Goal: Task Accomplishment & Management: Manage account settings

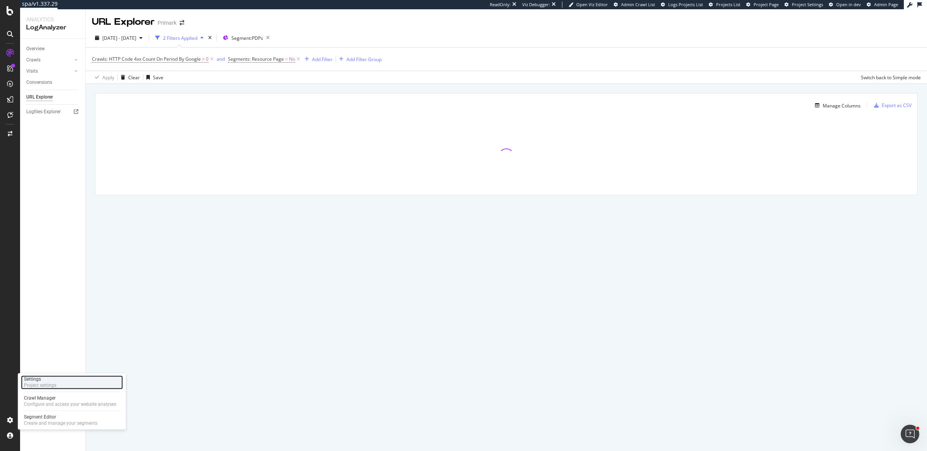
click at [58, 385] on div "Settings Project settings" at bounding box center [72, 382] width 102 height 14
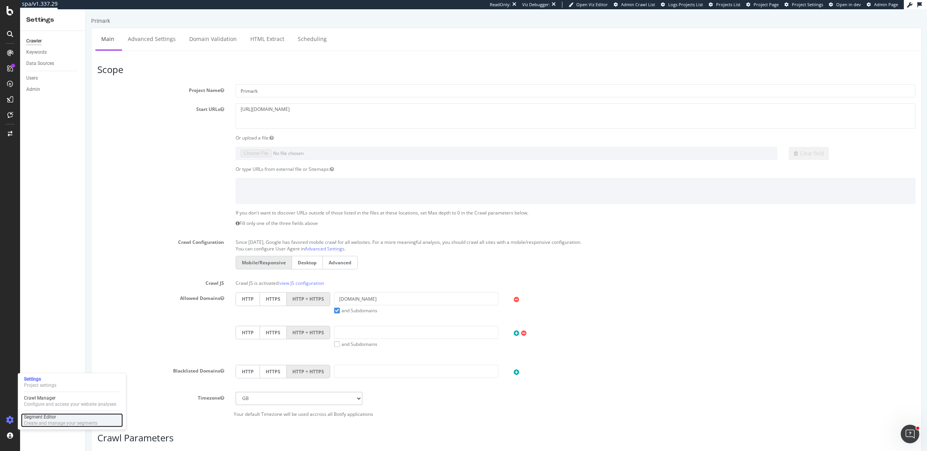
click at [46, 418] on div "Segment Editor" at bounding box center [60, 417] width 73 height 6
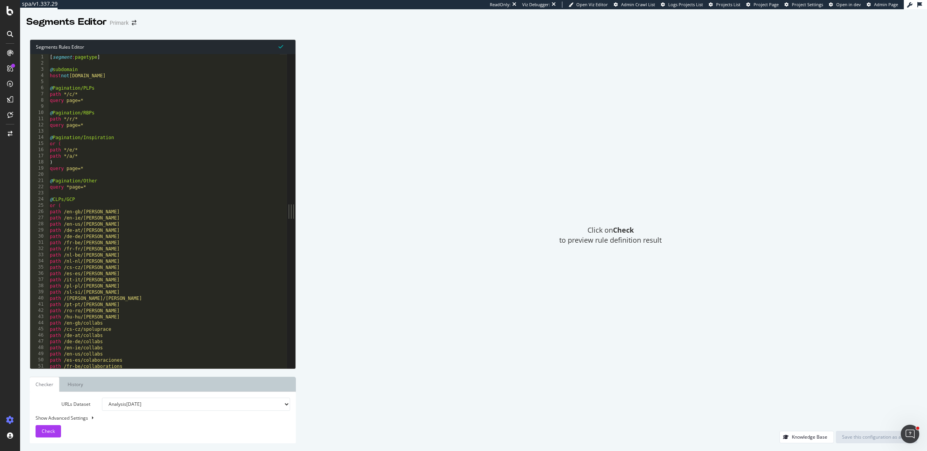
type textarea "query page=*"
click at [123, 102] on div "[ segment : pagetype ] @ subdomain host not www.primark.com @ Pagination/PLPs p…" at bounding box center [252, 214] width 409 height 320
paste textarea "listing_objects product"
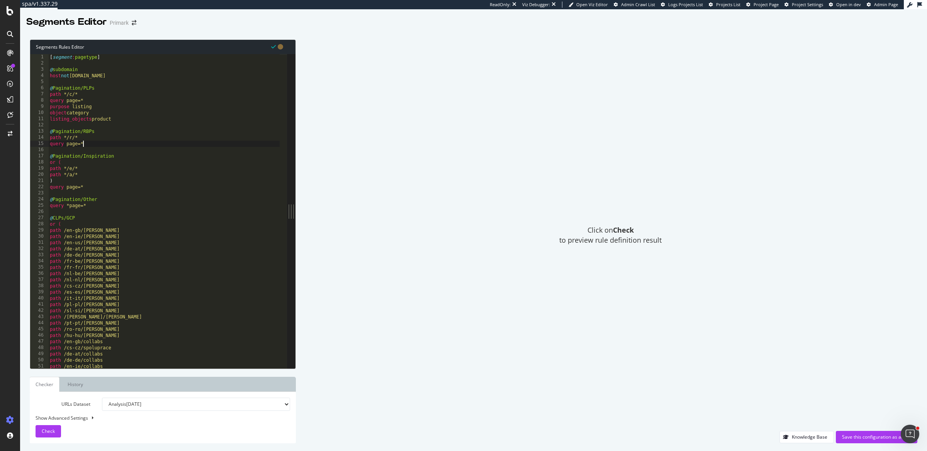
click at [96, 146] on div "[ segment : pagetype ] @ subdomain host not www.primark.com @ Pagination/PLPs p…" at bounding box center [252, 214] width 409 height 320
type textarea "query page=*"
paste textarea "listing_objects product"
click at [88, 205] on div "[ segment : pagetype ] @ subdomain host not www.primark.com @ Pagination/PLPs p…" at bounding box center [252, 214] width 409 height 320
type textarea "query page=*"
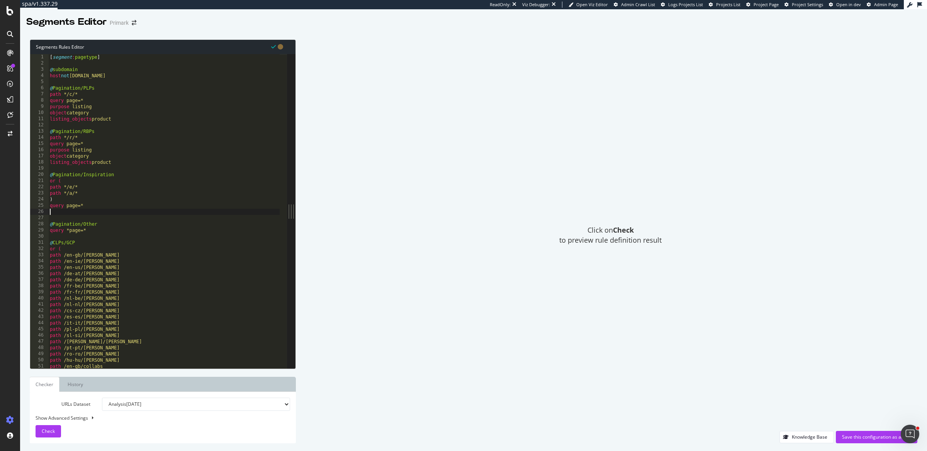
click at [100, 229] on div "[ segment : pagetype ] @ subdomain host not www.primark.com @ Pagination/PLPs p…" at bounding box center [252, 214] width 409 height 320
type textarea "query *page=*"
paste textarea "listing_objects product"
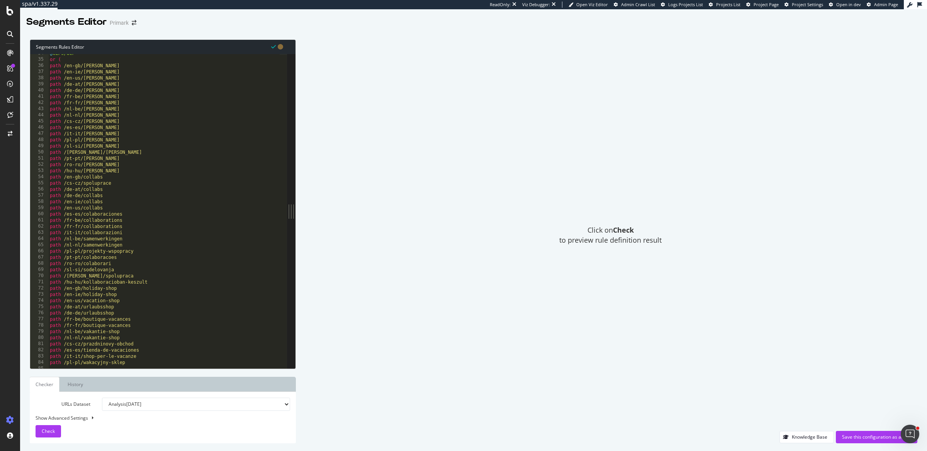
scroll to position [287, 0]
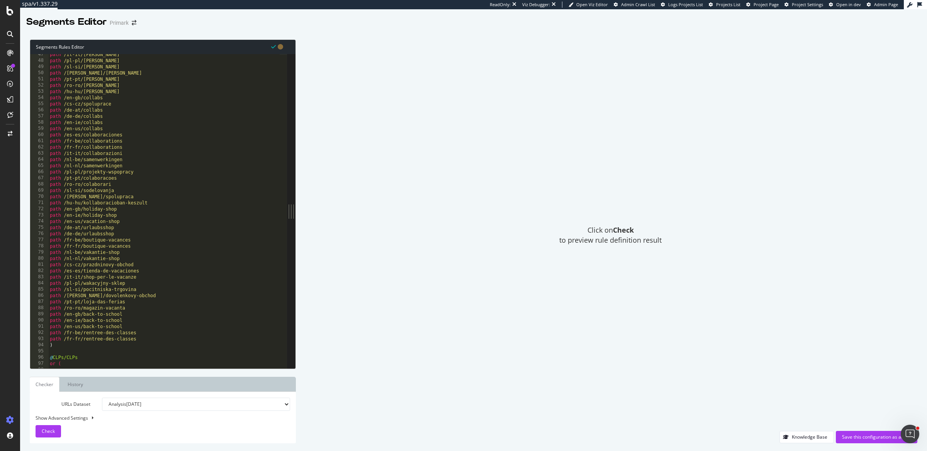
click at [97, 342] on div "path /it-it/rita-ora path /pl-pl/rita-ora path /sl-si/rita-ora path /sk-sk/rita…" at bounding box center [252, 211] width 409 height 320
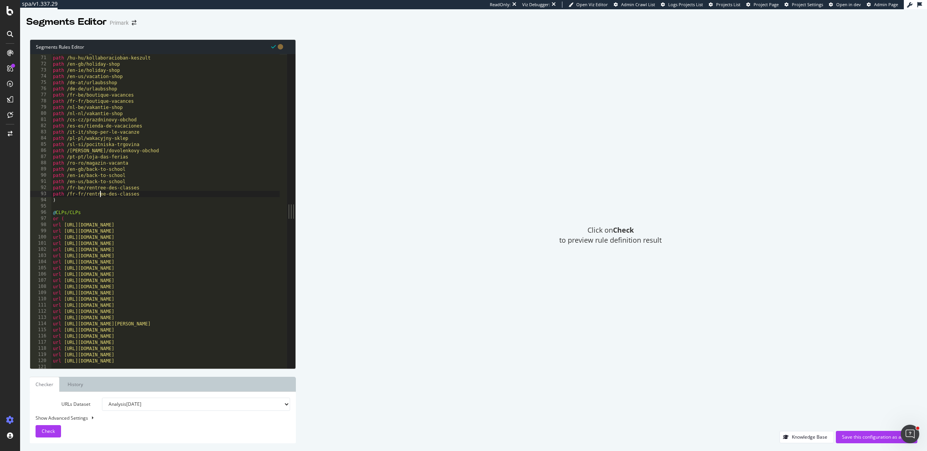
scroll to position [371, 0]
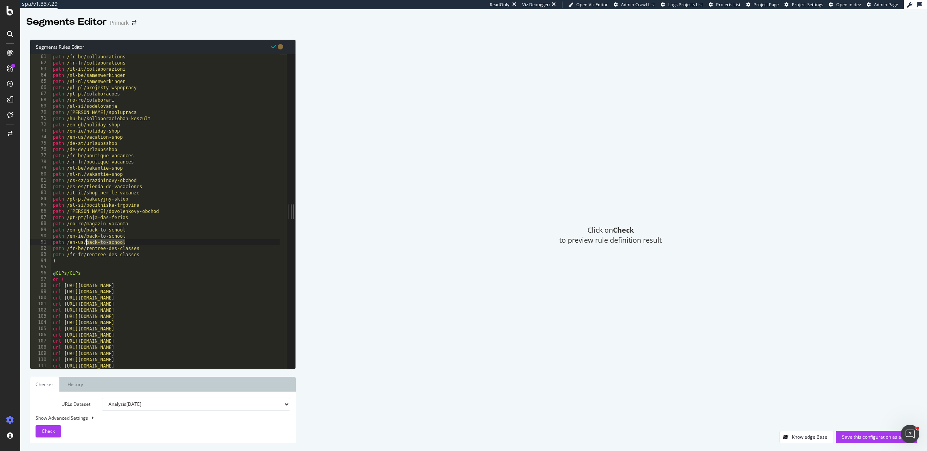
drag, startPoint x: 128, startPoint y: 239, endPoint x: 87, endPoint y: 242, distance: 41.8
click at [87, 242] on div "path /fr-be/collaborations path /fr-fr/collaborations path /it-it/collaborazion…" at bounding box center [255, 214] width 409 height 320
paste textarea "listing_objects product"
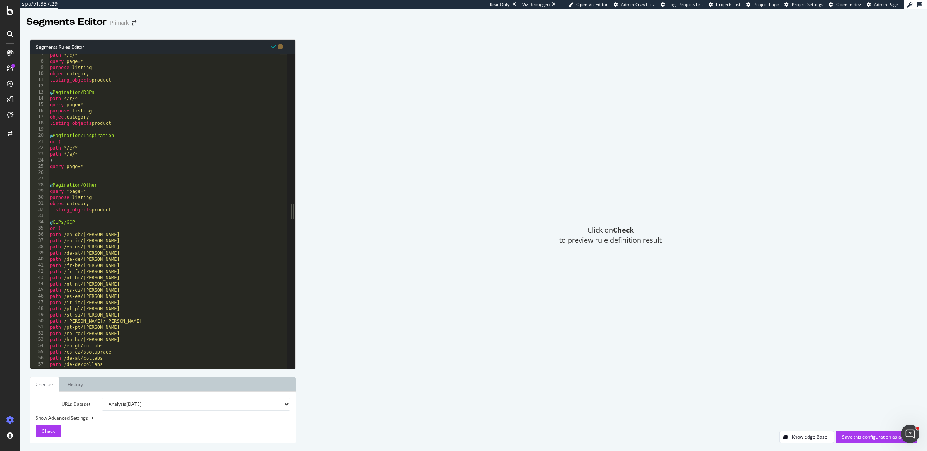
scroll to position [39, 0]
click at [101, 167] on div "path */c/* query page=* purpose listing object category listing_objects product…" at bounding box center [252, 212] width 409 height 320
type textarea "query page=*"
paste textarea "object Blog"
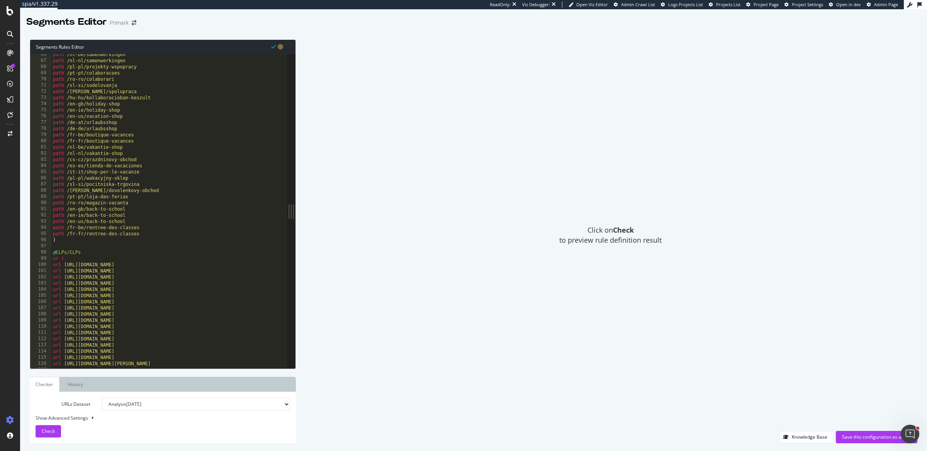
scroll to position [404, 0]
click at [79, 239] on div "path /nl-be/samenwerkingen path /nl-nl/samenwerkingen path /pl-pl/projekty-wspo…" at bounding box center [255, 211] width 409 height 320
type textarea ")"
paste textarea "listing_objects product"
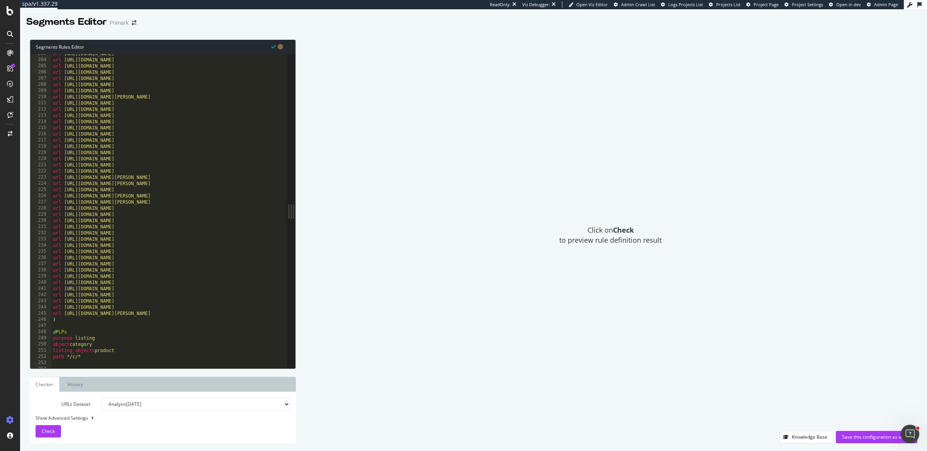
scroll to position [1440, 0]
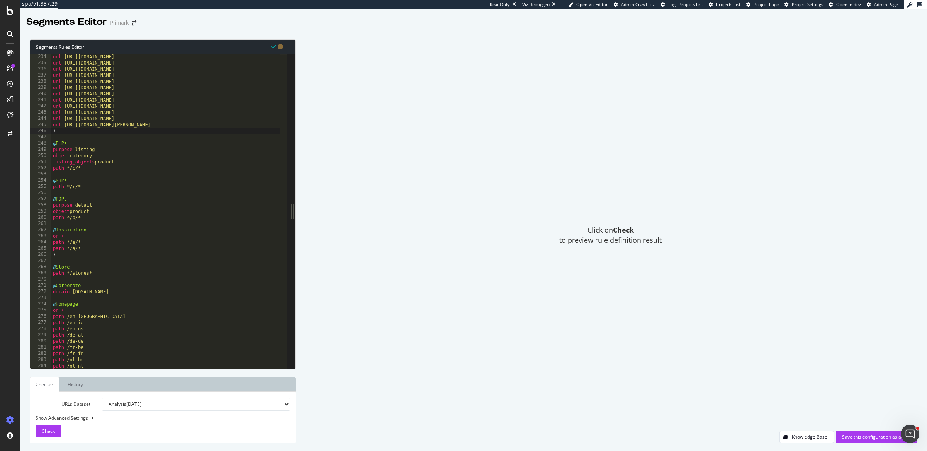
click at [96, 130] on div "url https://www.primark.com/fr-be/c/femme url https://www.primark.com/pl-pl/c/k…" at bounding box center [255, 214] width 409 height 320
type textarea ")"
paste textarea "listing_objects product"
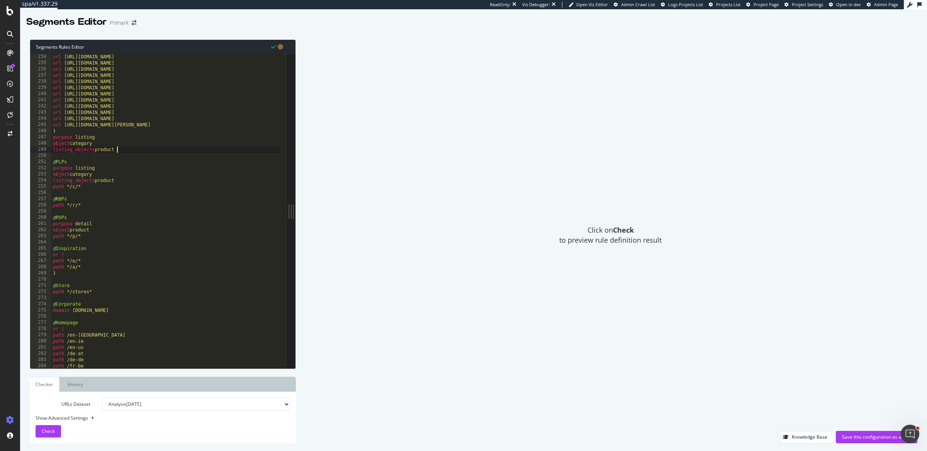
click at [91, 185] on div "url https://www.primark.com/fr-be/c/femme url https://www.primark.com/pl-pl/c/k…" at bounding box center [255, 214] width 409 height 320
type textarea "path */c/*"
paste textarea "listing_objects product"
click at [94, 223] on div "url https://www.primark.com/fr-be/c/femme url https://www.primark.com/pl-pl/c/k…" at bounding box center [255, 214] width 409 height 320
type textarea "path */r/*"
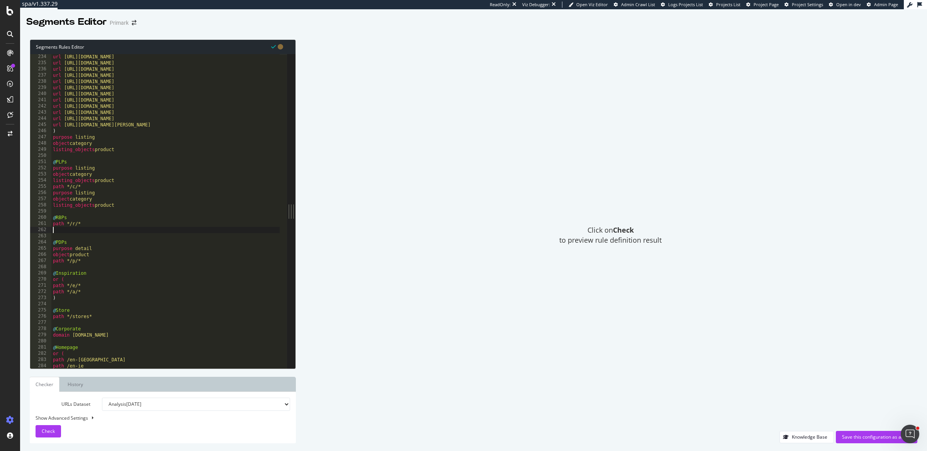
paste textarea "listing_objects product"
click at [91, 273] on div "url https://www.primark.com/fr-be/c/femme url https://www.primark.com/pl-pl/c/k…" at bounding box center [255, 214] width 409 height 320
type textarea "path */p/*"
paste textarea "object product"
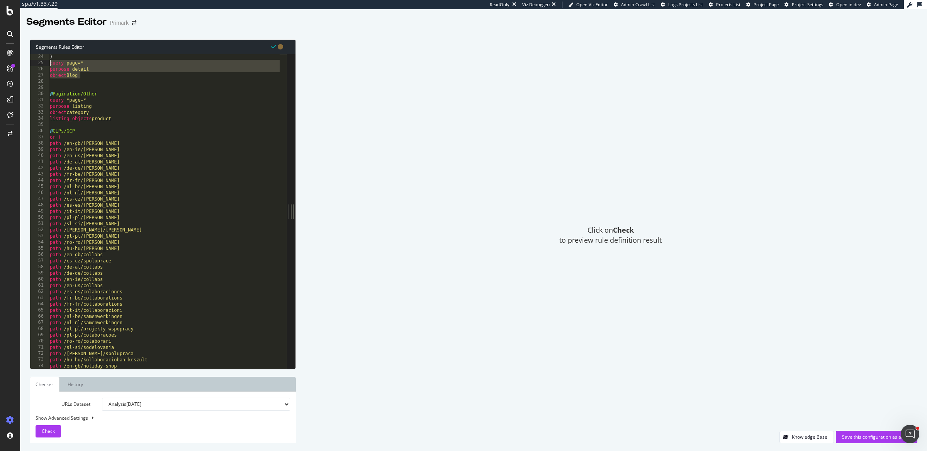
scroll to position [142, 0]
drag, startPoint x: 107, startPoint y: 74, endPoint x: 21, endPoint y: 69, distance: 85.9
click at [21, 69] on div "Segments Rules Editor object product 24 25 26 27 28 29 30 31 32 33 34 35 36 37 …" at bounding box center [473, 241] width 907 height 419
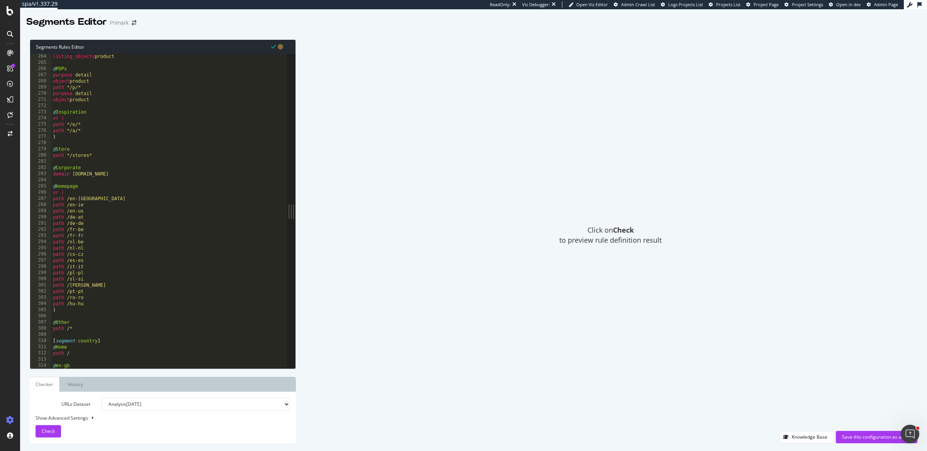
scroll to position [1626, 0]
click at [78, 137] on div "listing_objects product @ PDPs purpose detail object product path */p/* purpose…" at bounding box center [255, 213] width 409 height 320
type textarea ")"
paste textarea "object Blog"
click at [84, 323] on div "listing_objects product @ PDPs purpose detail object product path */p/* purpose…" at bounding box center [255, 213] width 409 height 320
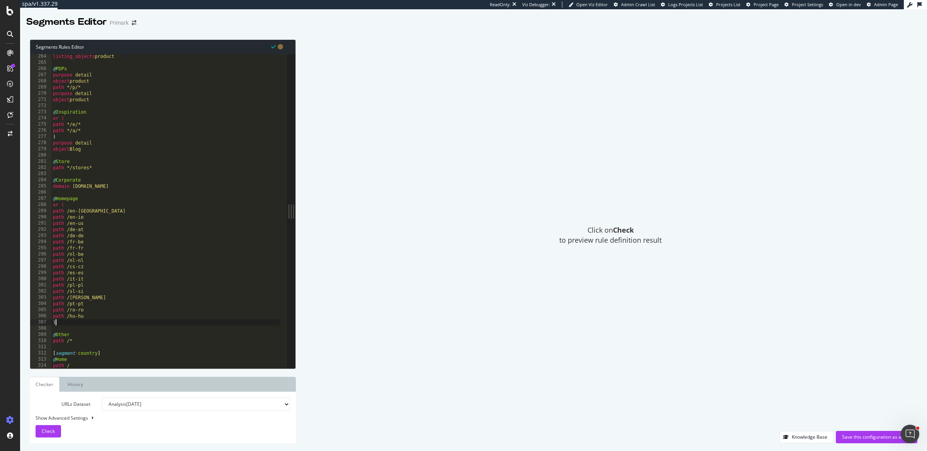
type textarea ")"
paste textarea "object homepage"
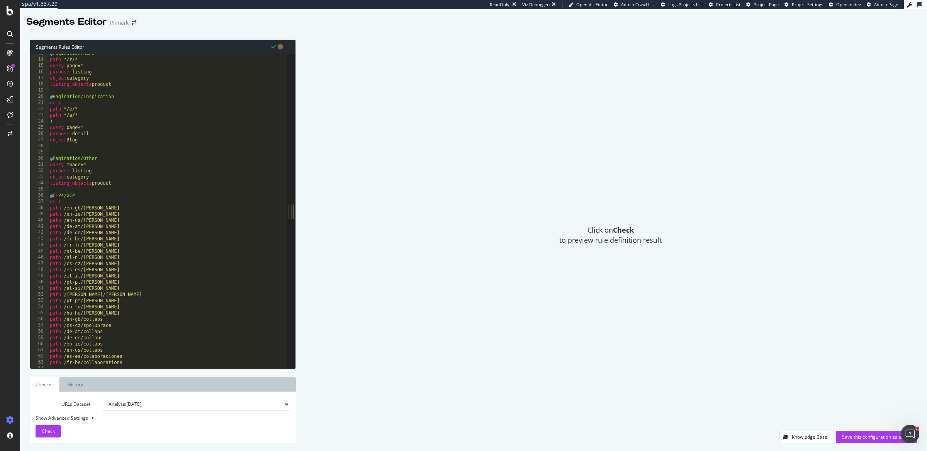
scroll to position [0, 0]
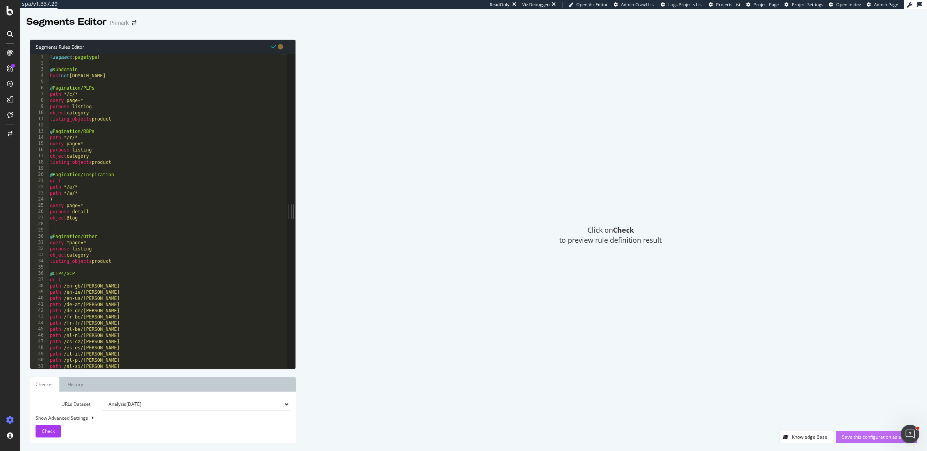
type textarea "object homepage"
click at [852, 435] on div "Save this configuration as active" at bounding box center [876, 436] width 69 height 7
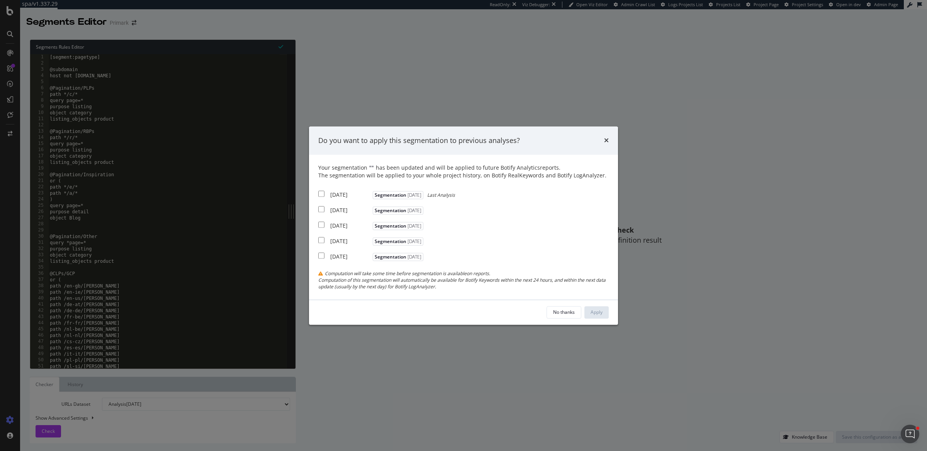
click at [323, 196] on input "modal" at bounding box center [321, 194] width 6 height 6
checkbox input "true"
click at [591, 309] on div "Apply" at bounding box center [597, 312] width 12 height 7
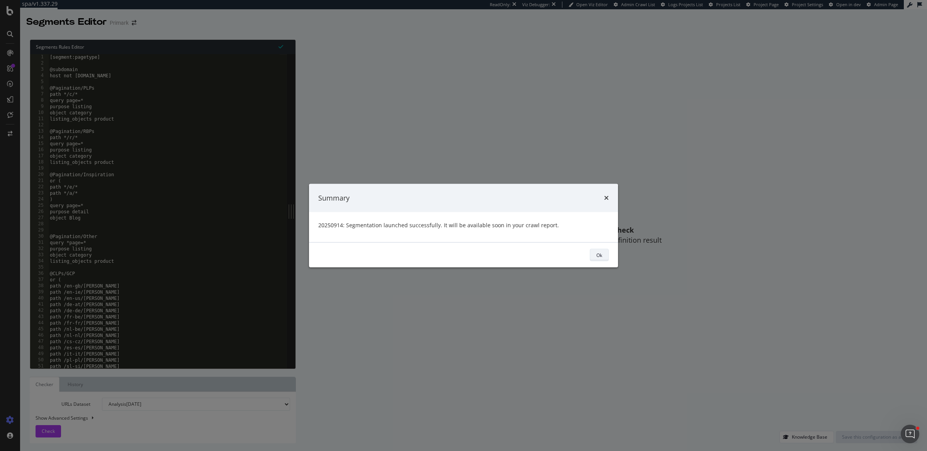
click at [602, 254] on div "Ok" at bounding box center [599, 254] width 6 height 7
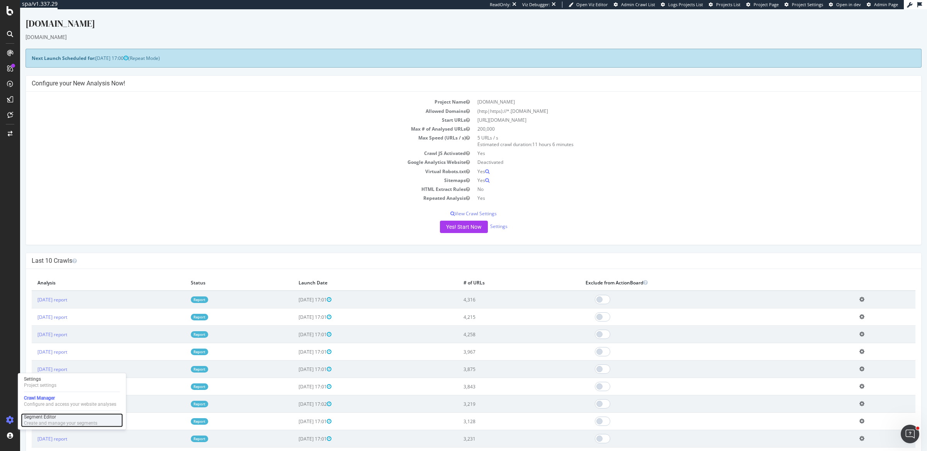
click at [39, 419] on div "Segment Editor" at bounding box center [60, 417] width 73 height 6
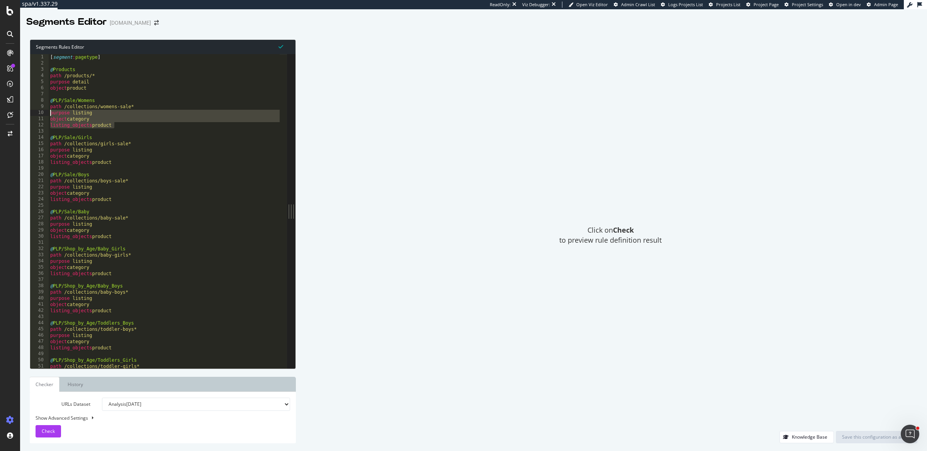
drag, startPoint x: 120, startPoint y: 125, endPoint x: 41, endPoint y: 115, distance: 79.4
click at [41, 115] on div "listing_objects product 1 2 3 4 5 6 7 8 9 10 11 12 13 14 15 16 17 18 19 20 21 2…" at bounding box center [158, 211] width 257 height 314
click at [145, 209] on div "[ segment : pagetype ] @ Products path /products/* purpose detail object produc…" at bounding box center [199, 214] width 301 height 320
type textarea "@PLP/Sale/Baby"
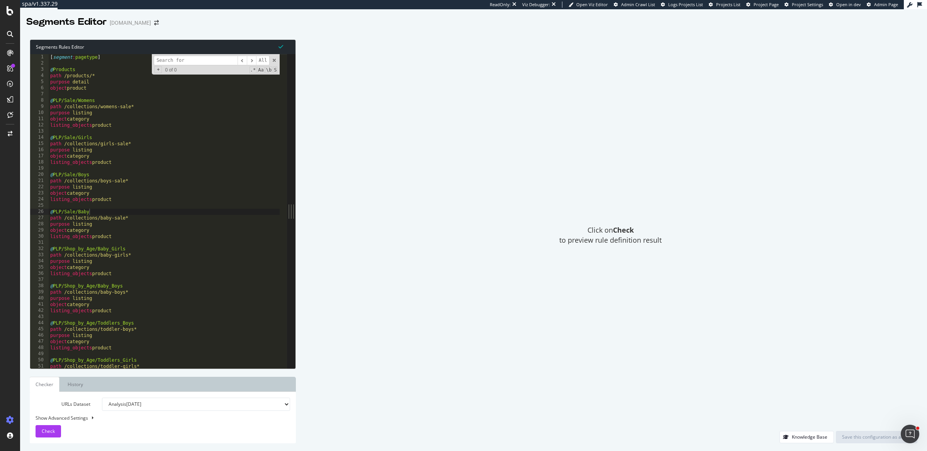
type input "b"
type textarea "path /collections/baby-sale*"
type input "bl"
type textarea "path /collections/womens-shirts-blouses*"
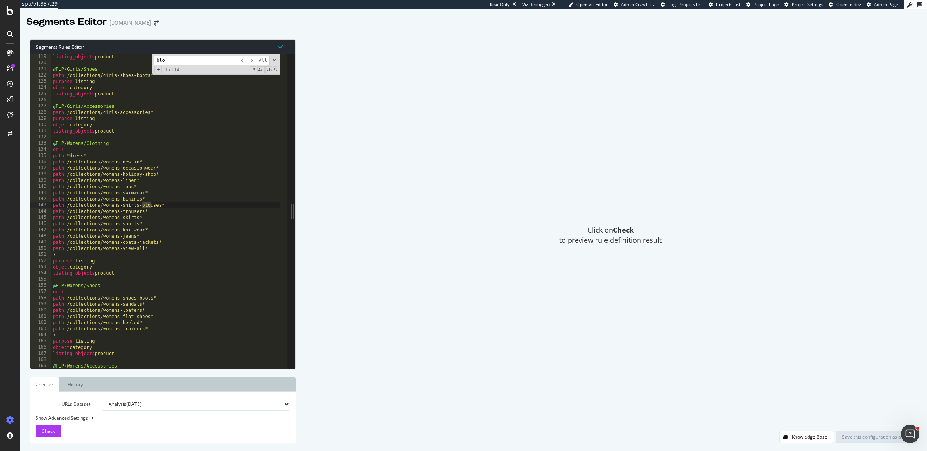
type input "blog"
type textarea "@Blogs"
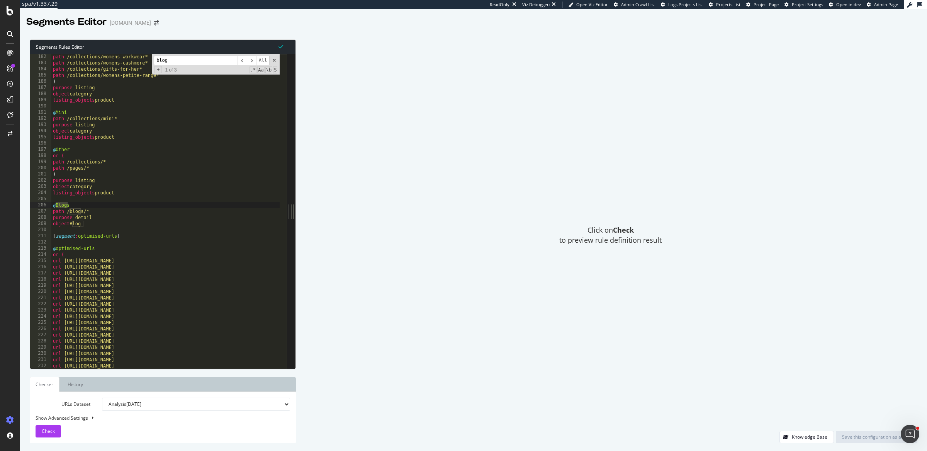
scroll to position [1119, 0]
type input "blog"
drag, startPoint x: 100, startPoint y: 226, endPoint x: 31, endPoint y: 218, distance: 69.6
click at [31, 218] on div "object Blog 182 183 184 185 186 187 188 189 190 191 192 193 194 195 196 197 198…" at bounding box center [158, 211] width 257 height 314
drag, startPoint x: 131, startPoint y: 192, endPoint x: 50, endPoint y: 182, distance: 81.4
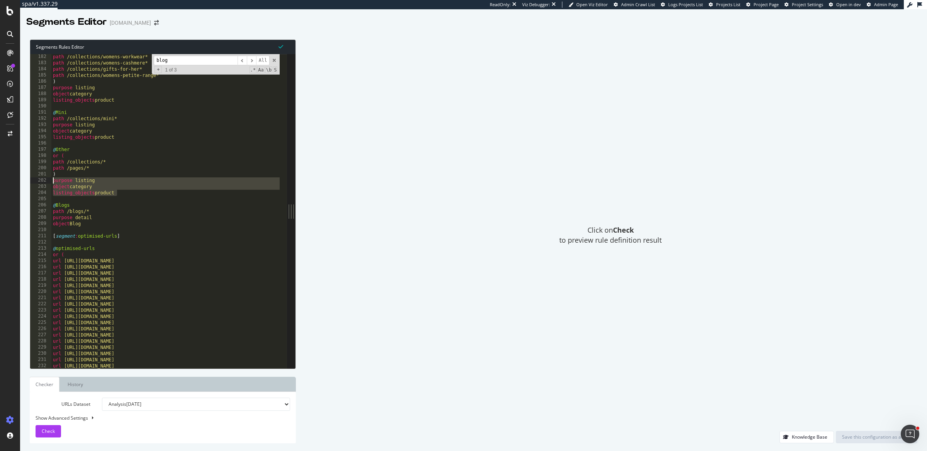
click at [50, 182] on div "purpose detail object Blog 182 183 184 185 186 187 188 189 190 191 192 193 194 …" at bounding box center [158, 211] width 257 height 314
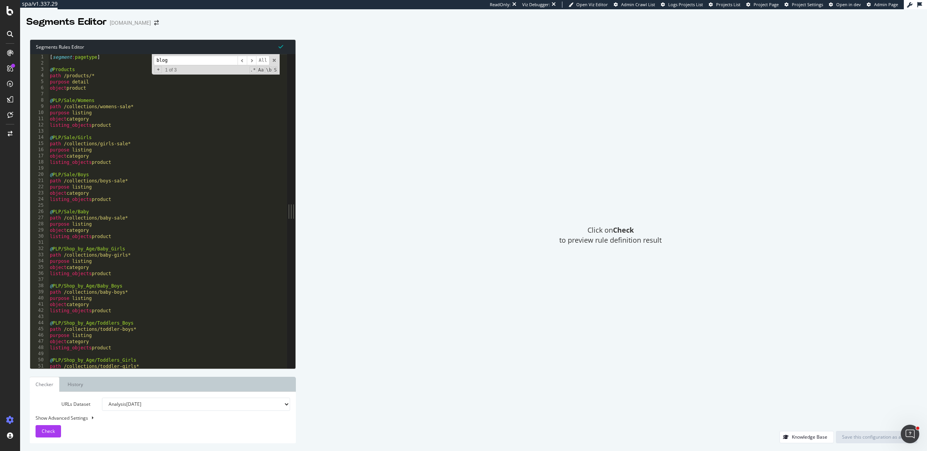
scroll to position [0, 0]
drag, startPoint x: 88, startPoint y: 88, endPoint x: 28, endPoint y: 83, distance: 60.5
click at [28, 83] on div "Segments Rules Editor purpose listing object category 1 2 3 4 5 6 7 8 9 10 11 1…" at bounding box center [473, 241] width 907 height 419
type textarea "purpose detail object product"
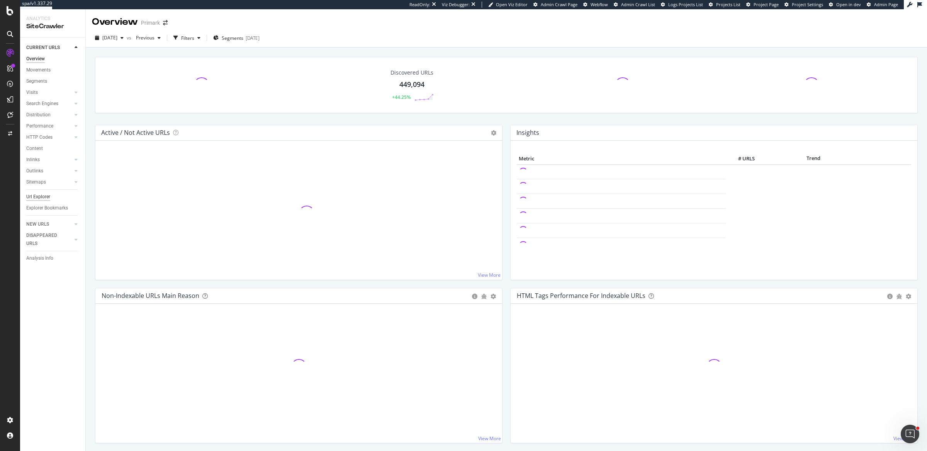
click at [30, 195] on div "Url Explorer" at bounding box center [38, 197] width 24 height 8
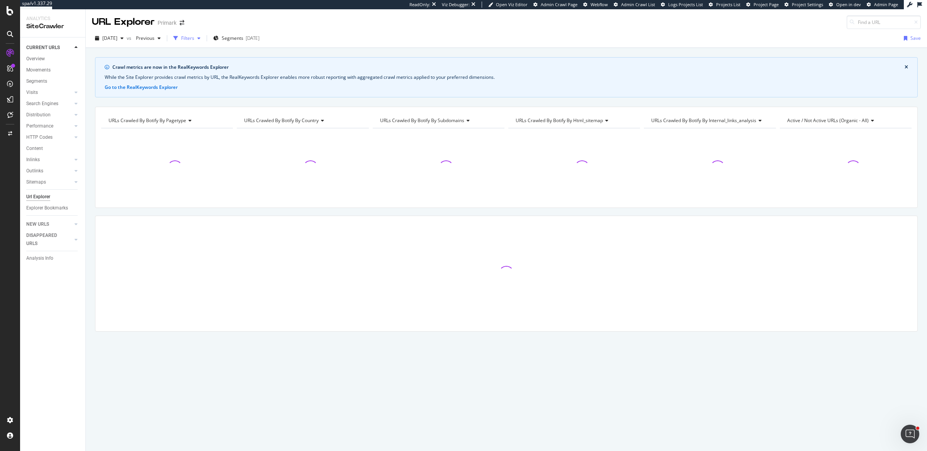
click at [194, 37] on div "Filters" at bounding box center [187, 38] width 13 height 7
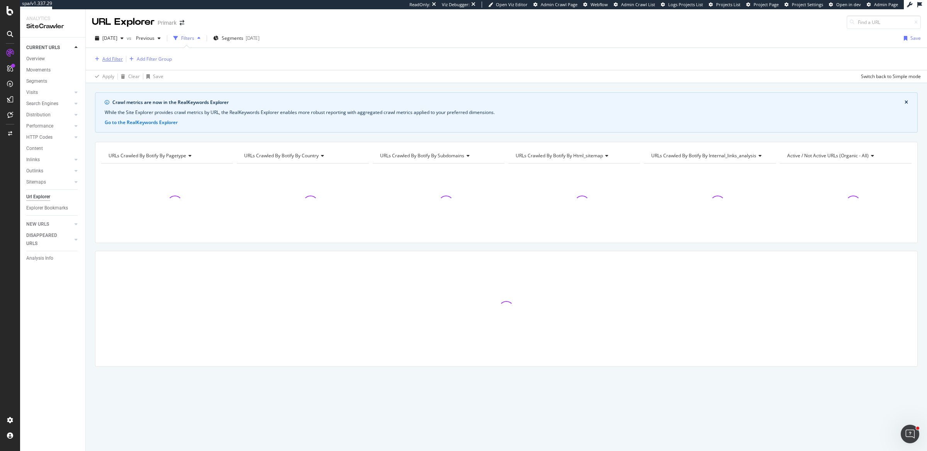
click at [109, 60] on div "Add Filter" at bounding box center [112, 59] width 20 height 7
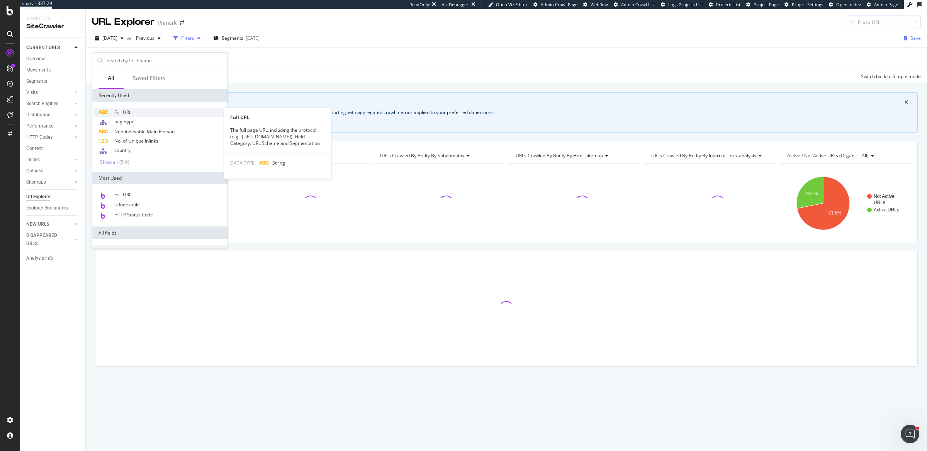
click at [138, 110] on div "Full URL" at bounding box center [160, 112] width 132 height 9
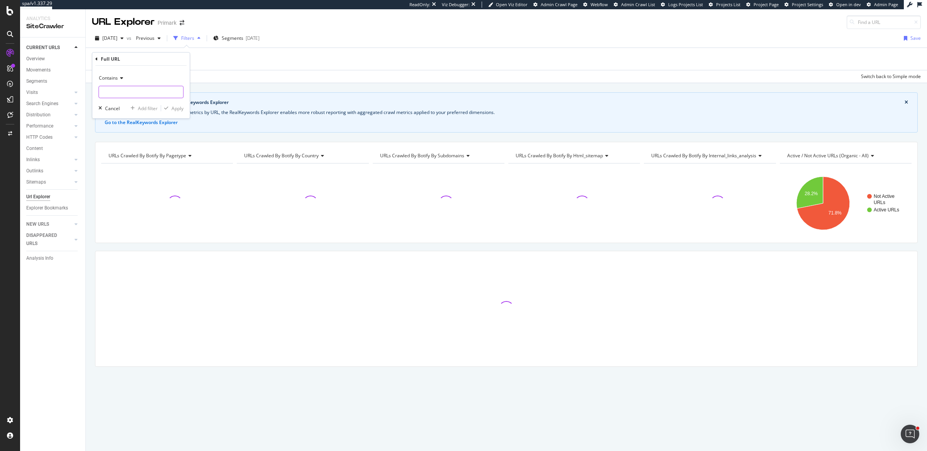
click at [135, 91] on input "text" at bounding box center [141, 92] width 84 height 12
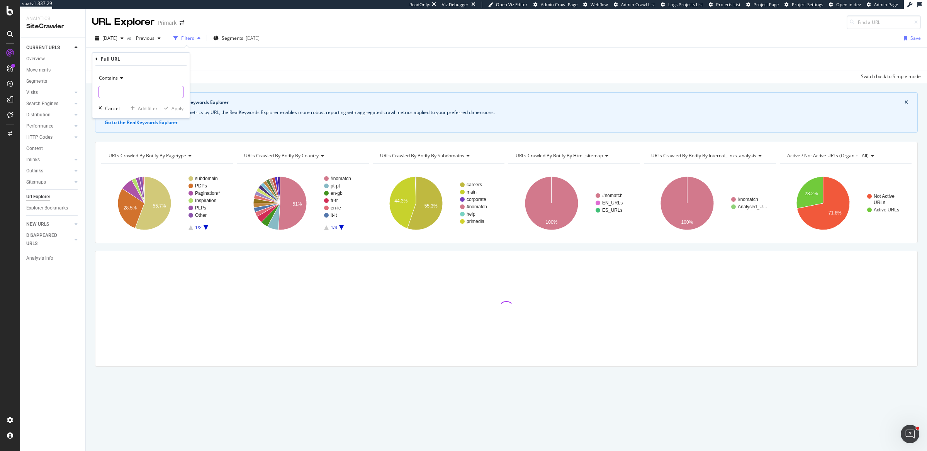
paste input "back-to-school"
type input "back-to-school"
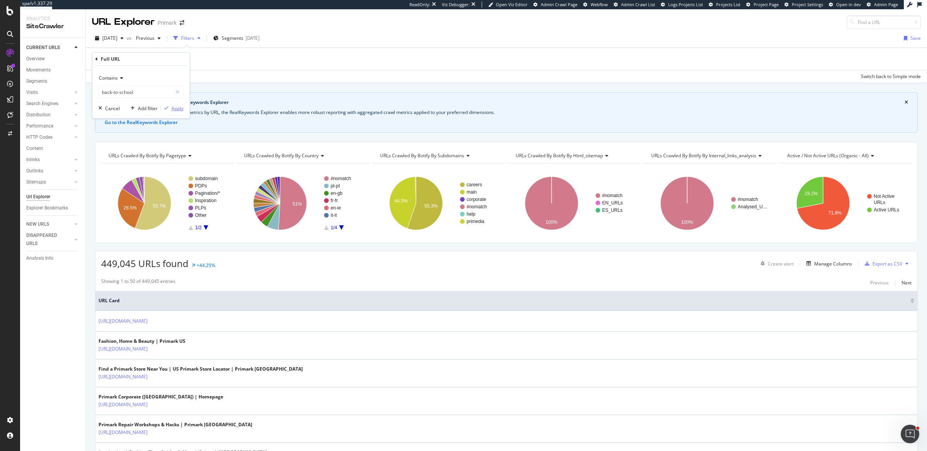
click at [171, 109] on div "button" at bounding box center [166, 108] width 10 height 5
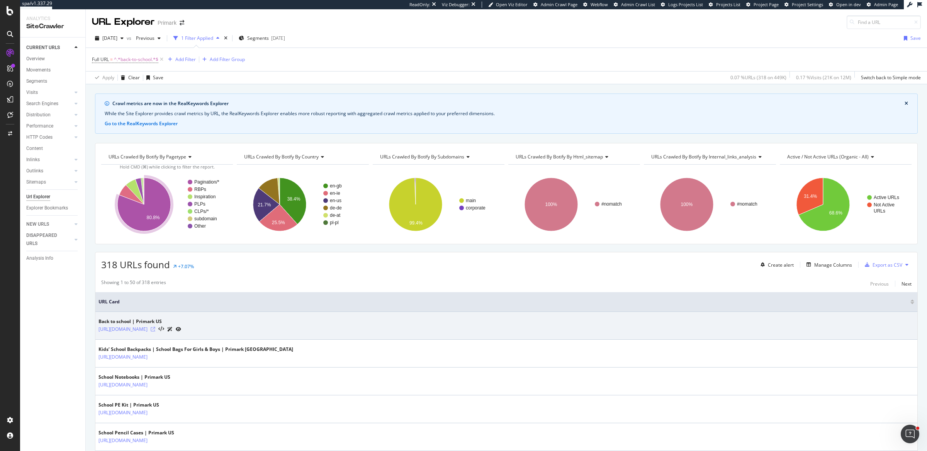
click at [155, 327] on icon at bounding box center [153, 329] width 5 height 5
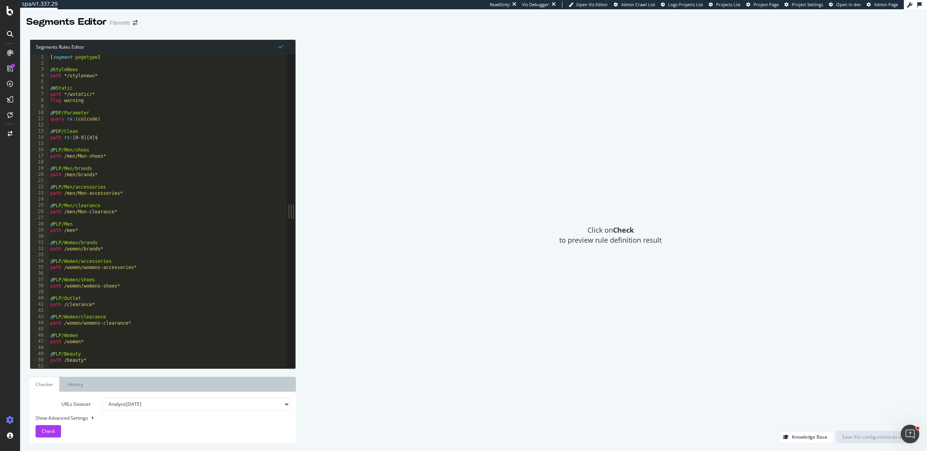
type textarea "@PLP/Men/shoes"
click at [192, 153] on div "[ segment : pagetype ] @ StyleNews path */stylenews* @ WStatic path */wstatic/*…" at bounding box center [611, 214] width 1124 height 320
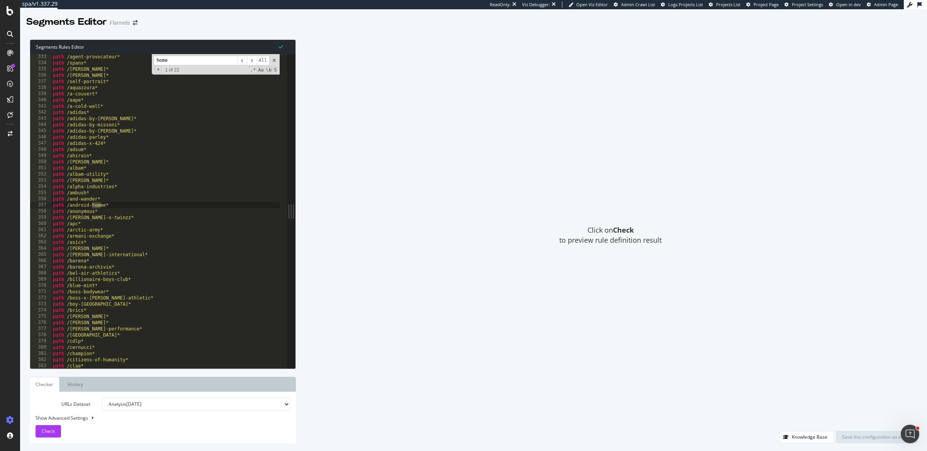
scroll to position [1785, 0]
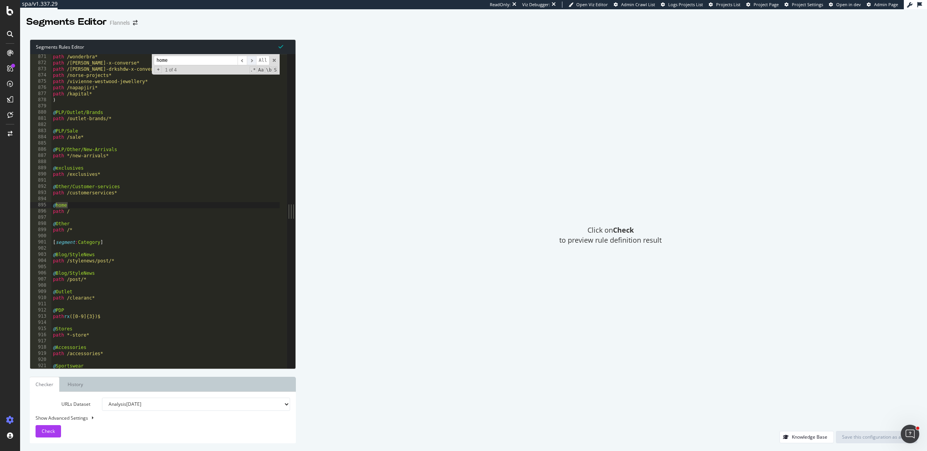
type input "home"
click at [255, 59] on span "​" at bounding box center [251, 61] width 9 height 10
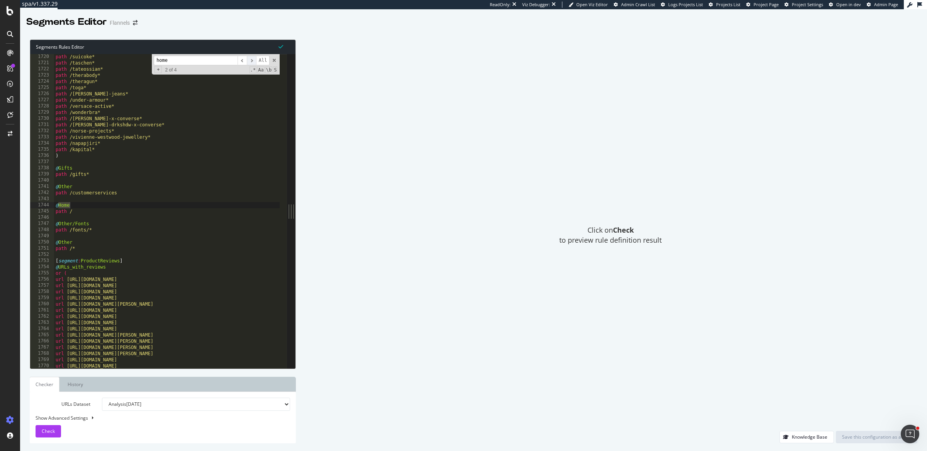
scroll to position [3527, 0]
click at [255, 59] on span "​" at bounding box center [251, 61] width 9 height 10
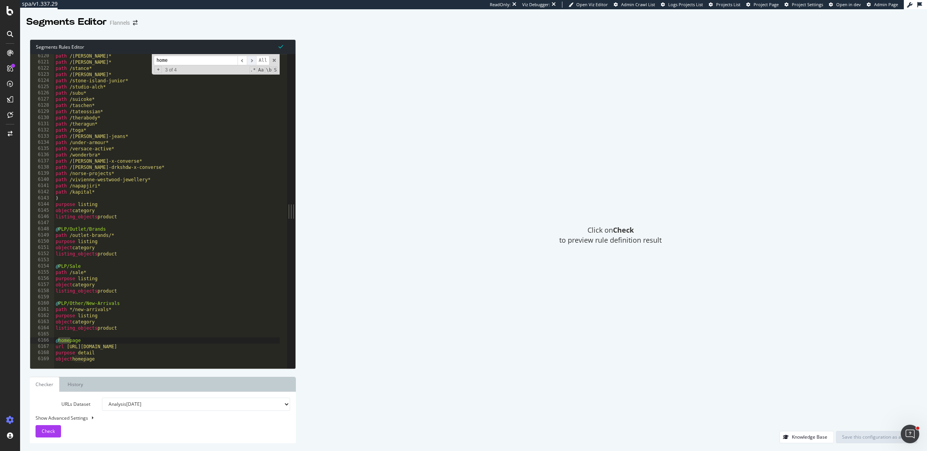
scroll to position [12350, 0]
drag, startPoint x: 111, startPoint y: 359, endPoint x: 6, endPoint y: 352, distance: 105.4
click at [6, 352] on div "spa/v1.337.29 ReadOnly: Viz Debugger: Open Viz Editor Admin Crawl List Logs Pro…" at bounding box center [463, 225] width 927 height 451
type textarea "purpose detail object homepage"
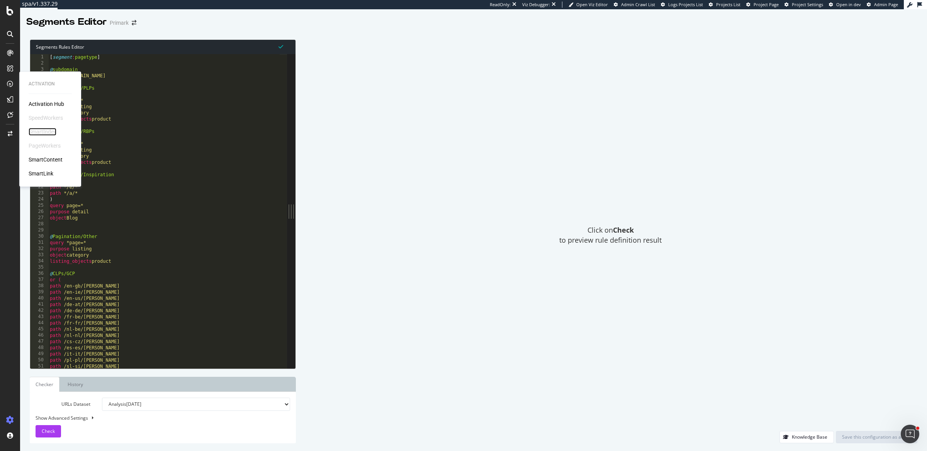
click at [53, 130] on div "SmartIndex" at bounding box center [43, 132] width 28 height 8
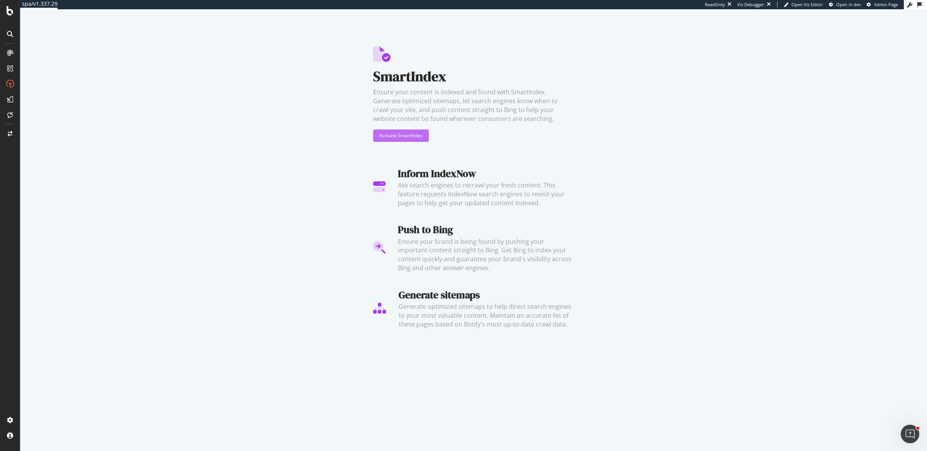
click at [416, 136] on div "Activate SmartIndex" at bounding box center [400, 135] width 43 height 7
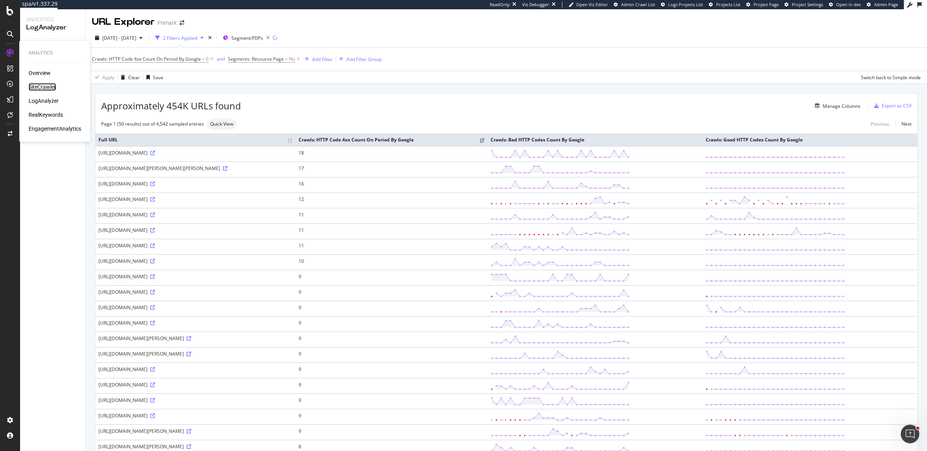
click at [43, 85] on div "SiteCrawler" at bounding box center [42, 87] width 27 height 8
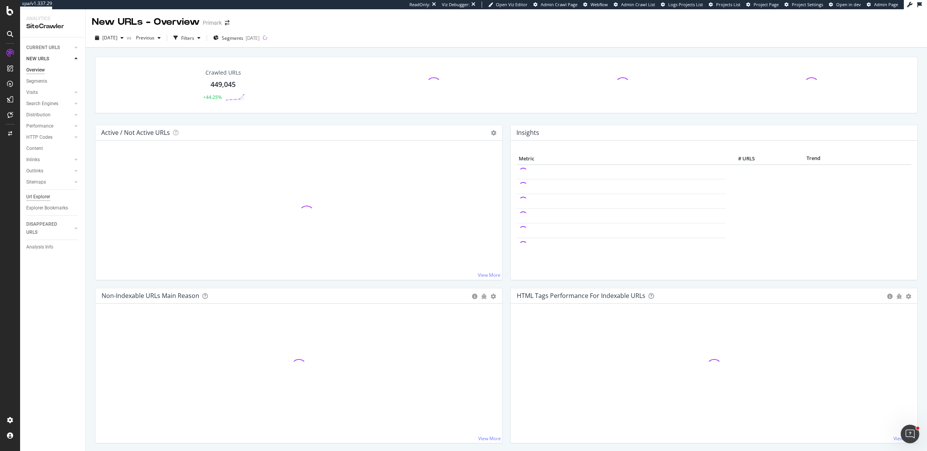
click at [39, 198] on div "Url Explorer" at bounding box center [38, 197] width 24 height 8
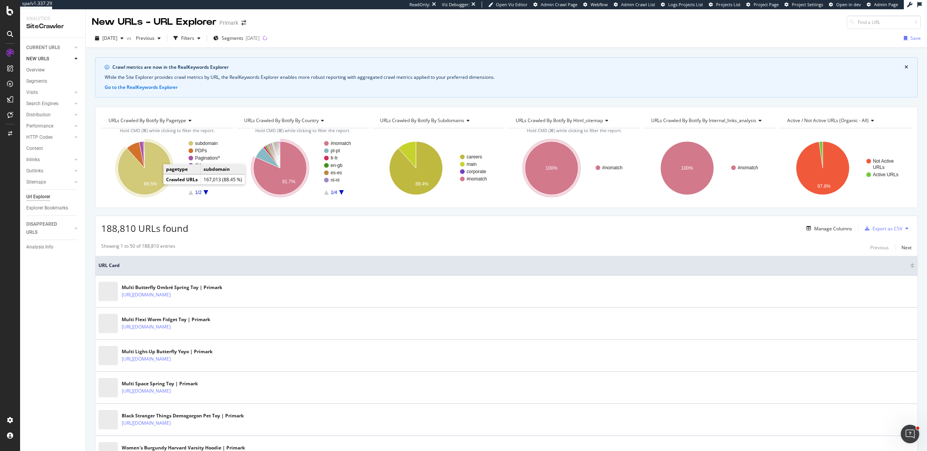
click at [126, 178] on icon "A chart." at bounding box center [144, 167] width 53 height 53
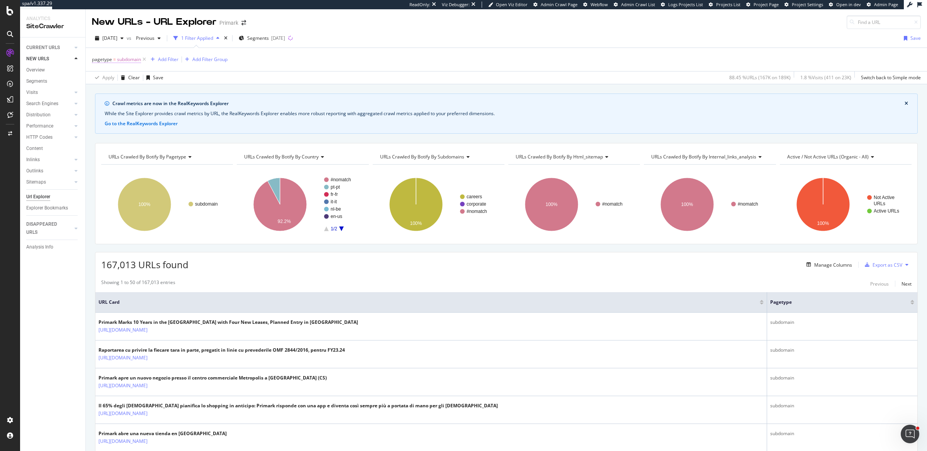
click at [118, 59] on span "subdomain" at bounding box center [129, 59] width 24 height 11
click at [111, 93] on div at bounding box center [141, 91] width 84 height 12
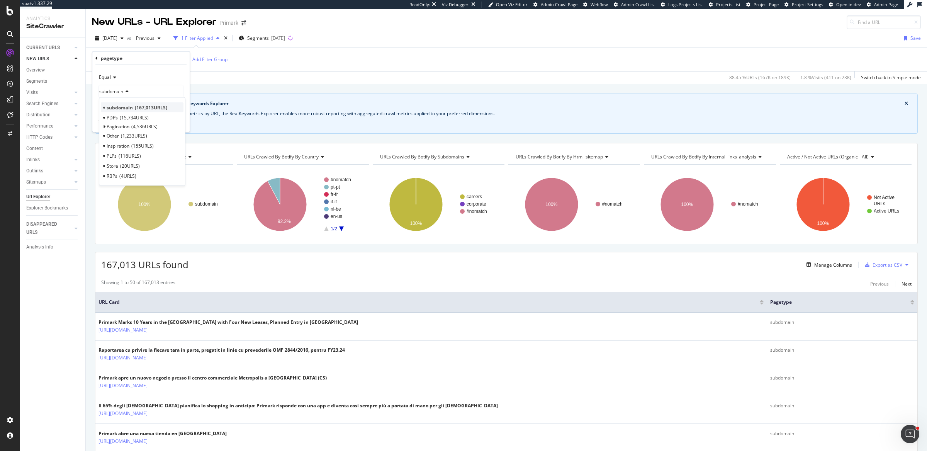
click at [111, 104] on span "subdomain" at bounding box center [120, 107] width 26 height 7
click at [112, 76] on icon at bounding box center [113, 77] width 5 height 5
click at [109, 103] on span "Not Equal" at bounding box center [112, 103] width 21 height 7
click at [178, 121] on div "Apply" at bounding box center [178, 122] width 12 height 7
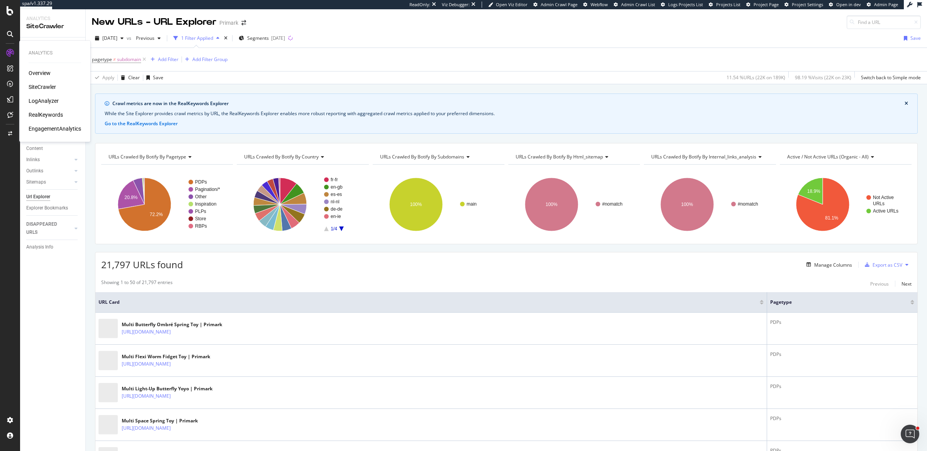
click at [48, 86] on div "SiteCrawler" at bounding box center [42, 87] width 27 height 8
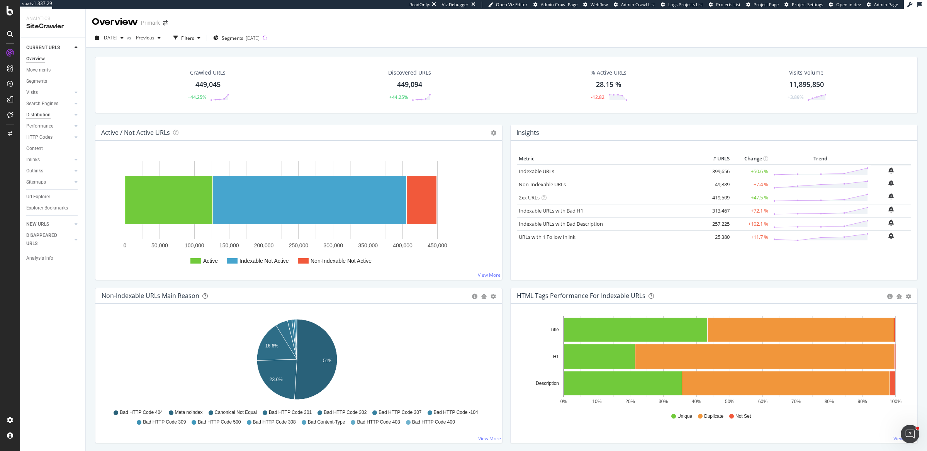
click at [36, 116] on div "Distribution" at bounding box center [38, 115] width 24 height 8
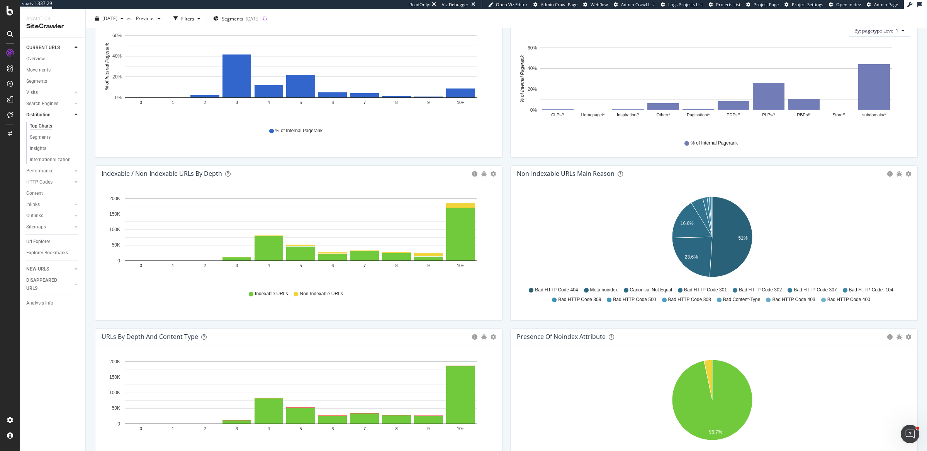
scroll to position [298, 0]
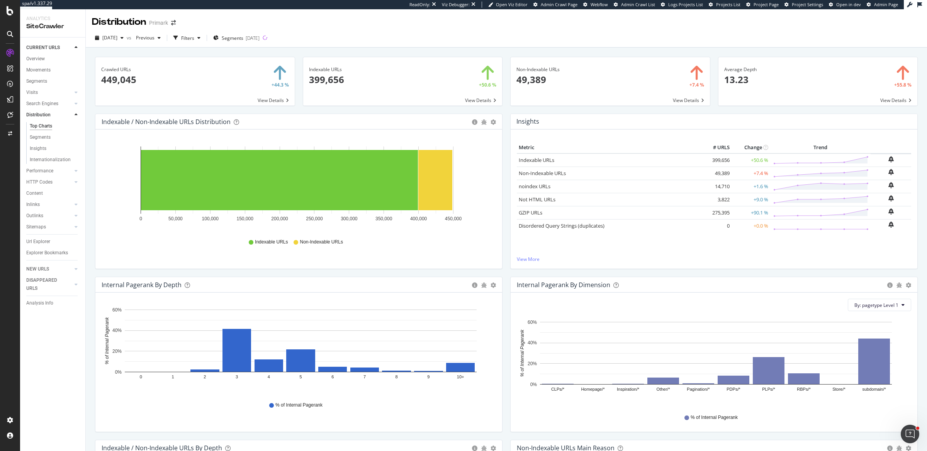
scroll to position [192, 0]
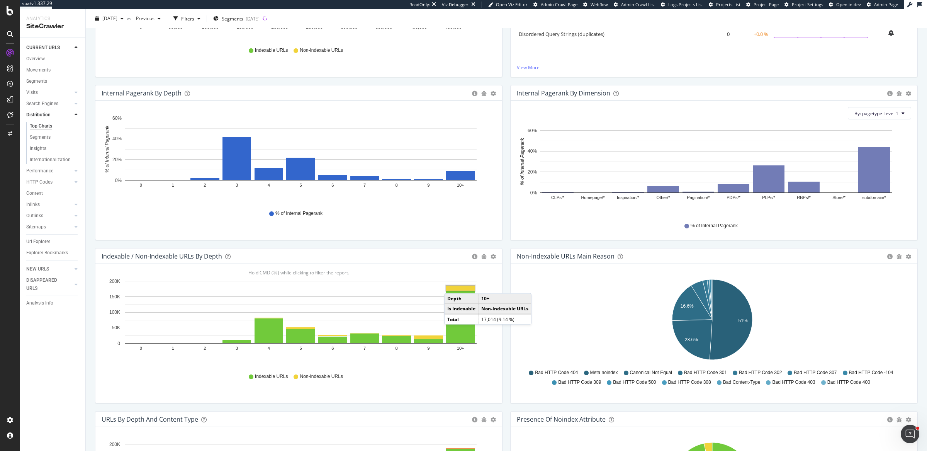
click at [452, 285] on rect "A chart." at bounding box center [460, 287] width 29 height 5
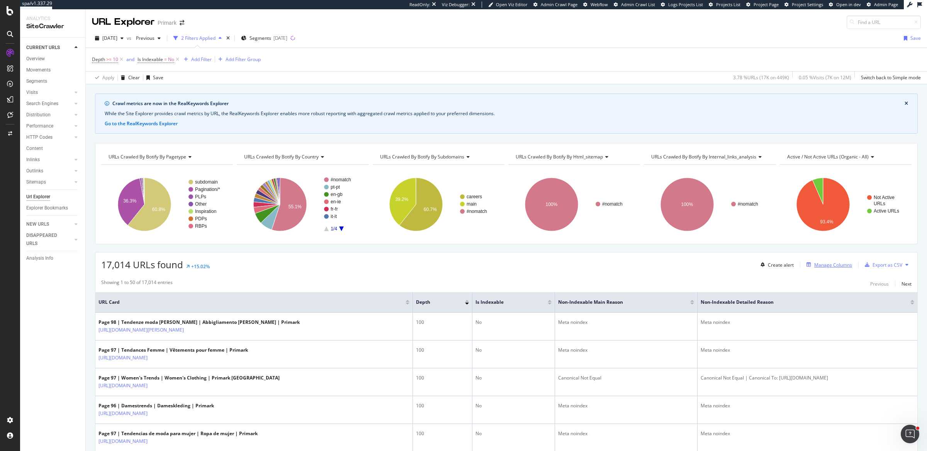
click at [837, 265] on div "Manage Columns" at bounding box center [833, 265] width 38 height 7
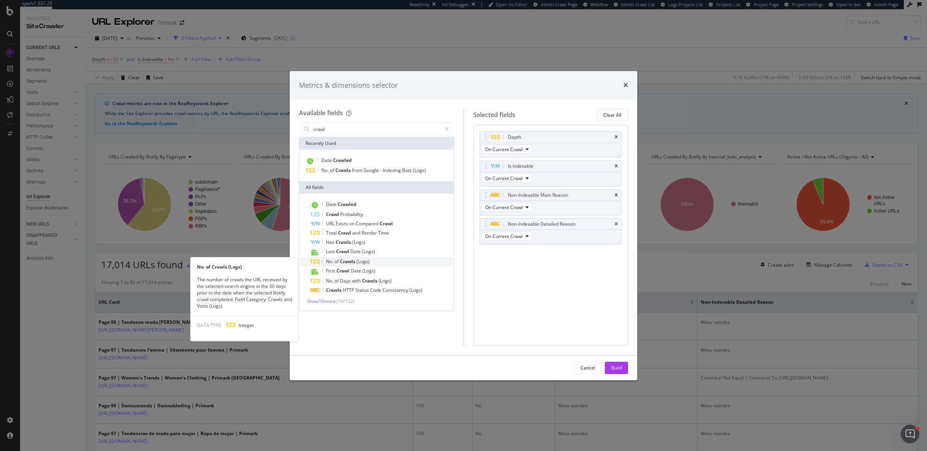
type input "crawl"
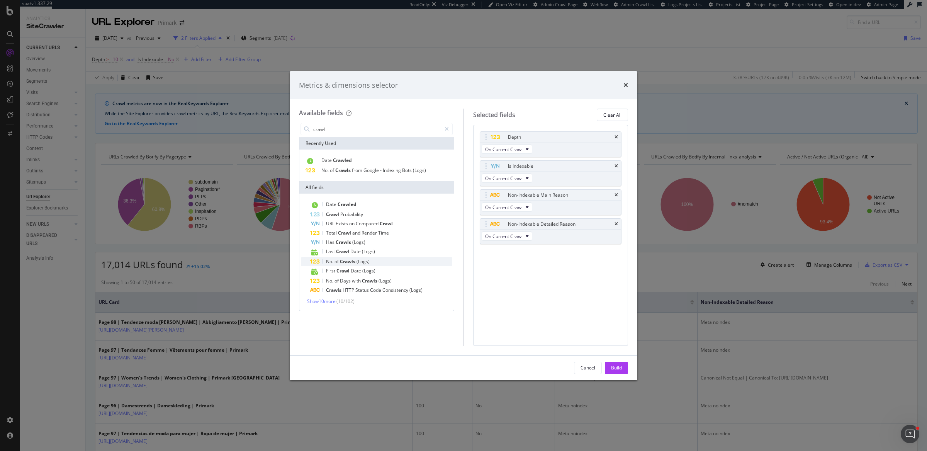
click at [341, 262] on span "Crawls" at bounding box center [348, 261] width 17 height 7
click at [608, 369] on button "Build" at bounding box center [616, 368] width 23 height 12
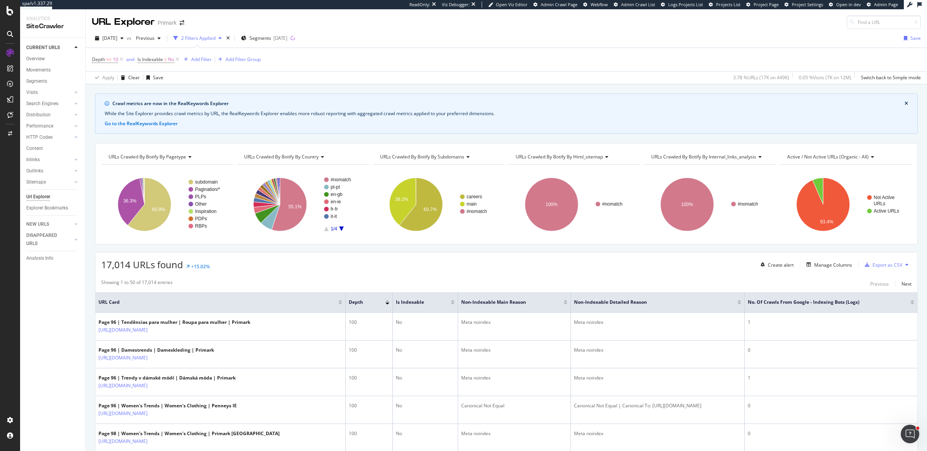
click at [910, 302] on div at bounding box center [912, 303] width 4 height 2
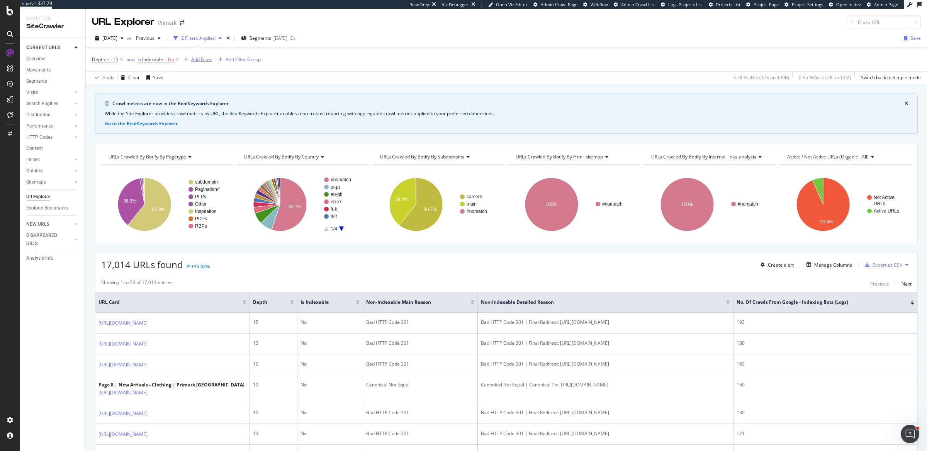
click at [195, 61] on div "Add Filter" at bounding box center [201, 59] width 20 height 7
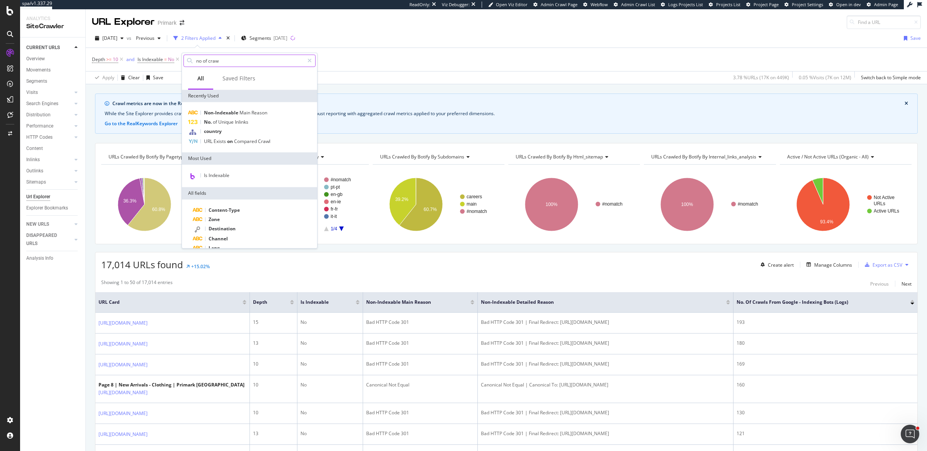
type input "no of crawl"
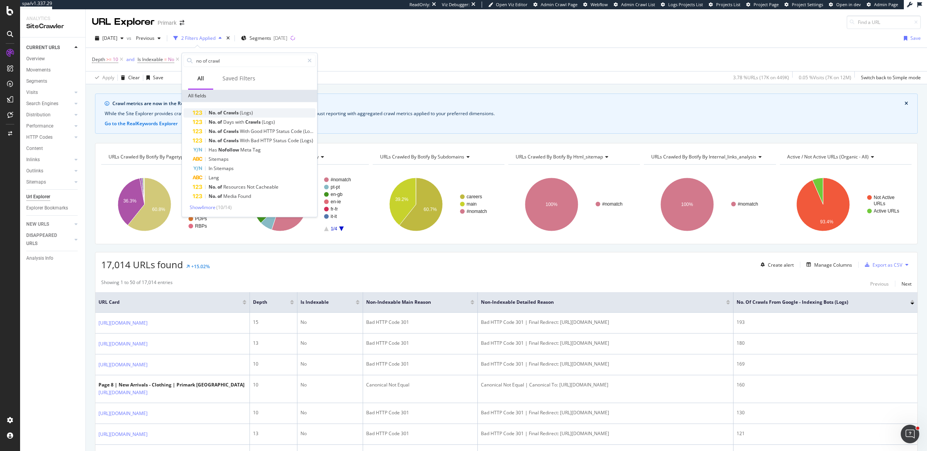
click at [214, 110] on span "No." at bounding box center [213, 112] width 9 height 7
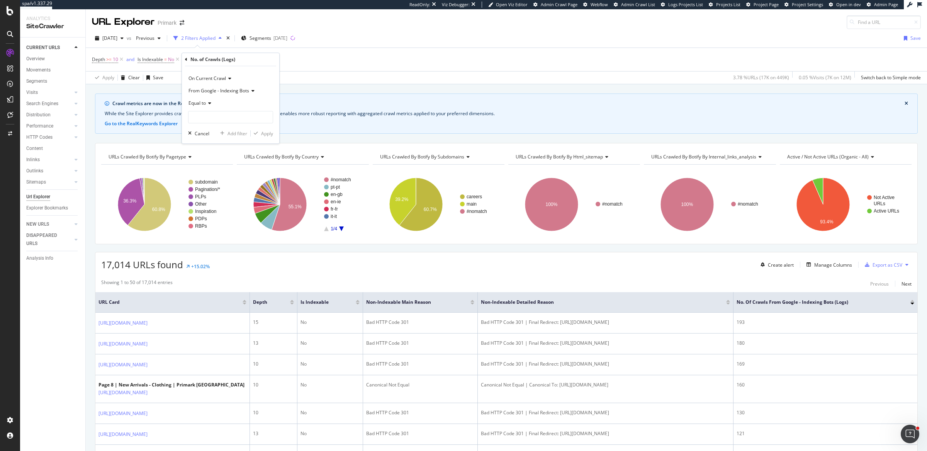
click at [208, 99] on div "Equal to" at bounding box center [230, 103] width 85 height 12
drag, startPoint x: 202, startPoint y: 157, endPoint x: 207, endPoint y: 146, distance: 12.1
click at [203, 156] on span "Greater than" at bounding box center [206, 159] width 28 height 7
click at [218, 126] on div "On Current Crawl From Google - Indexing Bots Greater than Cancel Add filter App…" at bounding box center [230, 104] width 97 height 77
click at [222, 121] on input "number" at bounding box center [230, 117] width 85 height 12
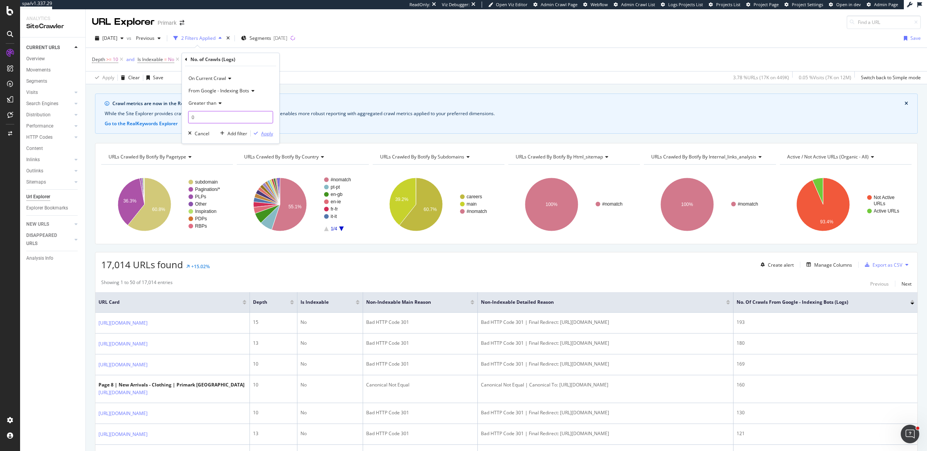
type input "0"
click at [263, 131] on div "Apply" at bounding box center [267, 133] width 12 height 7
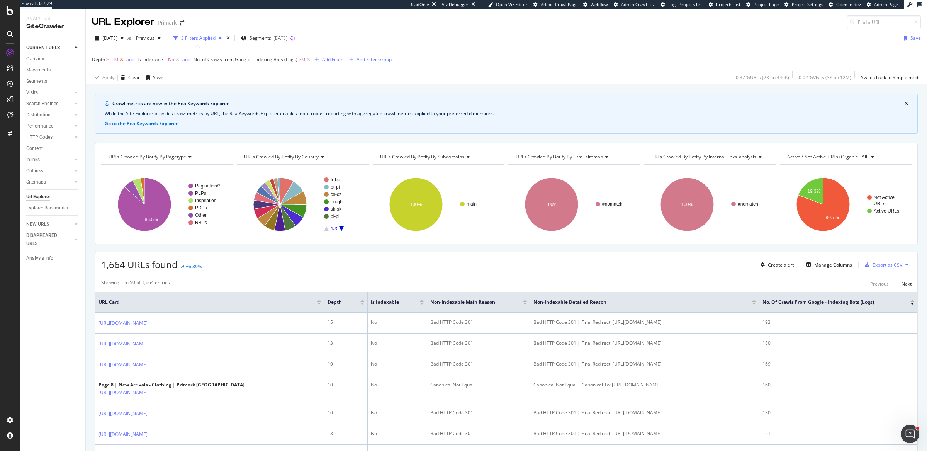
click at [121, 58] on icon at bounding box center [121, 60] width 7 height 8
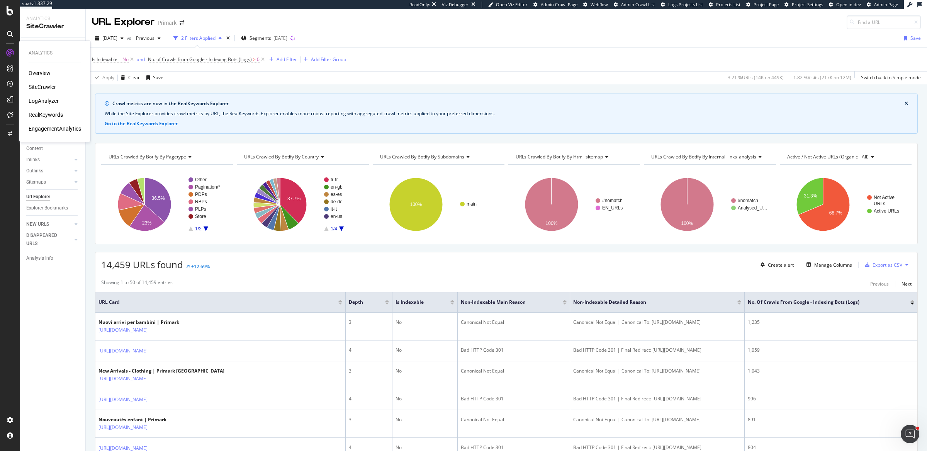
click at [36, 71] on div "Overview" at bounding box center [40, 73] width 22 height 8
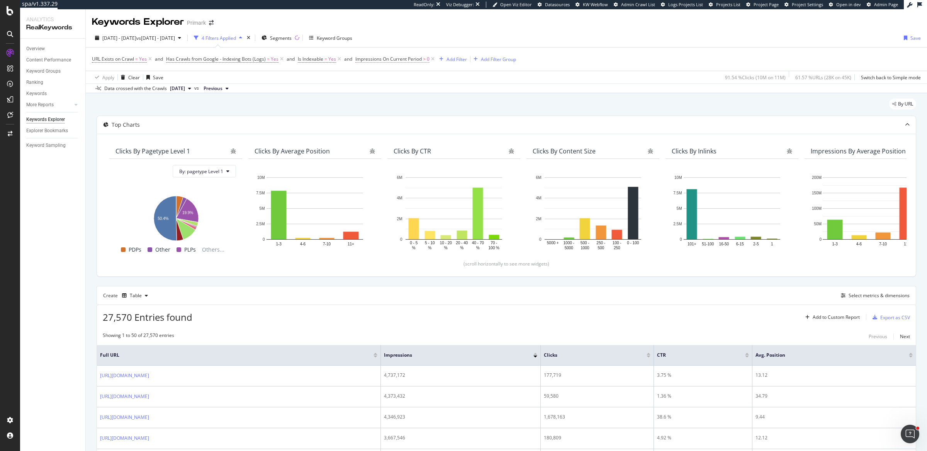
click at [389, 60] on span "Impressions On Current Period" at bounding box center [388, 59] width 66 height 7
click at [386, 104] on span "Greater than" at bounding box center [376, 103] width 28 height 7
click at [396, 115] on div "Equal to" at bounding box center [404, 119] width 83 height 10
click at [435, 133] on div "Apply" at bounding box center [441, 133] width 12 height 7
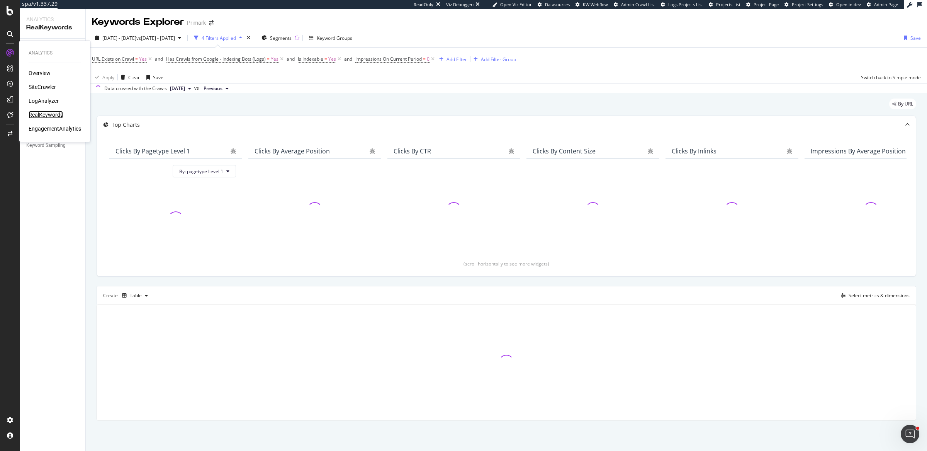
click at [49, 115] on div "RealKeywords" at bounding box center [46, 115] width 34 height 8
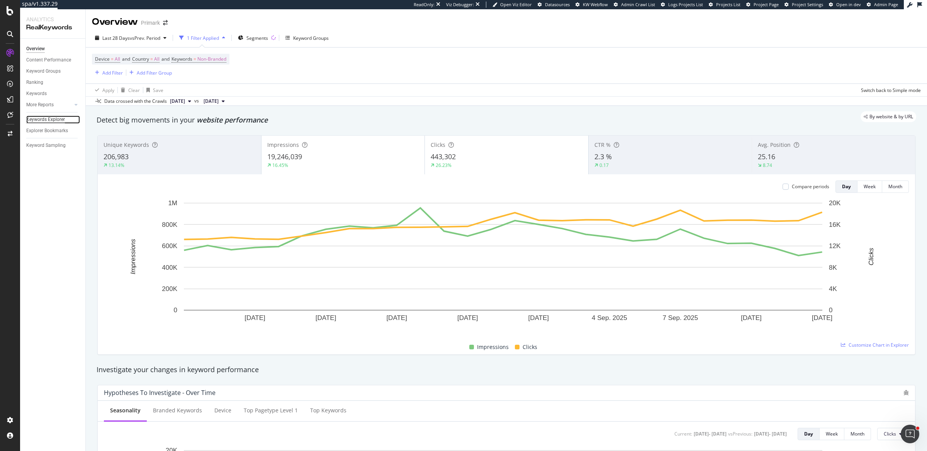
click at [52, 121] on div "Keywords Explorer" at bounding box center [45, 119] width 39 height 8
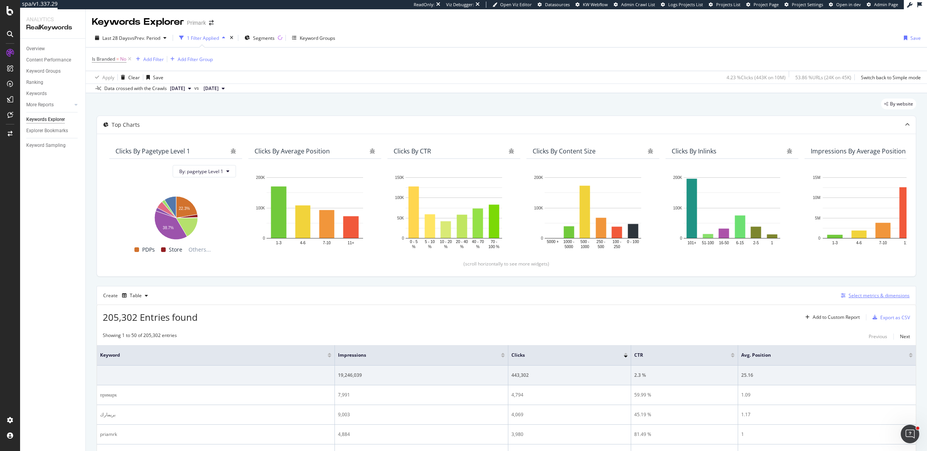
click at [860, 297] on div "Select metrics & dimensions" at bounding box center [879, 295] width 61 height 7
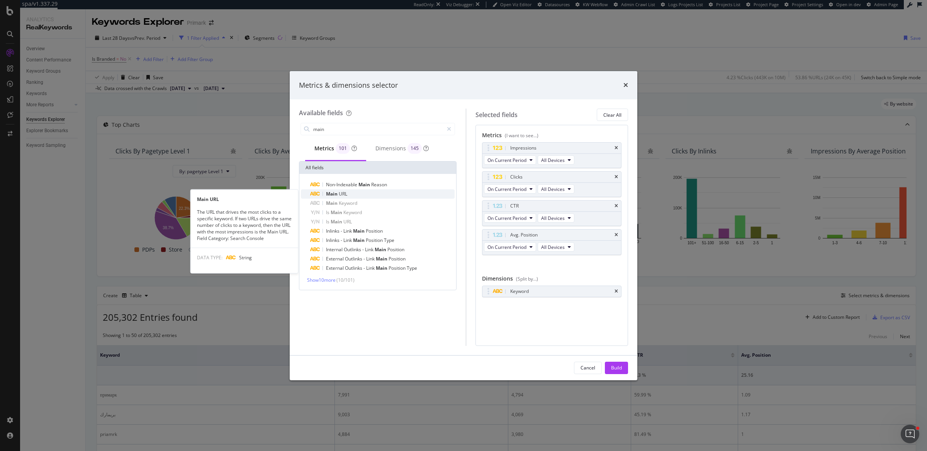
type input "main"
click at [397, 194] on div "Main URL" at bounding box center [382, 193] width 144 height 9
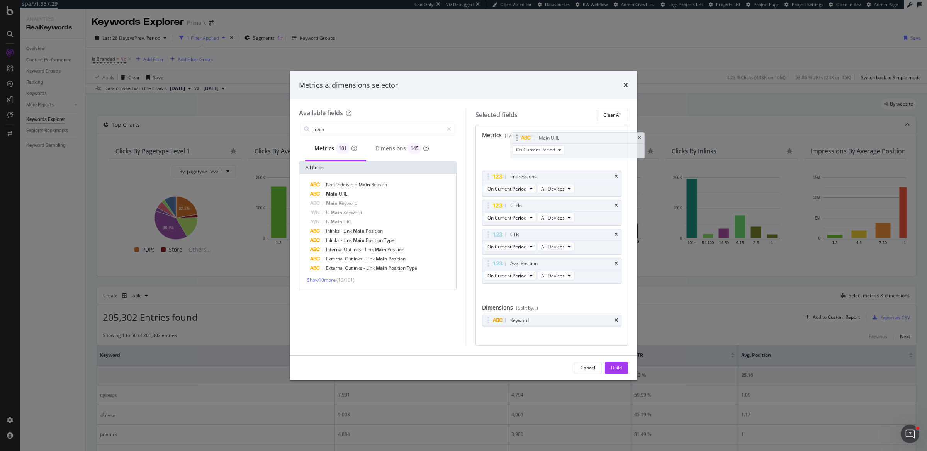
drag, startPoint x: 484, startPoint y: 262, endPoint x: 514, endPoint y: 137, distance: 128.4
click at [514, 137] on body "spa/v1.337.29 ReadOnly: Viz Debugger: Open Viz Editor Datasources KW Webflow Ad…" at bounding box center [463, 225] width 927 height 451
click at [609, 365] on button "Build" at bounding box center [616, 368] width 23 height 12
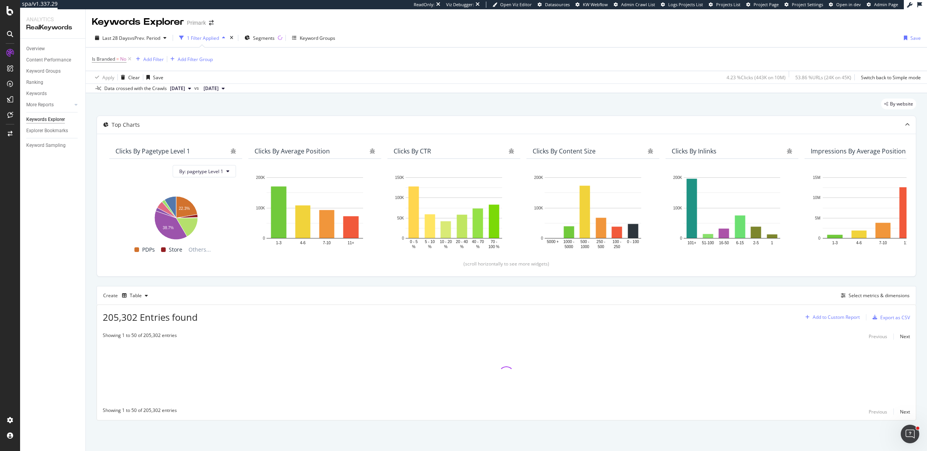
click at [837, 318] on div "Add to Custom Report" at bounding box center [836, 317] width 47 height 5
click at [767, 300] on div "Create Table Select metrics & dimensions" at bounding box center [507, 295] width 820 height 19
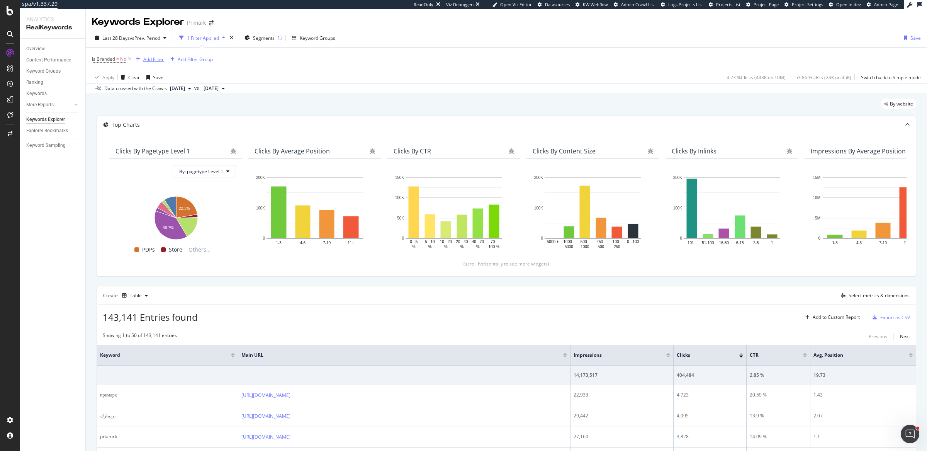
click at [159, 59] on div "Add Filter" at bounding box center [153, 59] width 20 height 7
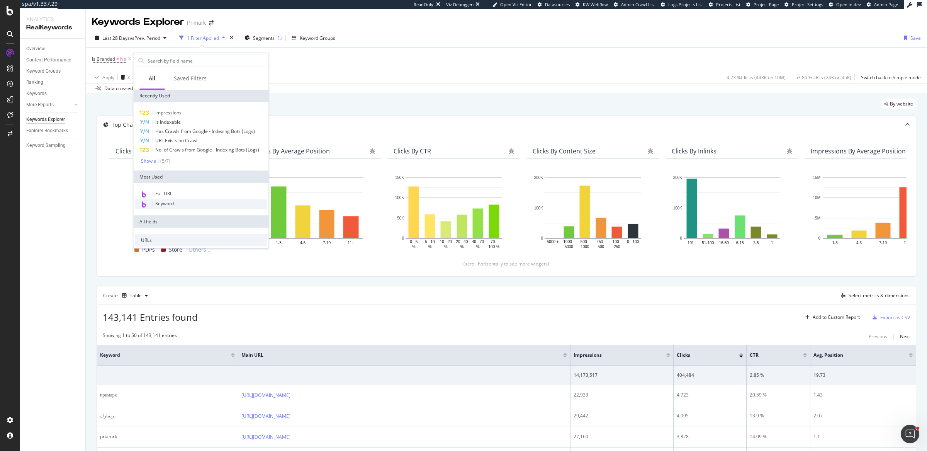
click at [182, 204] on div "Keyword" at bounding box center [201, 204] width 132 height 10
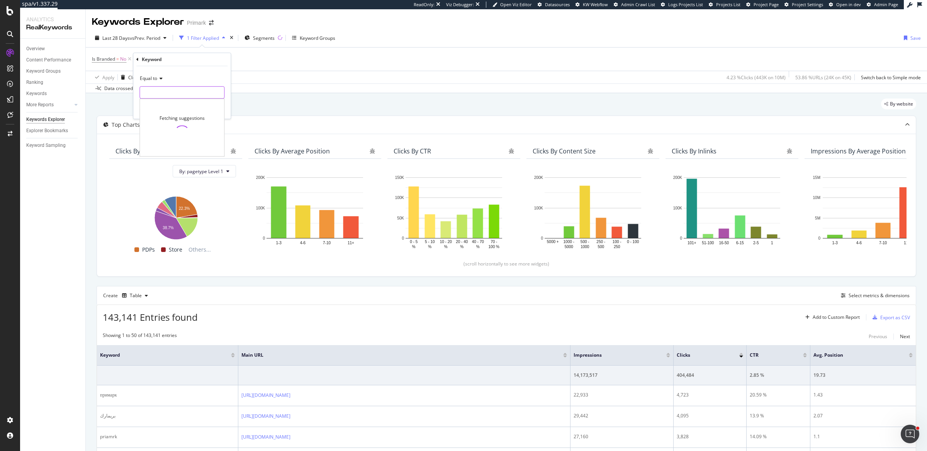
click at [184, 90] on input "text" at bounding box center [182, 92] width 84 height 12
type input "?"
click at [161, 75] on div "Equal to" at bounding box center [181, 78] width 85 height 12
click at [164, 154] on div "Contains" at bounding box center [182, 154] width 83 height 10
click at [177, 92] on input "text" at bounding box center [182, 92] width 84 height 12
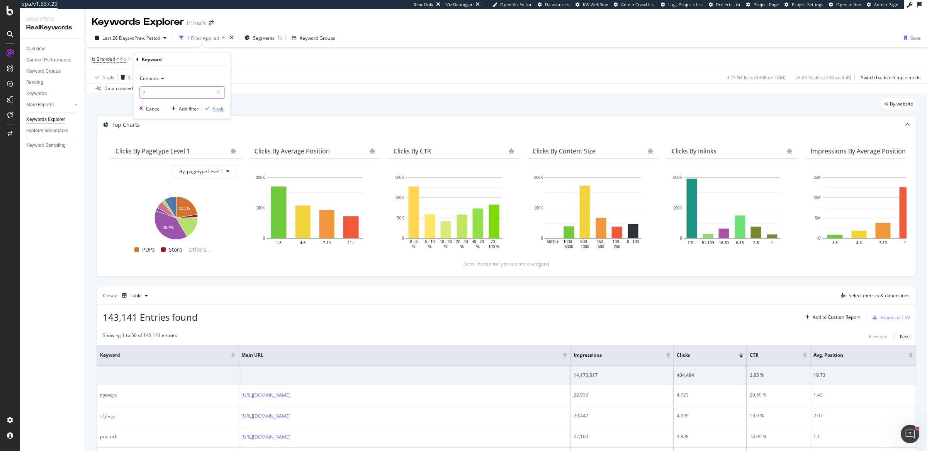
type input "?"
drag, startPoint x: 212, startPoint y: 106, endPoint x: 350, endPoint y: 61, distance: 144.5
click at [212, 106] on div "Apply" at bounding box center [218, 108] width 12 height 7
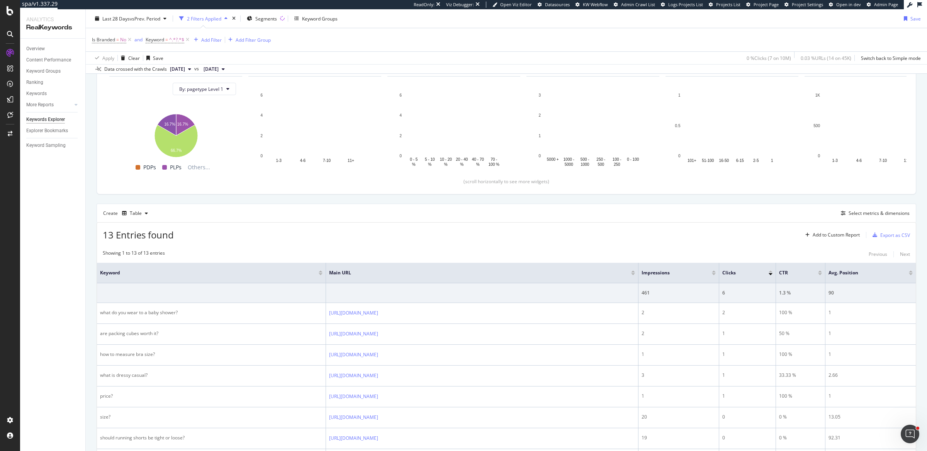
scroll to position [146, 0]
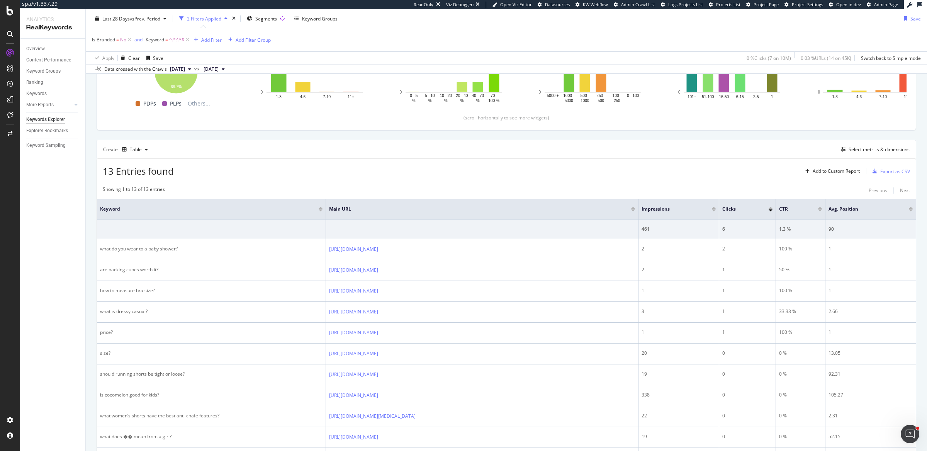
click at [715, 209] on div at bounding box center [714, 210] width 4 height 2
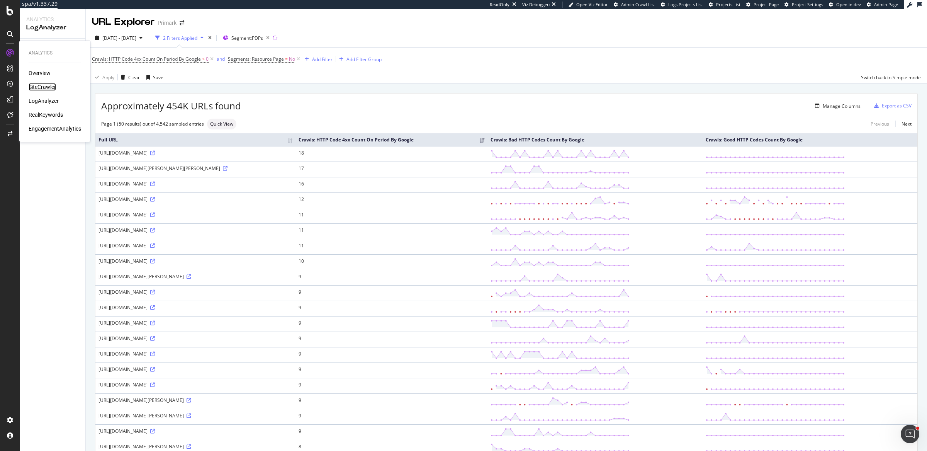
click at [37, 84] on div "SiteCrawler" at bounding box center [42, 87] width 27 height 8
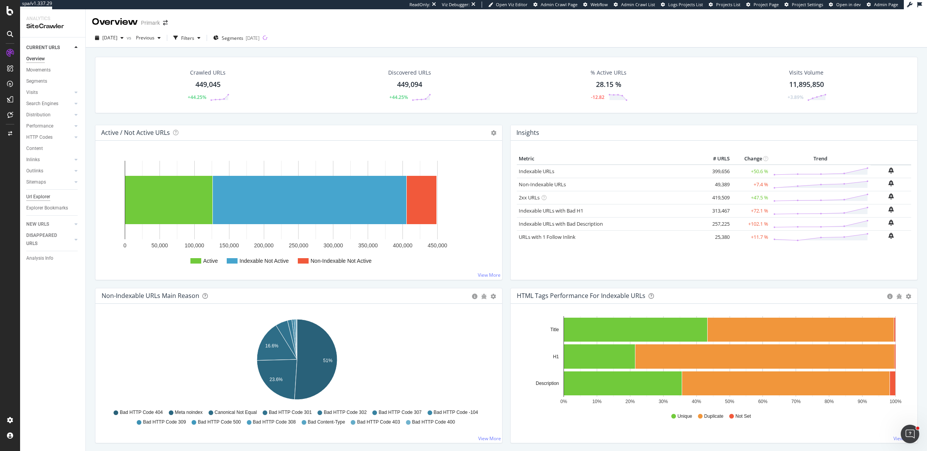
click at [33, 198] on div "Url Explorer" at bounding box center [38, 197] width 24 height 8
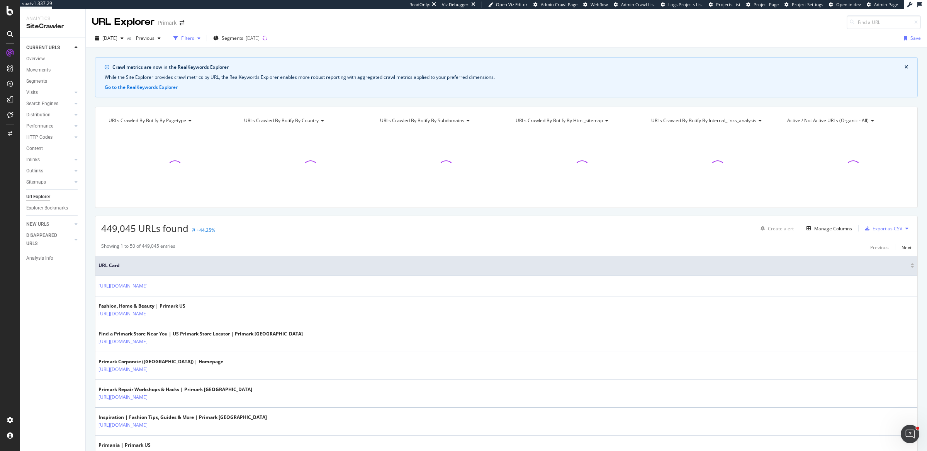
click at [178, 40] on icon "button" at bounding box center [175, 38] width 5 height 5
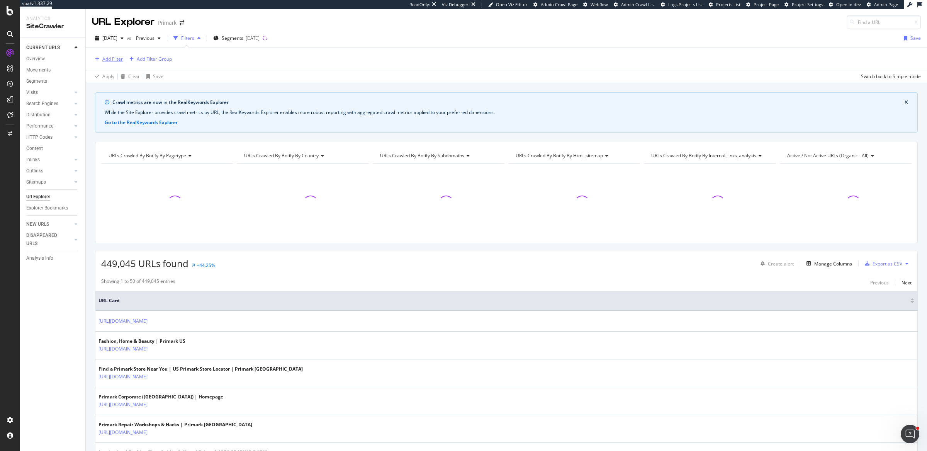
click at [104, 60] on div "Add Filter" at bounding box center [112, 59] width 20 height 7
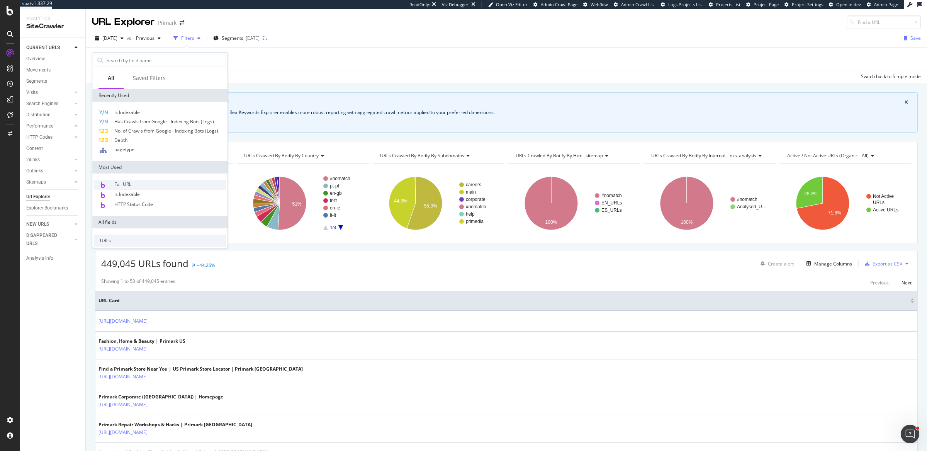
click at [142, 180] on div "Full URL" at bounding box center [160, 185] width 132 height 10
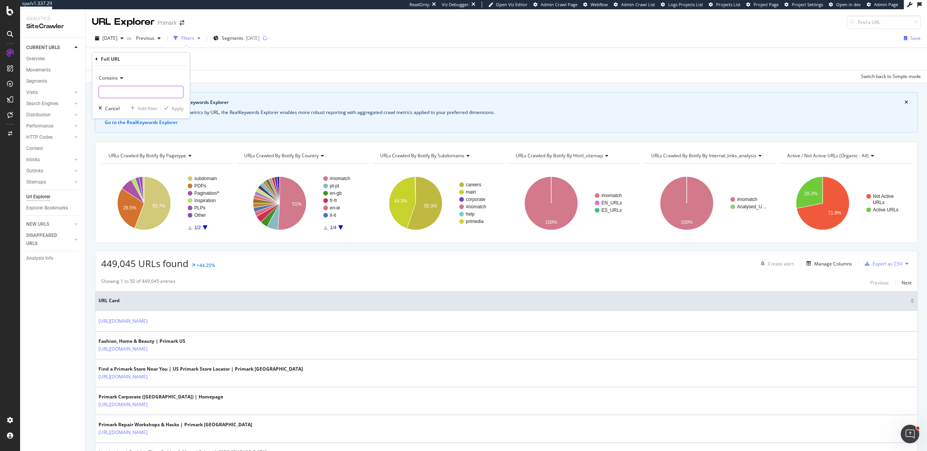
paste input "https://www.primark.com/en-gb/c/men/clothing/tops-and-t-shirts"
type input "https://www.primark.com/en-gb/c/men/clothing/tops-and-t-shirts"
click at [180, 110] on div "Apply" at bounding box center [178, 108] width 12 height 7
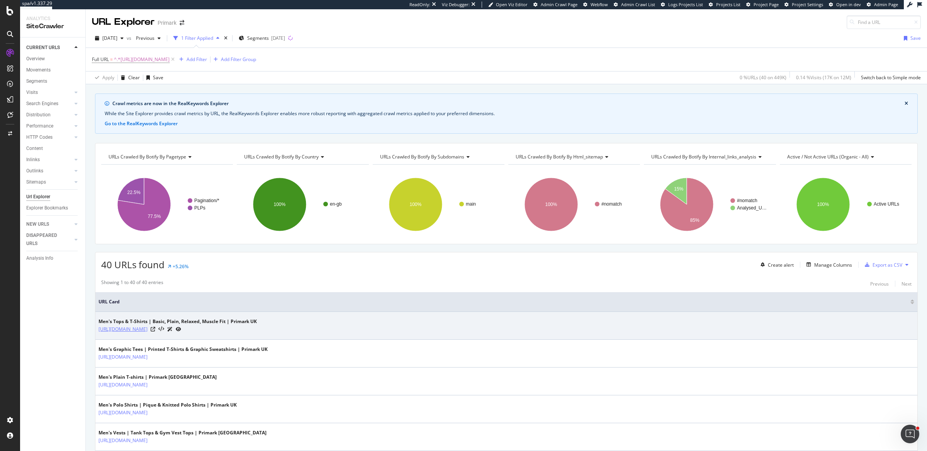
click at [148, 330] on link "https://www.primark.com/en-gb/c/men/clothing/tops-and-t-shirts" at bounding box center [123, 329] width 49 height 8
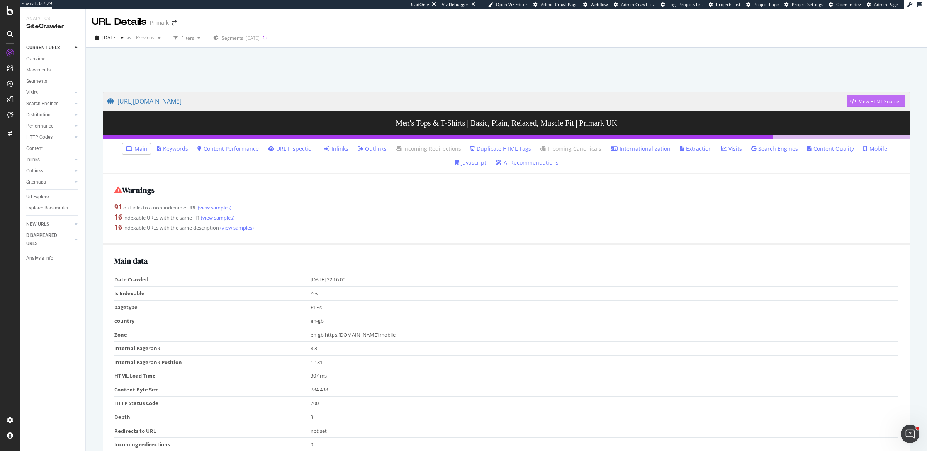
click at [865, 105] on div "View HTML Source" at bounding box center [873, 101] width 52 height 12
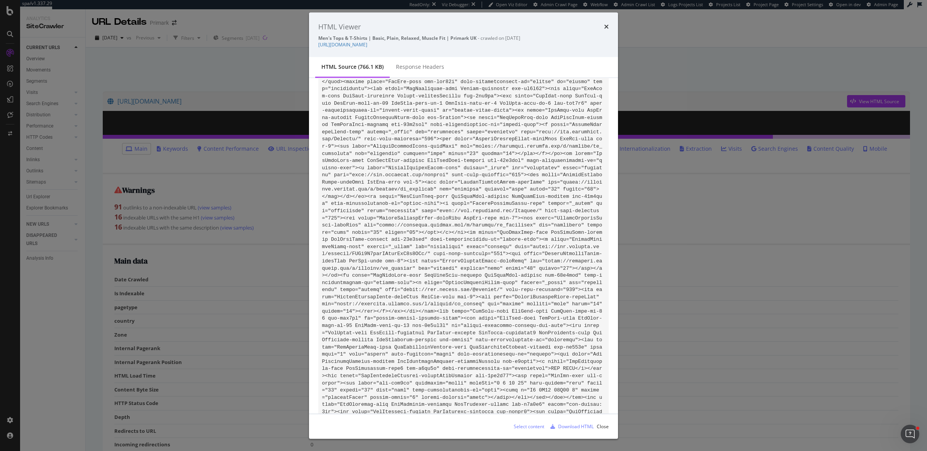
scroll to position [51689, 0]
drag, startPoint x: 499, startPoint y: 289, endPoint x: 572, endPoint y: 289, distance: 73.0
drag, startPoint x: 540, startPoint y: 245, endPoint x: 341, endPoint y: 255, distance: 200.0
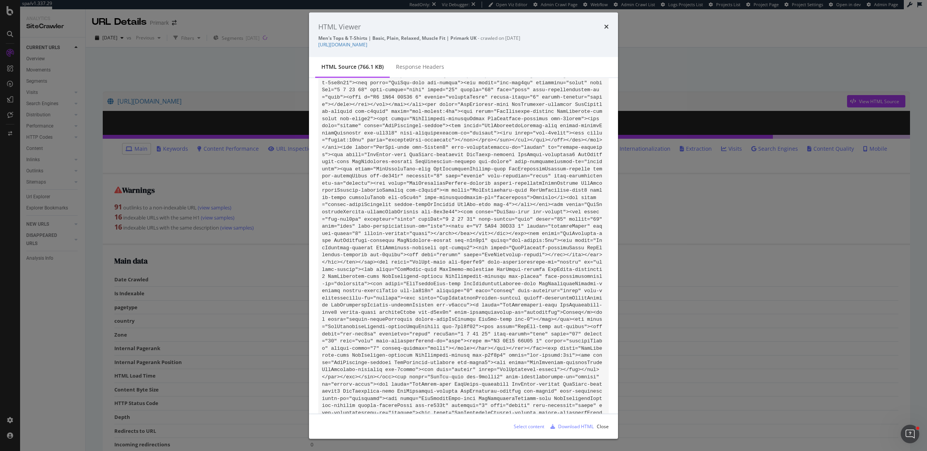
drag, startPoint x: 452, startPoint y: 210, endPoint x: 403, endPoint y: 256, distance: 67.5
copy code "<a class="MuiButtonBase-root MuiButton-root MuiButton-outlined MuiButton-outlin…"
drag, startPoint x: 452, startPoint y: 210, endPoint x: 401, endPoint y: 338, distance: 137.4
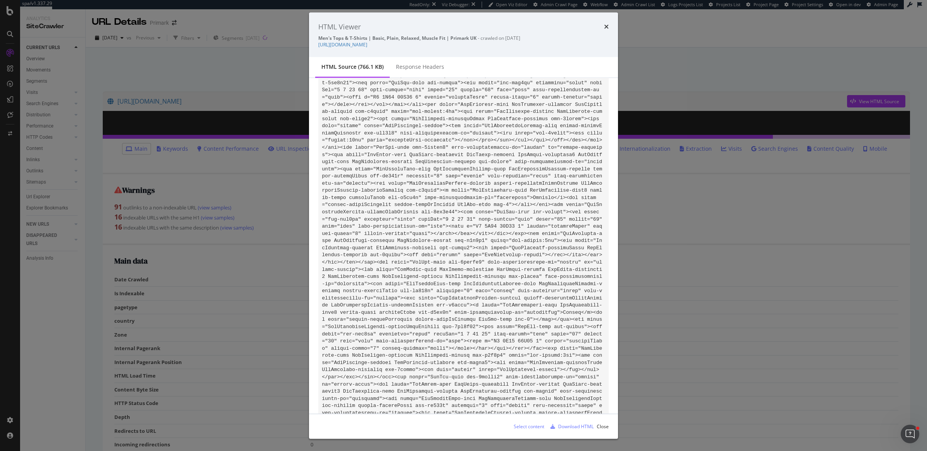
copy code "<a class="MuiButtonBase-root MuiButton-root MuiButton-outlined MuiButton-outlin…"
click at [522, 426] on div "Select content" at bounding box center [529, 426] width 31 height 7
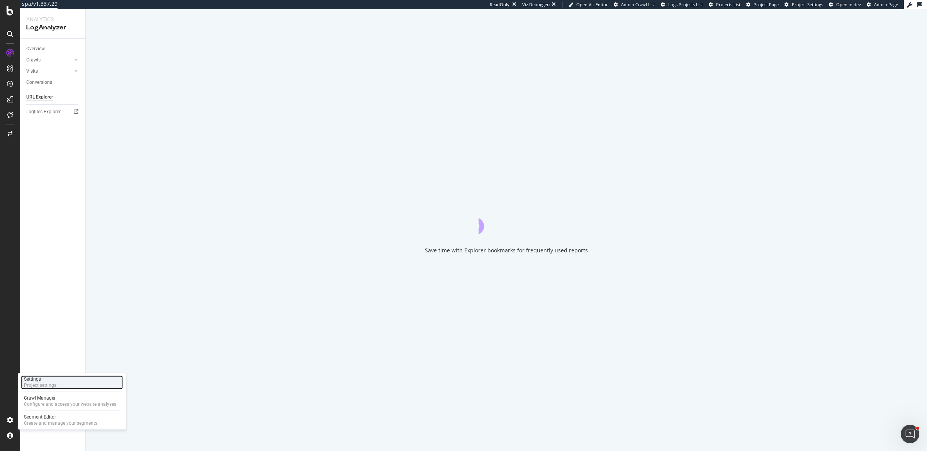
click at [50, 384] on div "Project settings" at bounding box center [40, 385] width 32 height 6
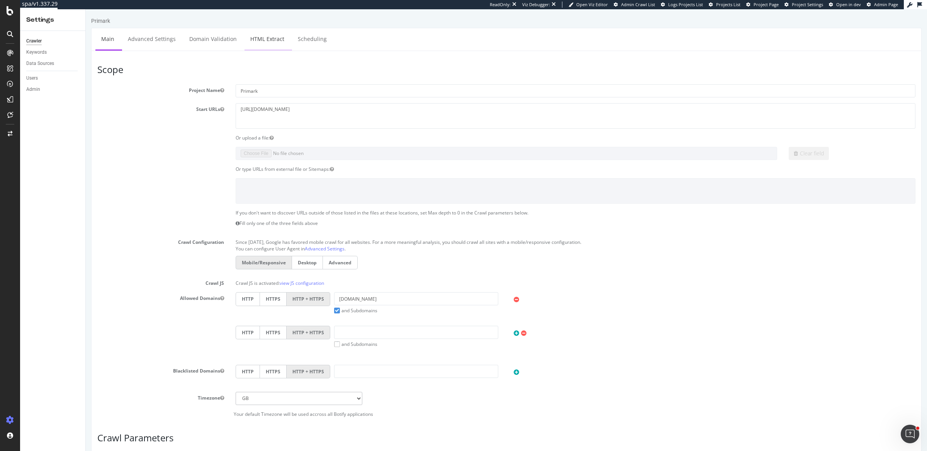
click at [273, 37] on link "HTML Extract" at bounding box center [268, 38] width 46 height 21
select select "exist"
select select "list"
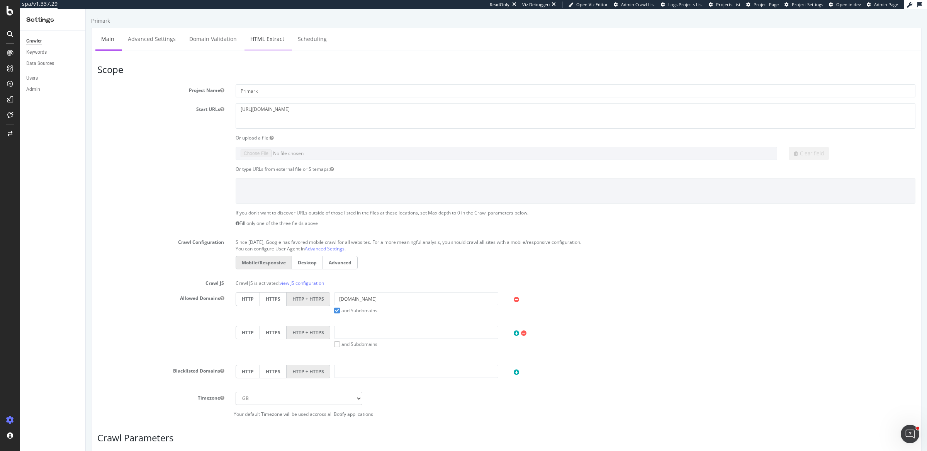
select select "list"
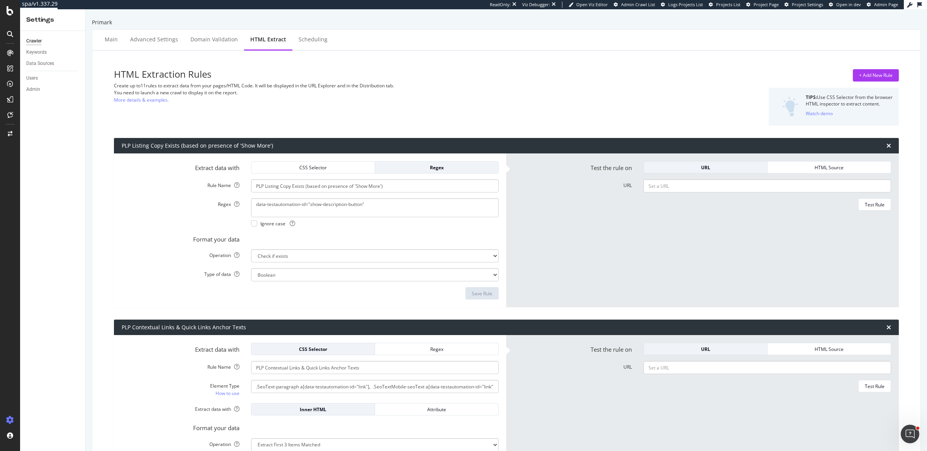
scroll to position [882, 0]
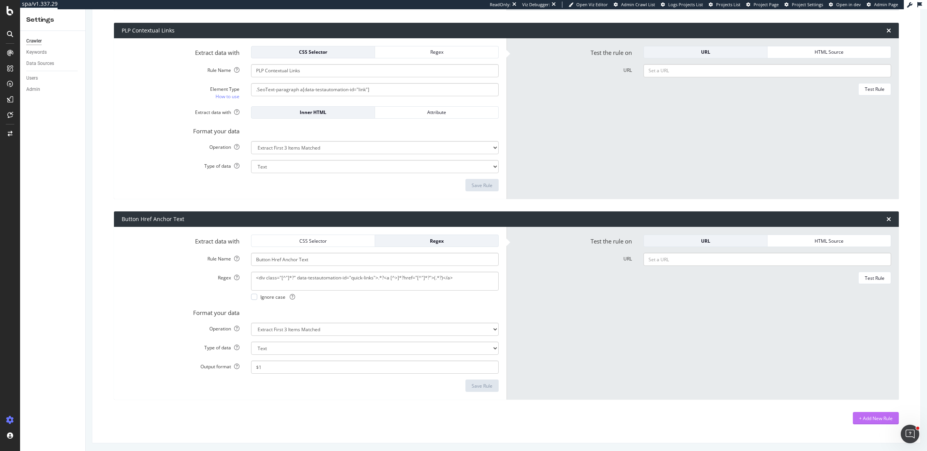
click at [870, 416] on div "+ Add New Rule" at bounding box center [876, 418] width 34 height 7
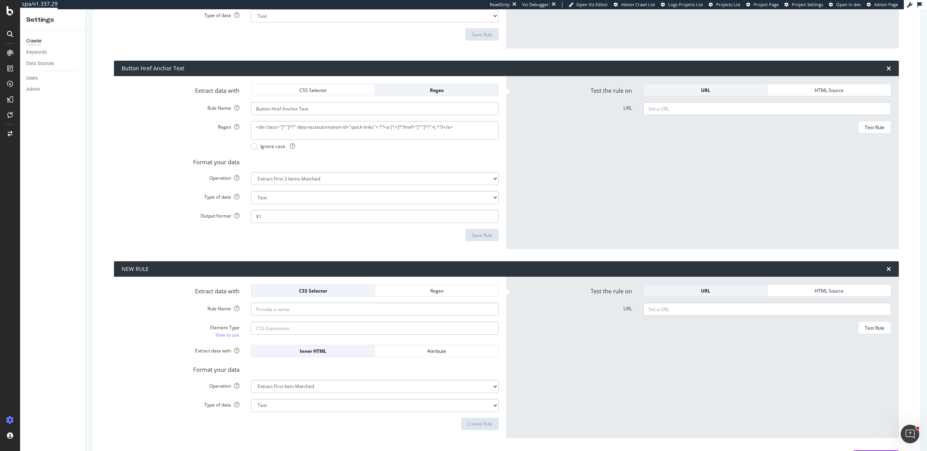
scroll to position [1055, 0]
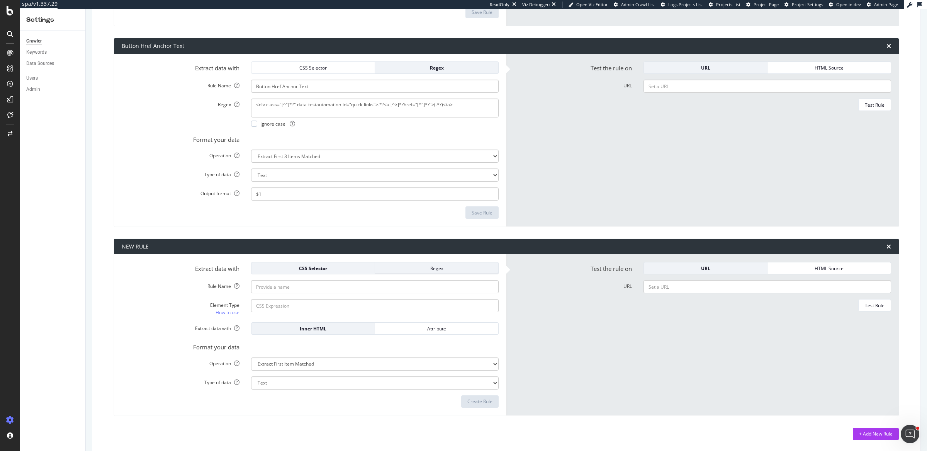
click at [402, 268] on div "Regex" at bounding box center [436, 268] width 111 height 7
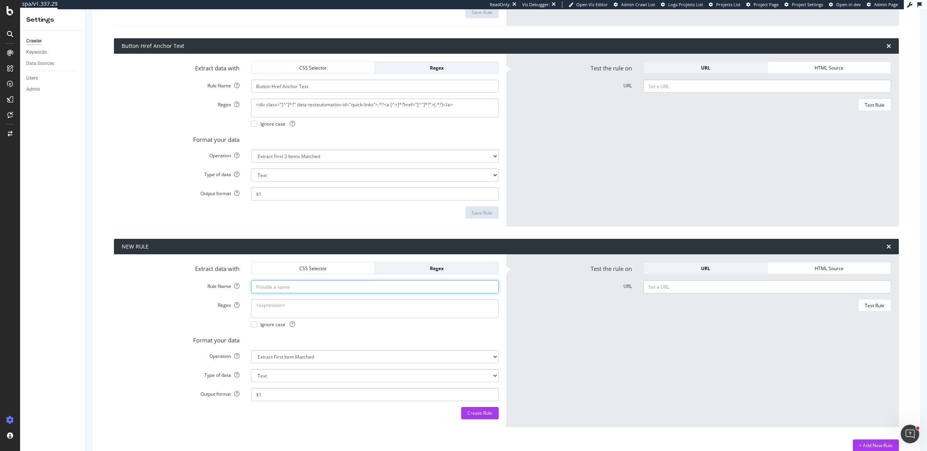
click at [360, 288] on input "Rule Name" at bounding box center [375, 286] width 248 height 13
type input "Quick Links"
click at [321, 303] on textarea "Regex" at bounding box center [375, 308] width 248 height 19
paste textarea "data-link-position="\d+"[^>]*>\s*([^<]+?)\s*<\/a>"
type textarea "data-link-position="\d+"[^>]*>\s*([^<]+?)\s*<\/a>"
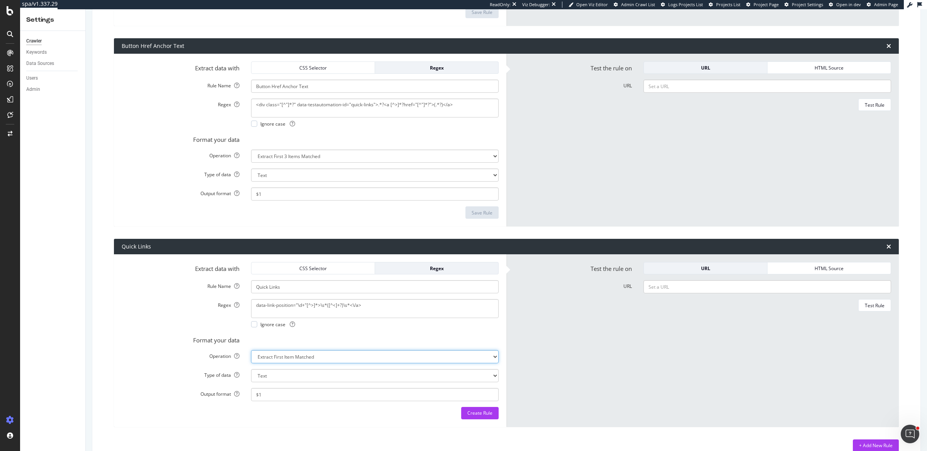
click at [344, 352] on select "Extract First Item Matched Extract First 3 Items Matched Count Number of Occure…" at bounding box center [375, 356] width 248 height 13
select select "list"
click at [251, 350] on select "Extract First Item Matched Extract First 3 Items Matched Count Number of Occure…" at bounding box center [375, 356] width 248 height 13
click at [815, 266] on div "HTML Source" at bounding box center [829, 268] width 111 height 7
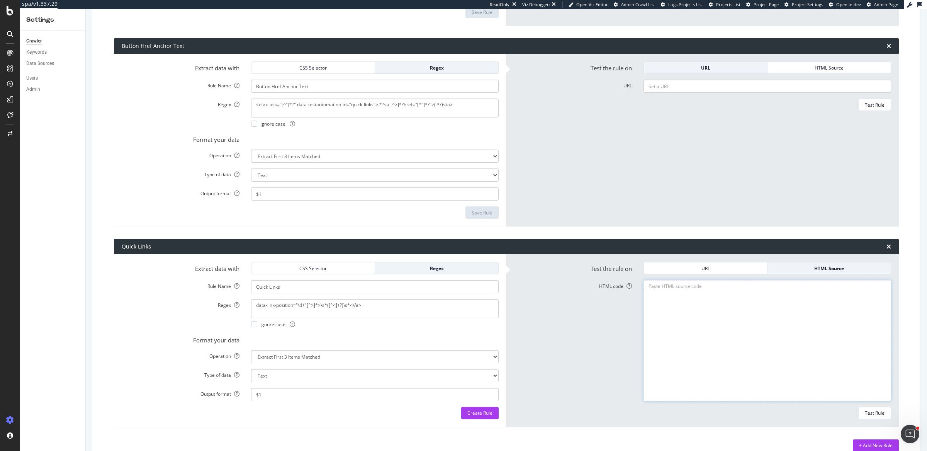
click at [768, 294] on textarea "HTML code" at bounding box center [768, 340] width 248 height 121
click at [671, 295] on textarea "HTML code" at bounding box center [768, 340] width 248 height 121
paste textarea "<!DOCTYPE html><html lang="en-gb"><head><meta charset="utf-8"><meta name="viewp…"
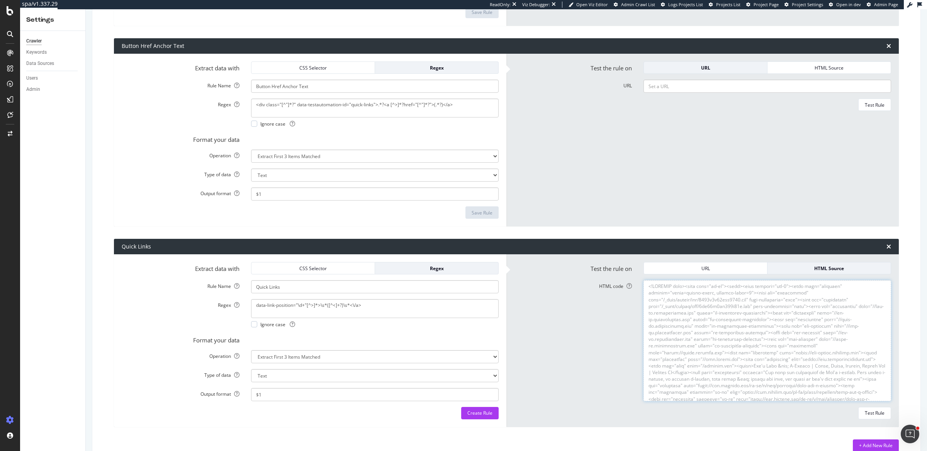
scroll to position [58791, 0]
type textarea "<!DOCTYPE html><html lang="en-gb"><head><meta charset="utf-8"><meta name="viewp…"
click at [867, 410] on div "Test Rule" at bounding box center [875, 412] width 20 height 7
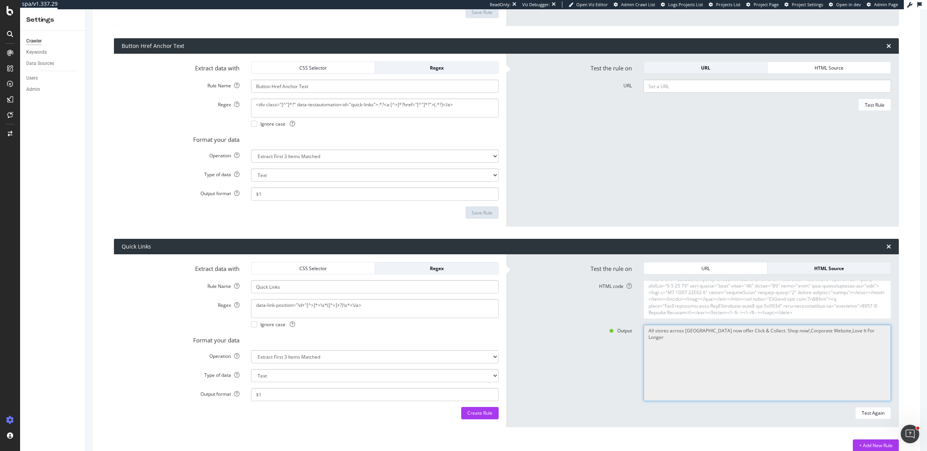
drag, startPoint x: 645, startPoint y: 328, endPoint x: 786, endPoint y: 329, distance: 141.8
click at [786, 329] on textarea "All stores across Great Britain now offer Click & Collect. Shop now!,Corporate …" at bounding box center [768, 362] width 248 height 77
click at [363, 301] on textarea "data-link-position="\d+"[^>]*>\s*([^<]+?)\s*<\/a>" at bounding box center [375, 308] width 248 height 19
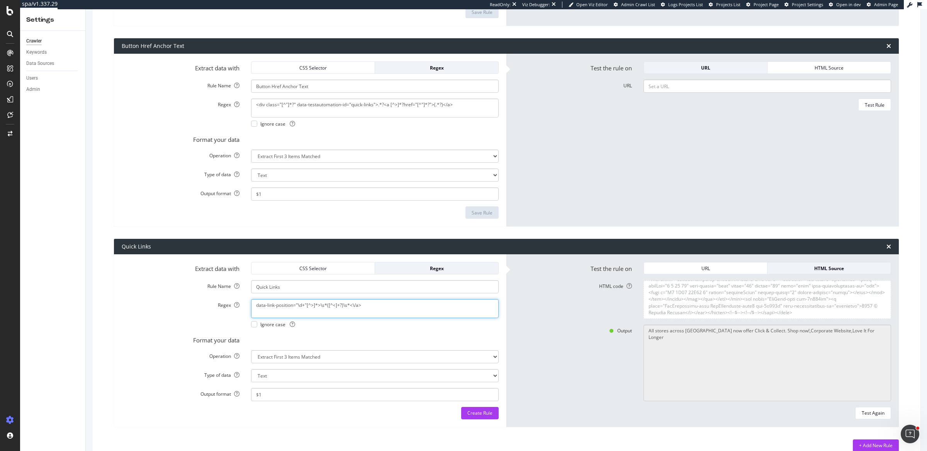
paste textarea "<a[^>]*class="[^"]*quick-links-button[^"]*"[^>]*data-link-position="[^"]"
type textarea "<a[^>]*class="[^"]*quick-links-button[^"]*"[^>]*data-link-position="[^"]+"[^>]*…"
click at [865, 413] on div "Test Again" at bounding box center [873, 412] width 23 height 7
type textarea "Graphic T-Shirts,Plain Tshirts,Band T-Shirts"
click at [479, 414] on div "Create Rule" at bounding box center [479, 412] width 25 height 7
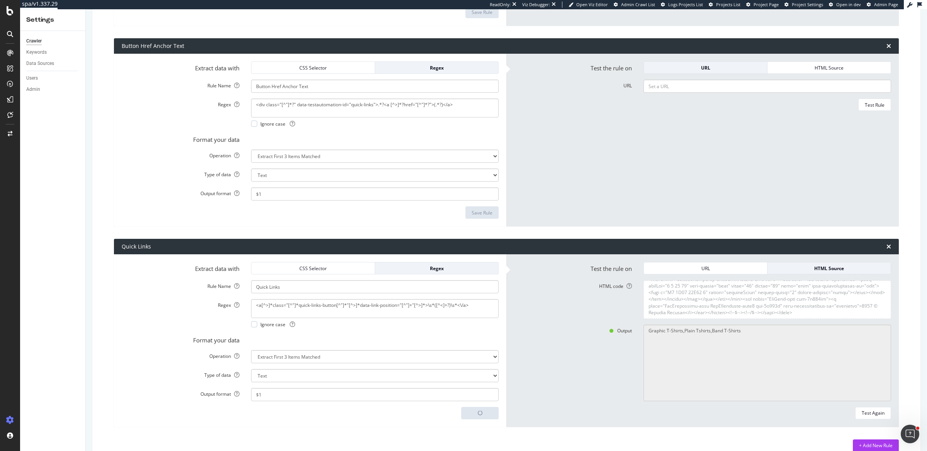
type textarea "<a[^>]*class="[^"]*quick-links-button[^"]*"[^>]*data-link-position="[^"]+"[^>]*…"
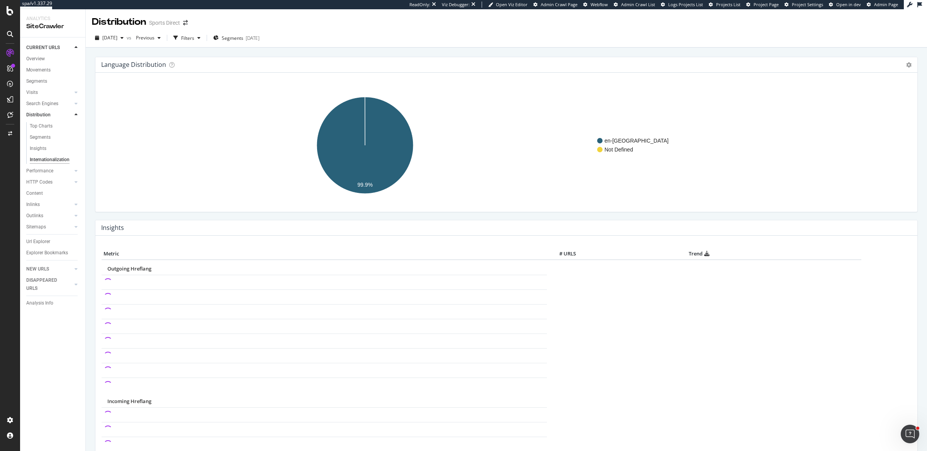
click at [368, 37] on div "[DATE] vs Previous Filters Segments [DATE]" at bounding box center [506, 39] width 841 height 15
click at [29, 238] on div "Url Explorer" at bounding box center [38, 242] width 24 height 8
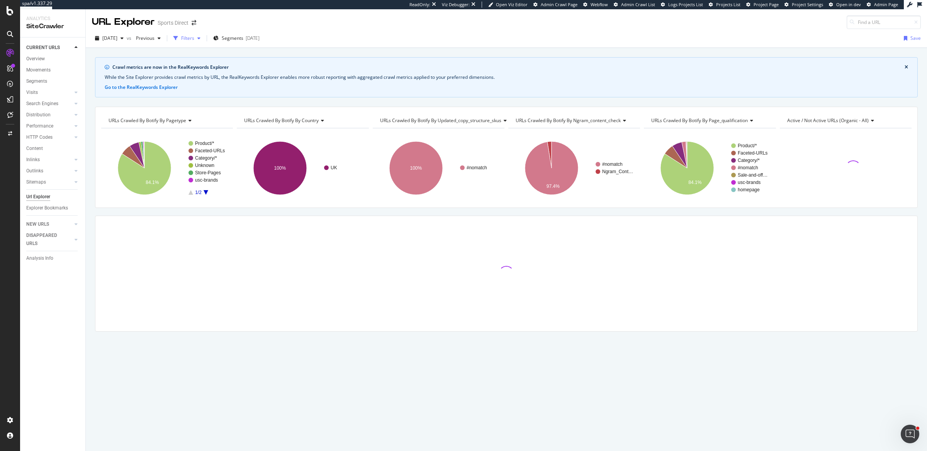
click at [194, 36] on div "Filters" at bounding box center [187, 38] width 13 height 7
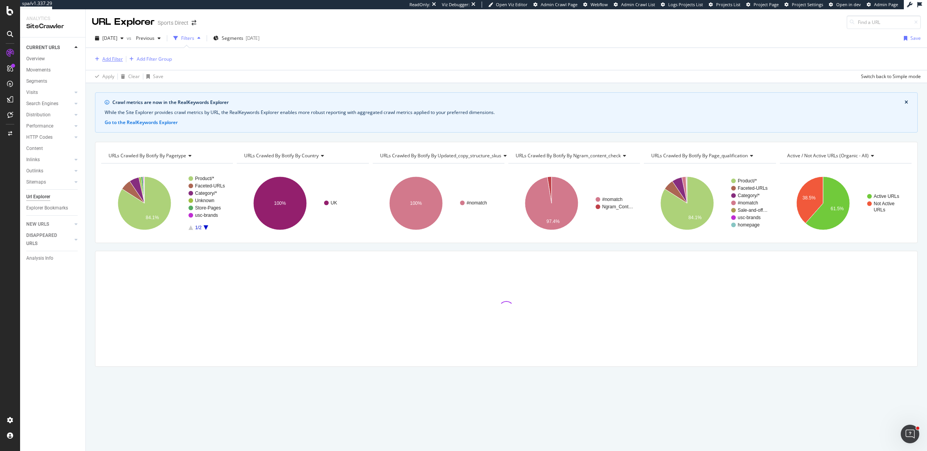
click at [112, 61] on div "Add Filter" at bounding box center [112, 59] width 20 height 7
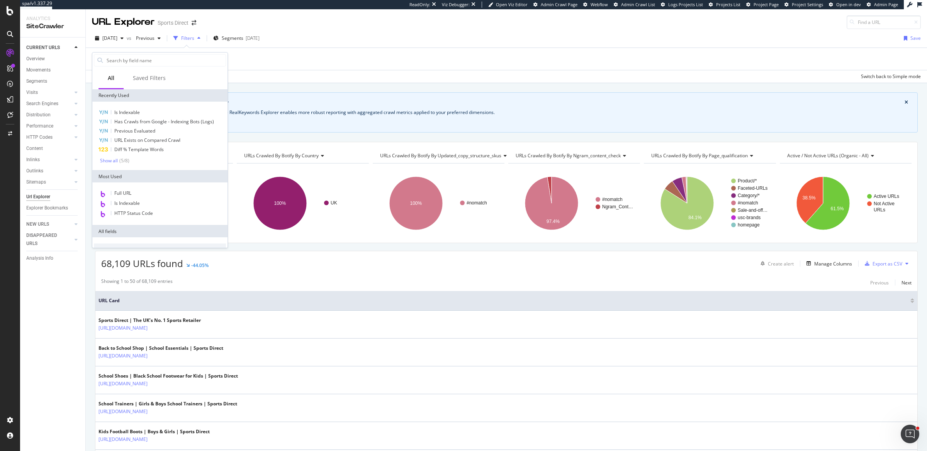
scroll to position [289, 0]
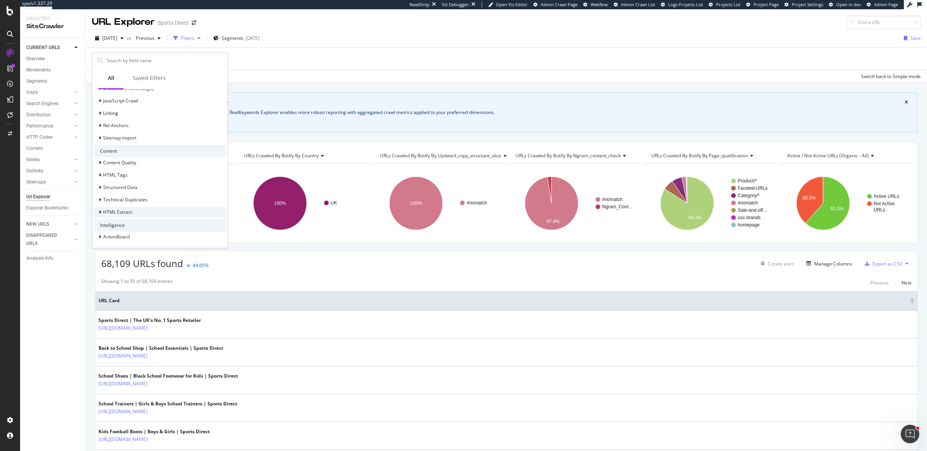
click at [138, 208] on div "HTML Extract" at bounding box center [160, 212] width 132 height 11
click at [137, 222] on span "'Shoes' in PLP text" at bounding box center [138, 222] width 39 height 7
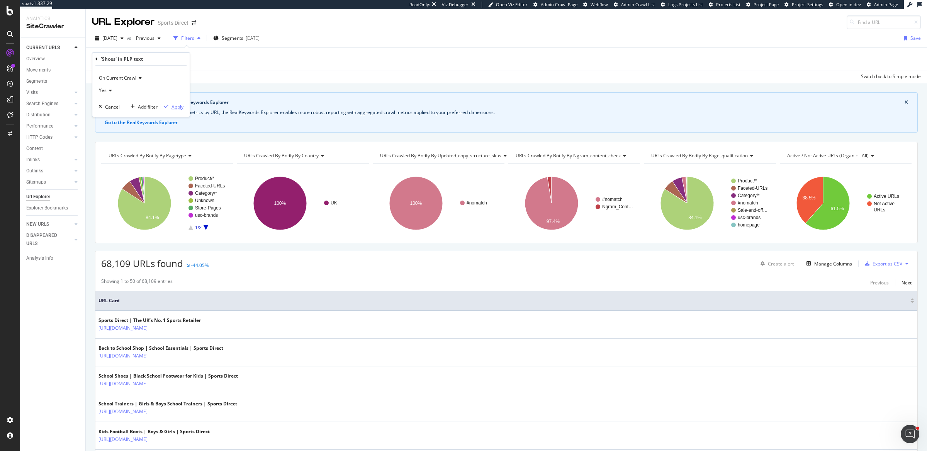
click at [170, 107] on div "button" at bounding box center [166, 106] width 10 height 5
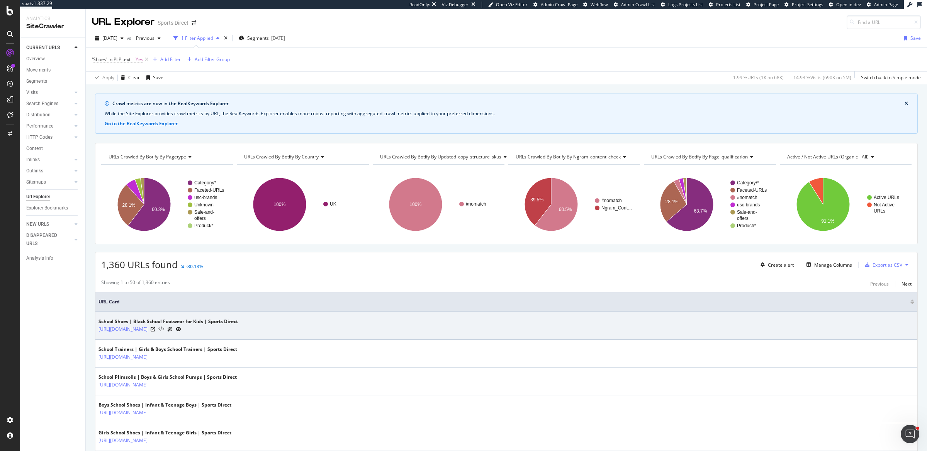
click at [164, 326] on icon at bounding box center [161, 328] width 6 height 5
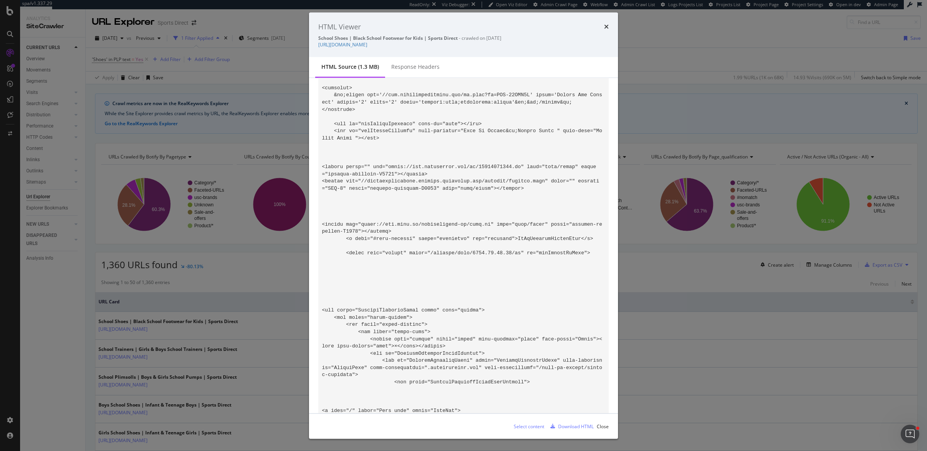
scroll to position [1141, 0]
click at [204, 331] on div "HTML Viewer School Shoes | Black School Footwear for Kids | Sports Direct - cra…" at bounding box center [463, 225] width 927 height 451
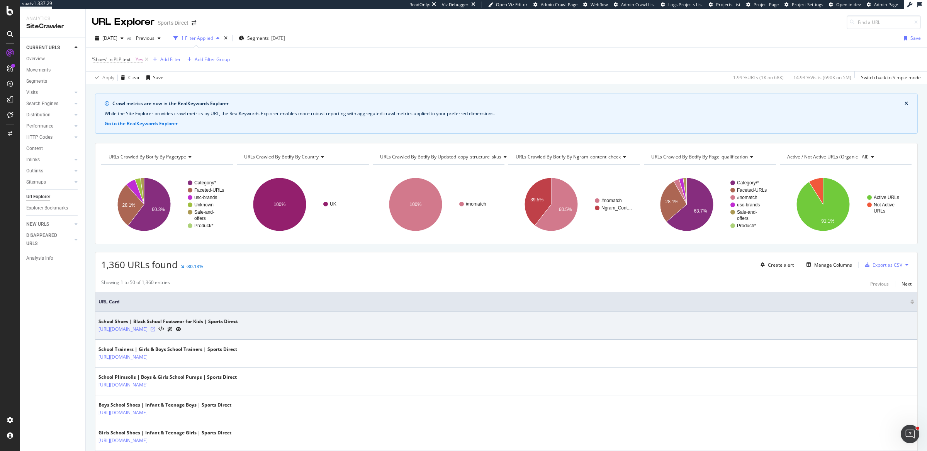
click at [155, 327] on icon at bounding box center [153, 329] width 5 height 5
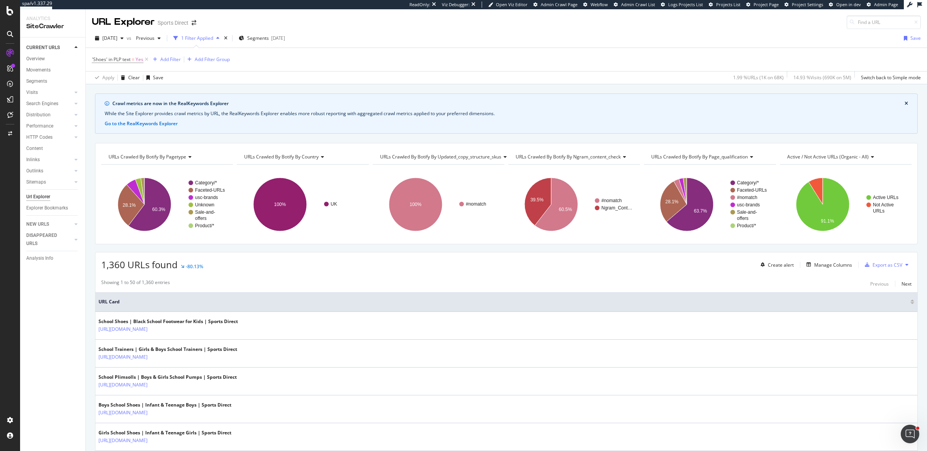
click at [46, 196] on div "Url Explorer" at bounding box center [38, 197] width 24 height 8
click at [128, 78] on div "Clear" at bounding box center [134, 77] width 12 height 7
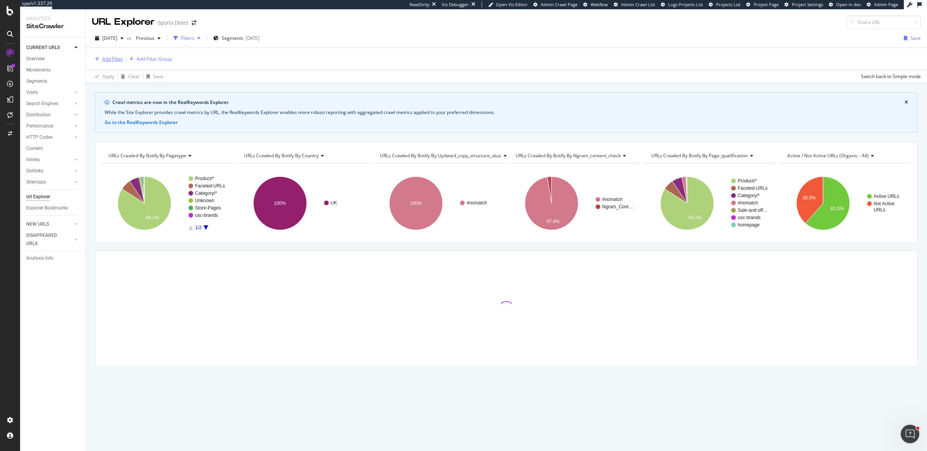
click at [105, 60] on div "Add Filter" at bounding box center [112, 59] width 20 height 7
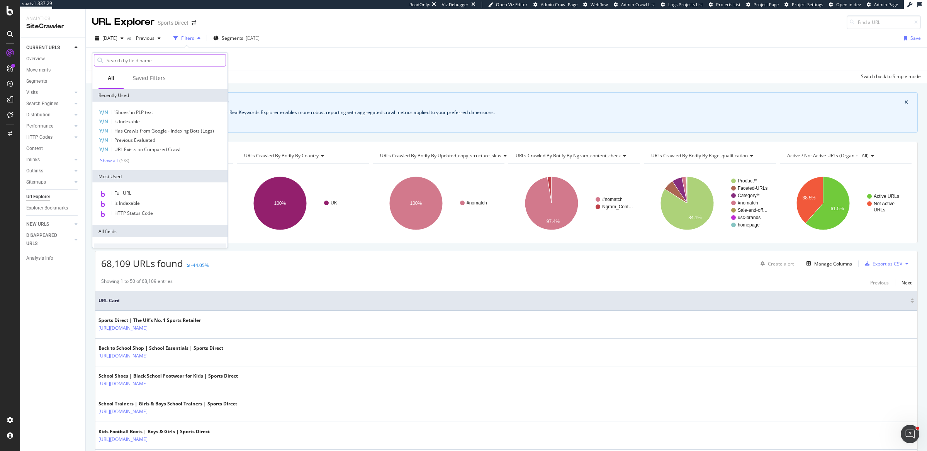
click at [139, 60] on input "text" at bounding box center [166, 60] width 120 height 12
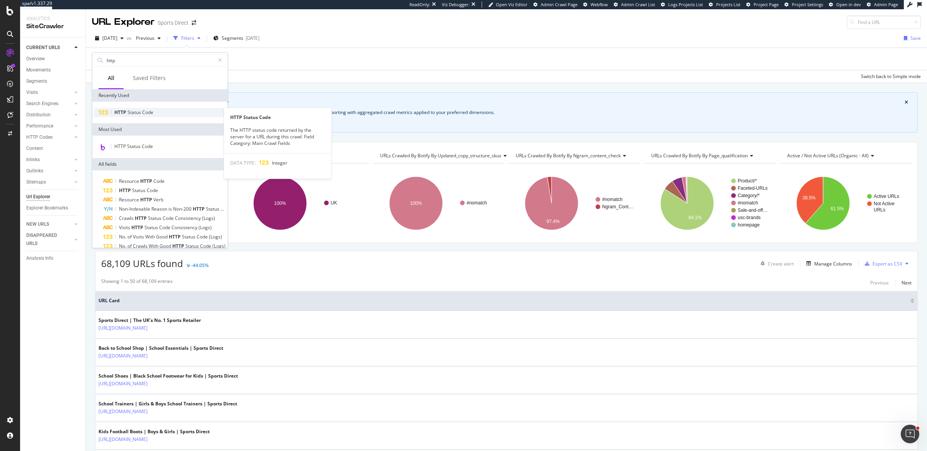
type input "http"
click at [148, 109] on span "Code" at bounding box center [147, 112] width 11 height 7
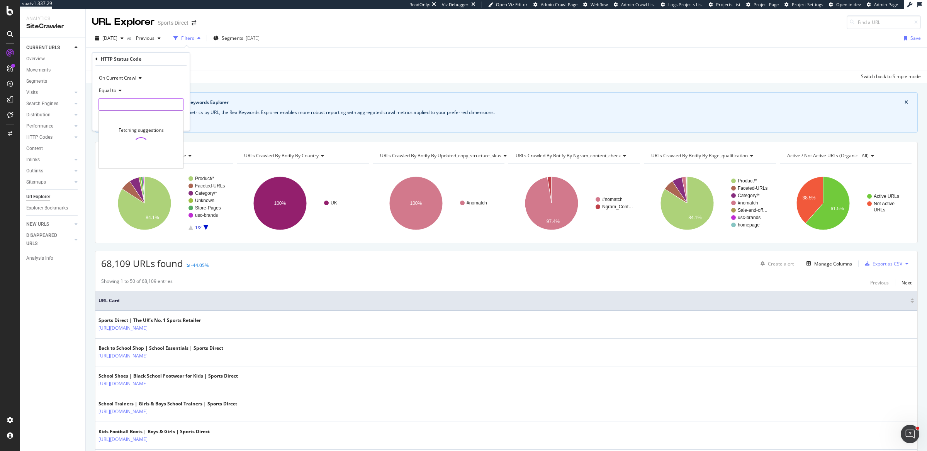
click at [130, 104] on input "number" at bounding box center [141, 104] width 85 height 12
click at [128, 122] on span "404" at bounding box center [131, 122] width 61 height 7
type input "404"
click at [168, 122] on icon "button" at bounding box center [166, 120] width 4 height 5
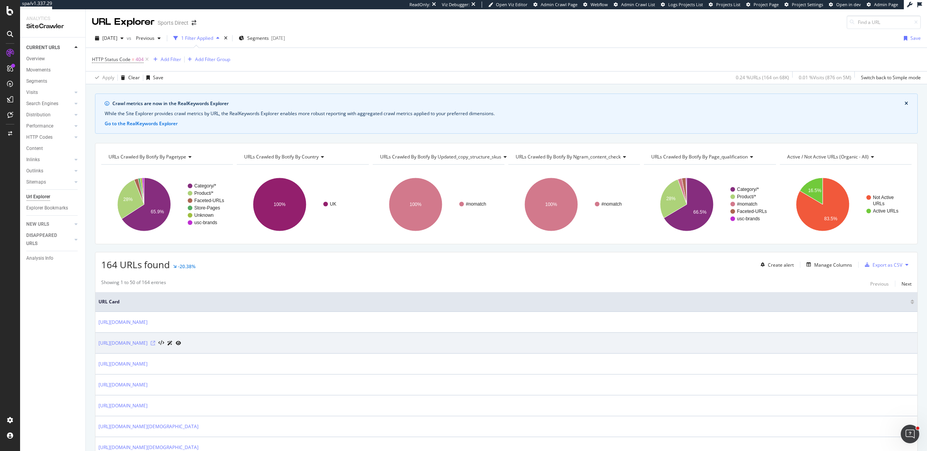
click at [155, 341] on icon at bounding box center [153, 343] width 5 height 5
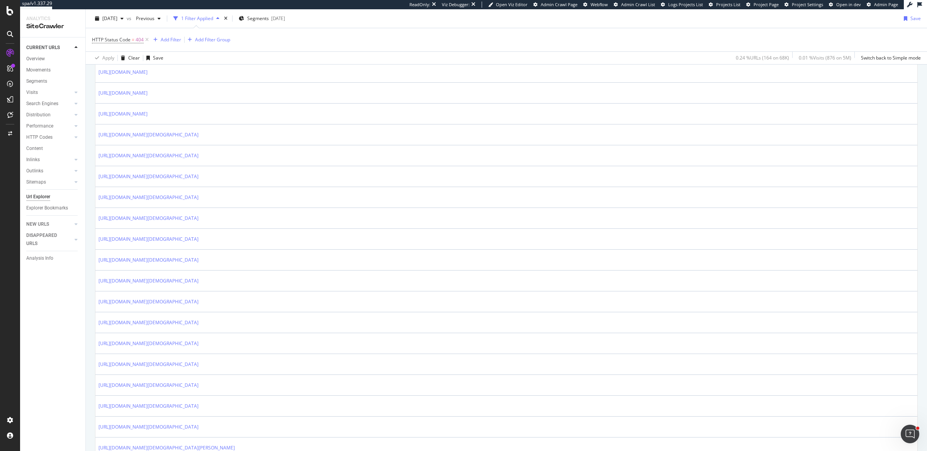
scroll to position [397, 0]
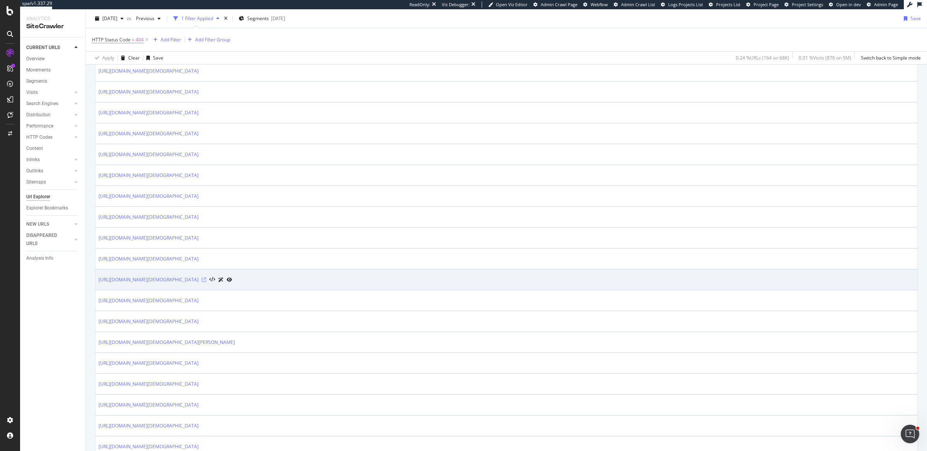
click at [206, 277] on icon at bounding box center [204, 279] width 5 height 5
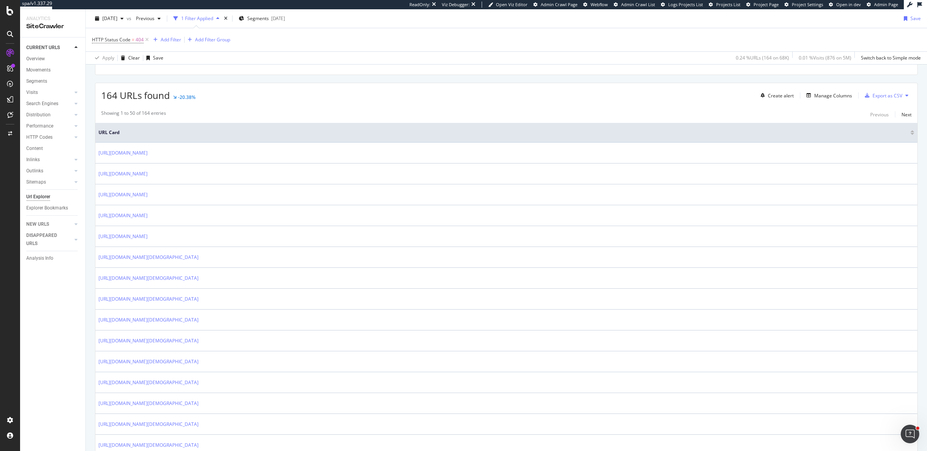
scroll to position [0, 0]
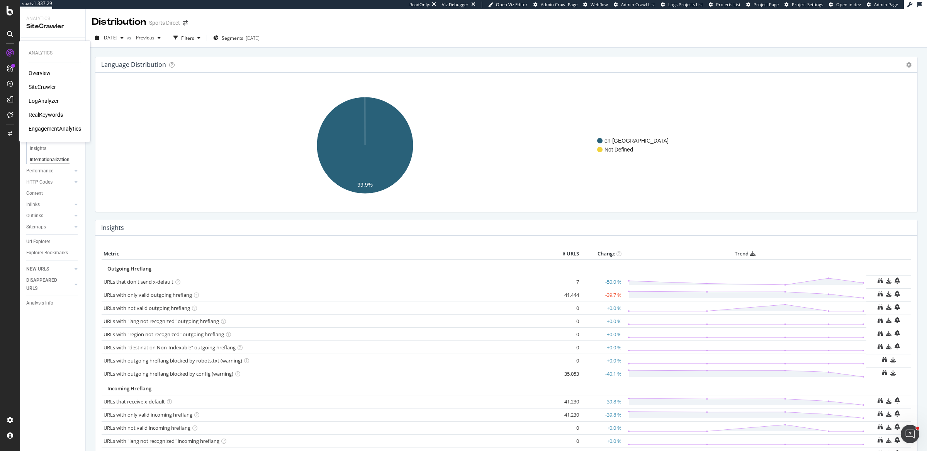
click at [46, 86] on div "SiteCrawler" at bounding box center [42, 87] width 27 height 8
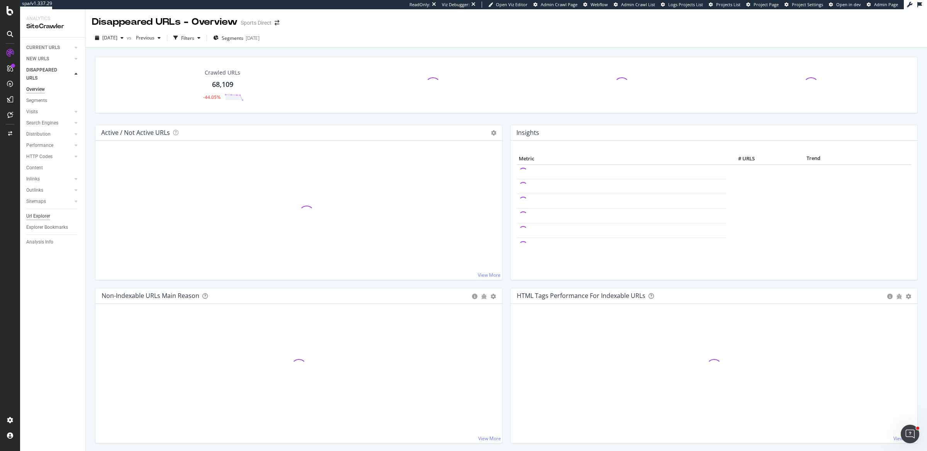
click at [41, 214] on div "Url Explorer" at bounding box center [38, 216] width 24 height 8
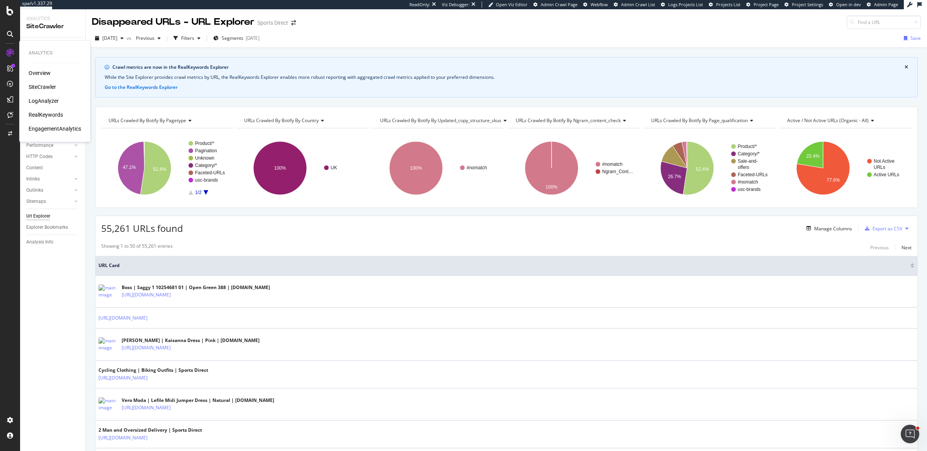
click at [39, 86] on div "SiteCrawler" at bounding box center [42, 87] width 27 height 8
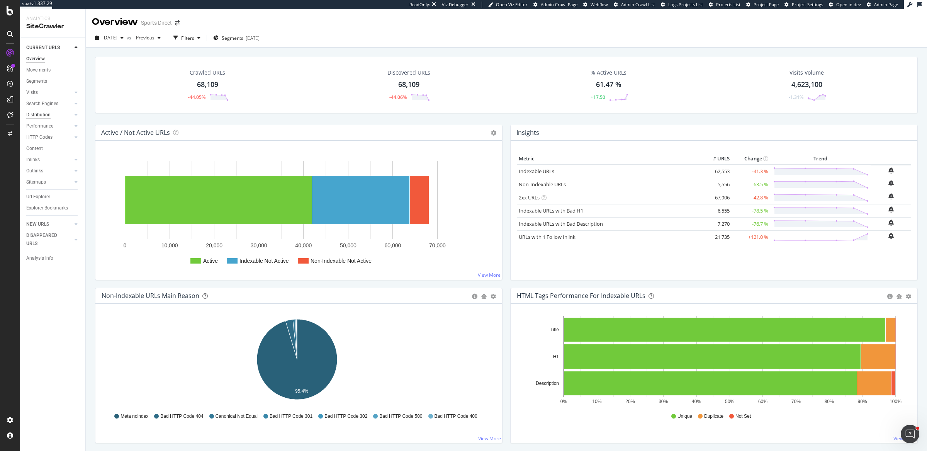
click at [39, 117] on div "Distribution" at bounding box center [38, 115] width 24 height 8
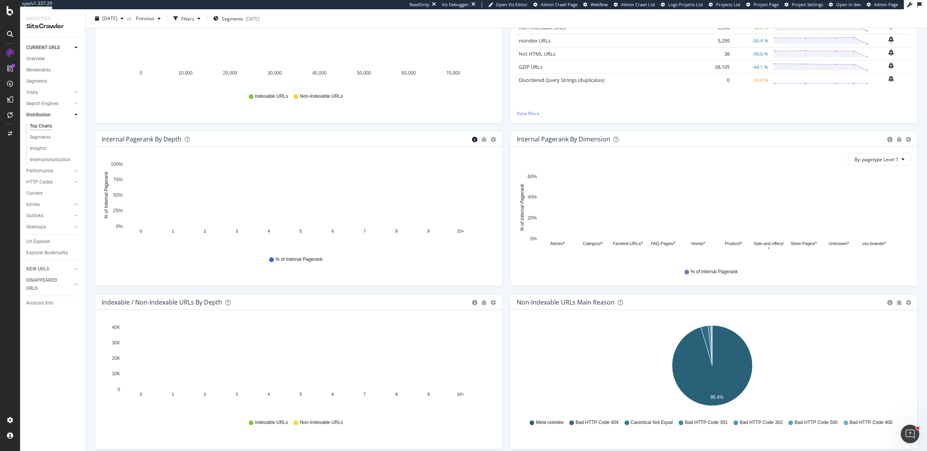
scroll to position [168, 0]
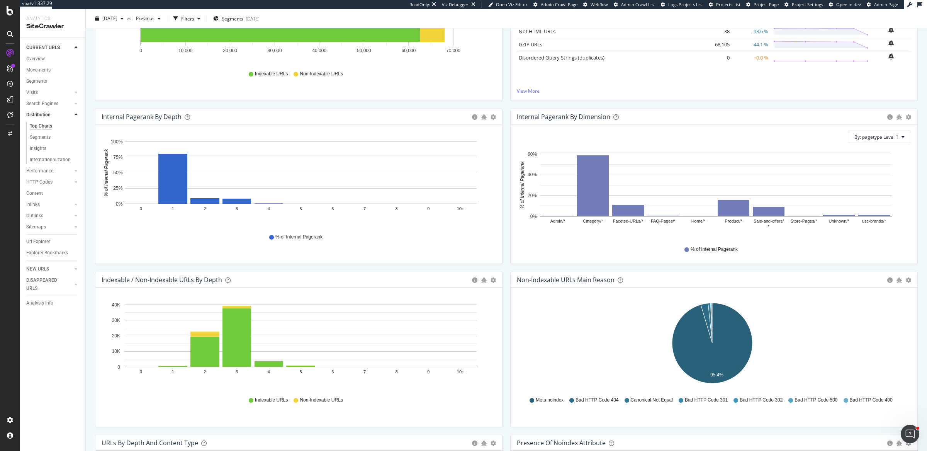
click at [493, 279] on div "Indexable / Non-Indexable URLs by Depth Bar (by Value) Bar (by Percentage) Tabl…" at bounding box center [298, 279] width 407 height 15
click at [491, 279] on icon "gear" at bounding box center [493, 279] width 5 height 5
click at [459, 308] on span "Bar (by Percentage)" at bounding box center [466, 309] width 70 height 10
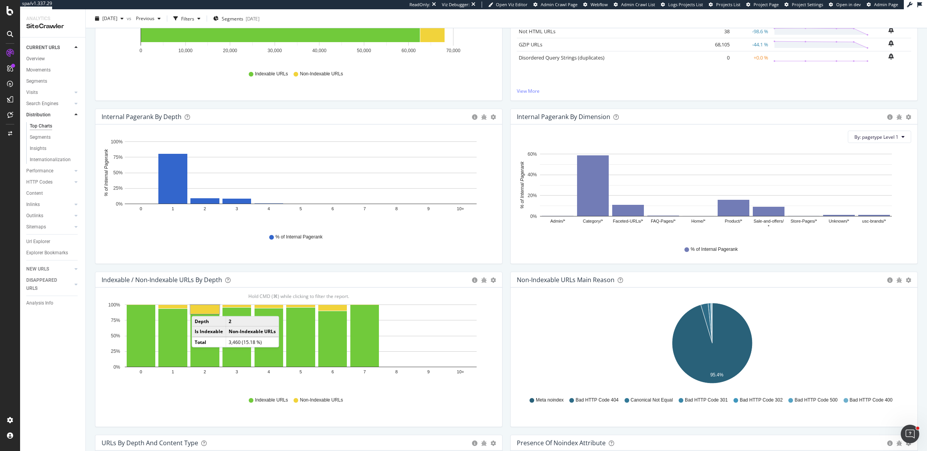
click at [199, 307] on rect "A chart." at bounding box center [204, 309] width 29 height 9
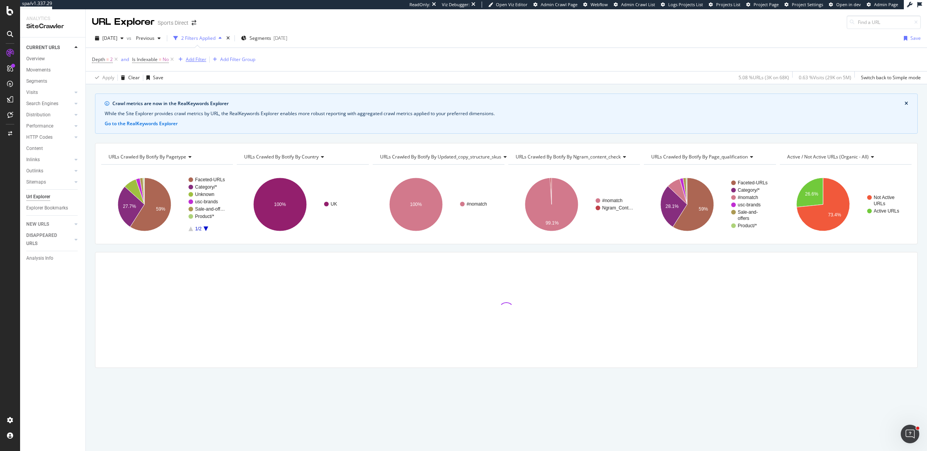
click at [190, 59] on div "Add Filter" at bounding box center [196, 59] width 20 height 7
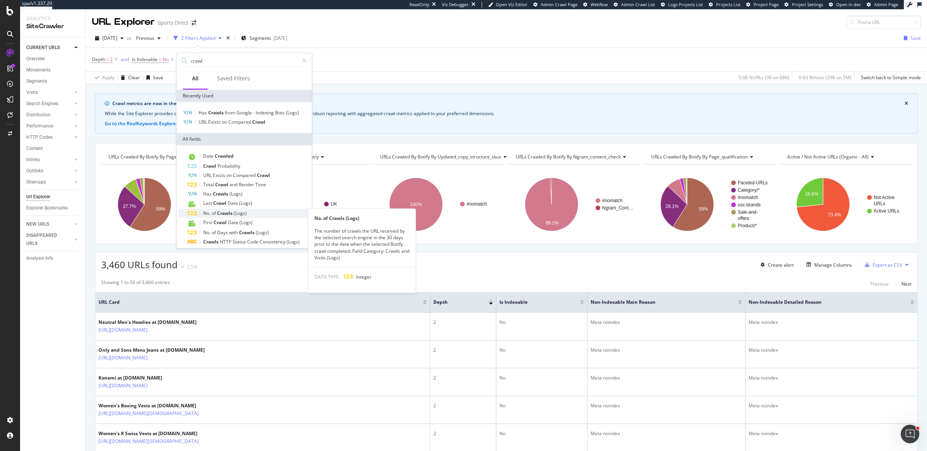
type input "crawl"
click at [232, 212] on span "Crawls" at bounding box center [225, 213] width 17 height 7
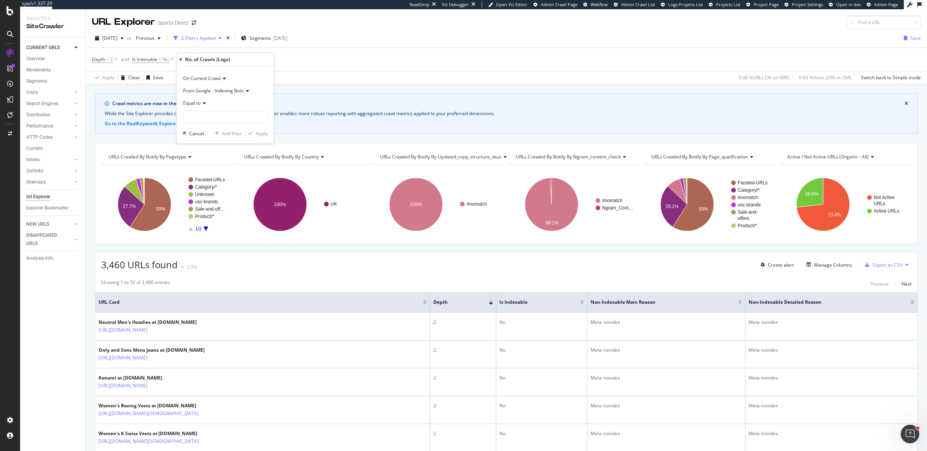
click at [202, 104] on icon at bounding box center [202, 103] width 5 height 5
click at [199, 159] on span "Greater than" at bounding box center [201, 159] width 28 height 7
click at [216, 116] on input "number" at bounding box center [225, 117] width 85 height 12
type input "0"
click at [252, 132] on icon "button" at bounding box center [250, 133] width 4 height 5
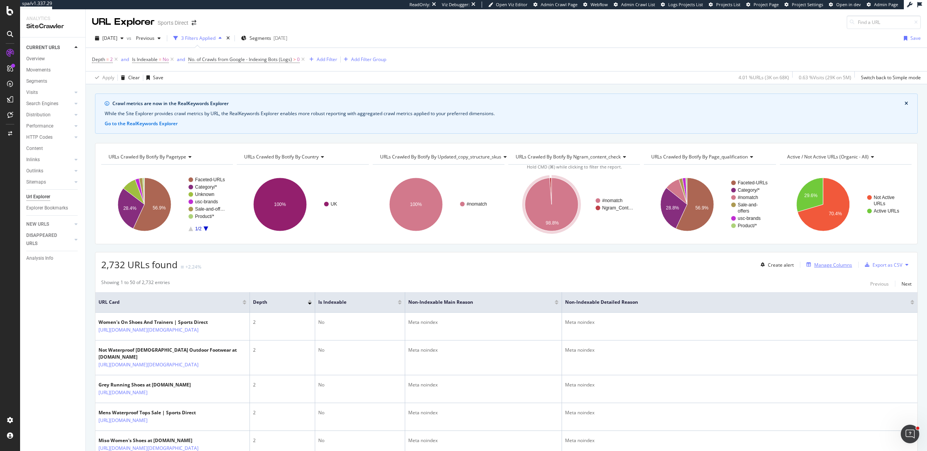
click at [805, 264] on div "button" at bounding box center [808, 264] width 11 height 5
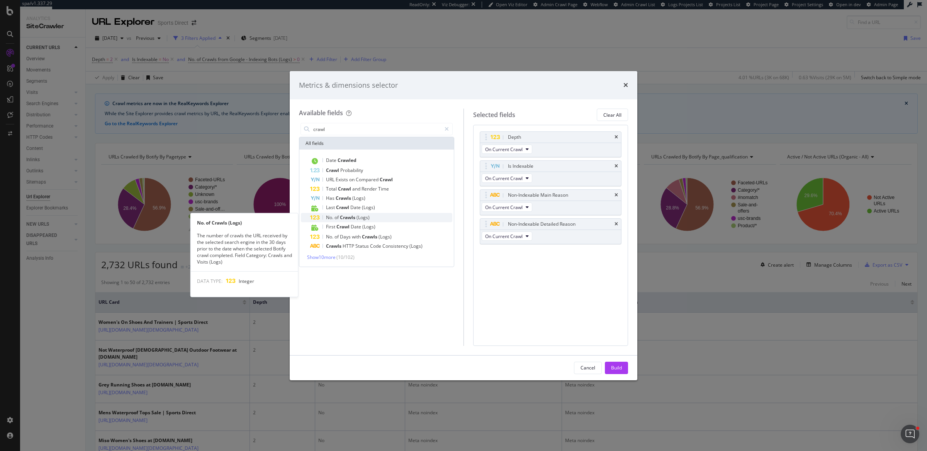
type input "crawl"
click at [372, 215] on div "No. of Crawls (Logs)" at bounding box center [381, 217] width 142 height 9
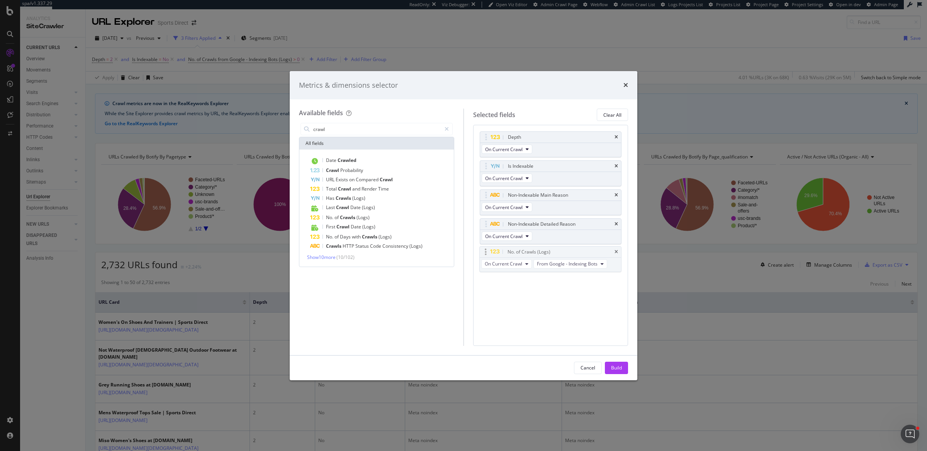
click at [482, 251] on body "spa/v1.337.29 ReadOnly: Viz Debugger: Open Viz Editor Admin Crawl Page Webflow …" at bounding box center [463, 225] width 927 height 451
click at [615, 369] on div "Build" at bounding box center [616, 367] width 11 height 7
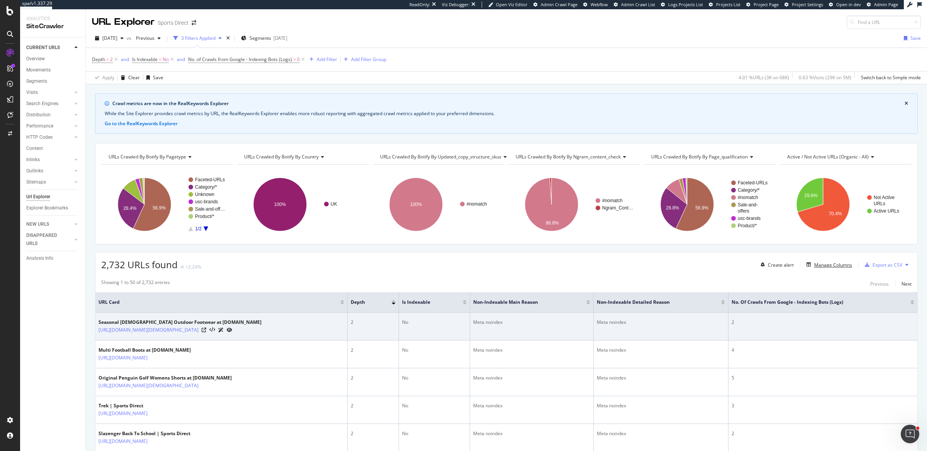
scroll to position [2, 0]
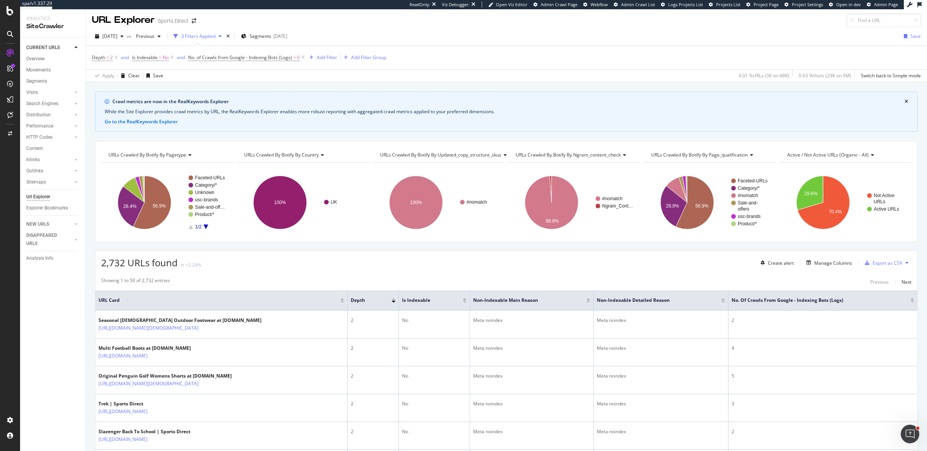
click at [910, 301] on div at bounding box center [912, 302] width 4 height 2
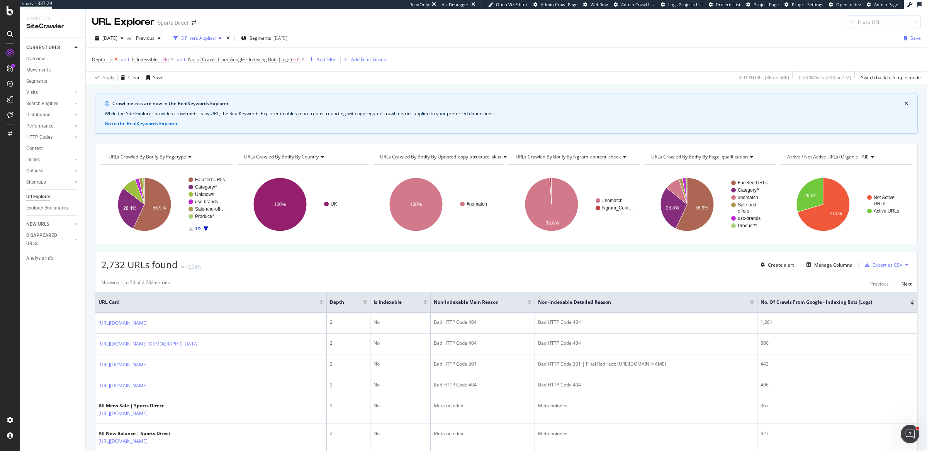
click at [114, 59] on icon at bounding box center [116, 60] width 7 height 8
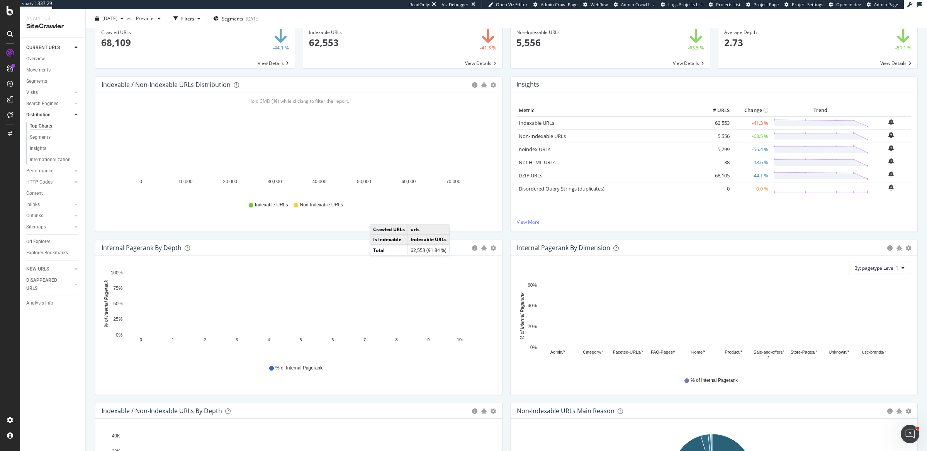
scroll to position [205, 0]
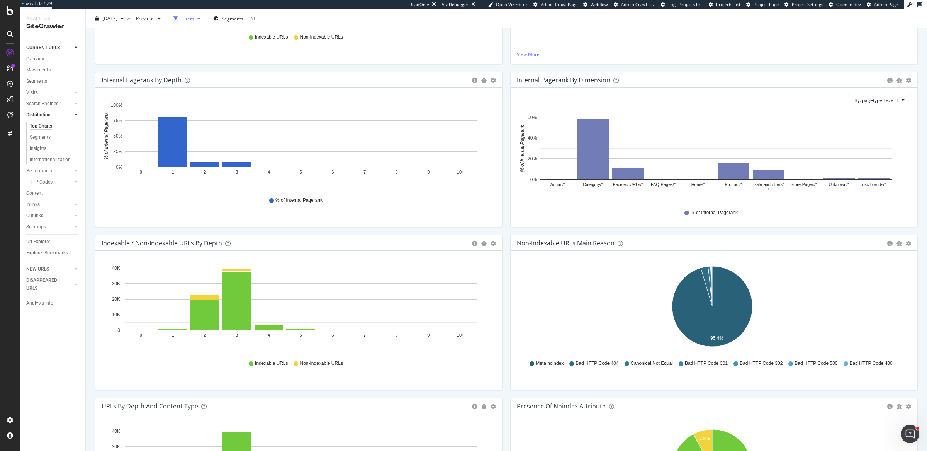
click at [194, 17] on div "Filters" at bounding box center [187, 18] width 13 height 7
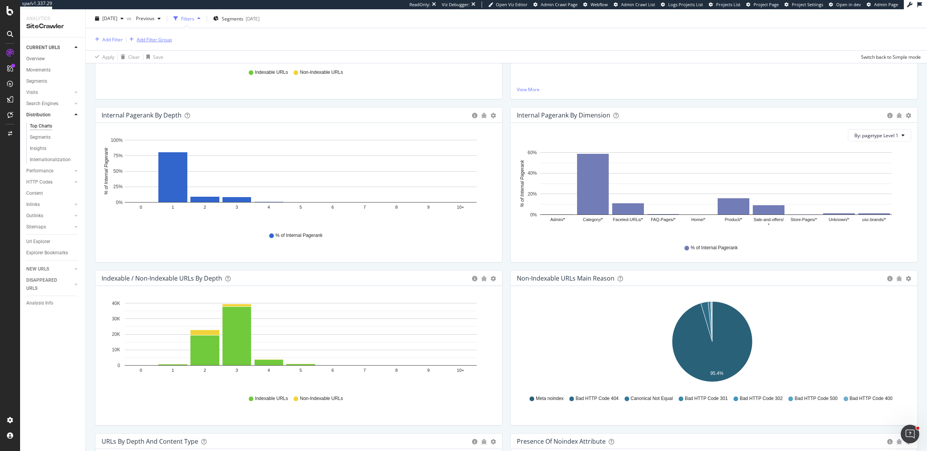
scroll to position [239, 0]
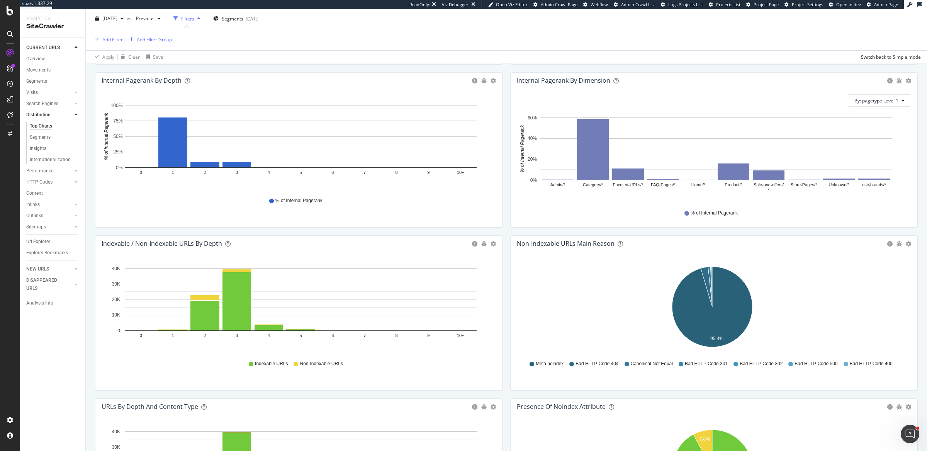
click at [112, 39] on div "Add Filter" at bounding box center [112, 39] width 20 height 7
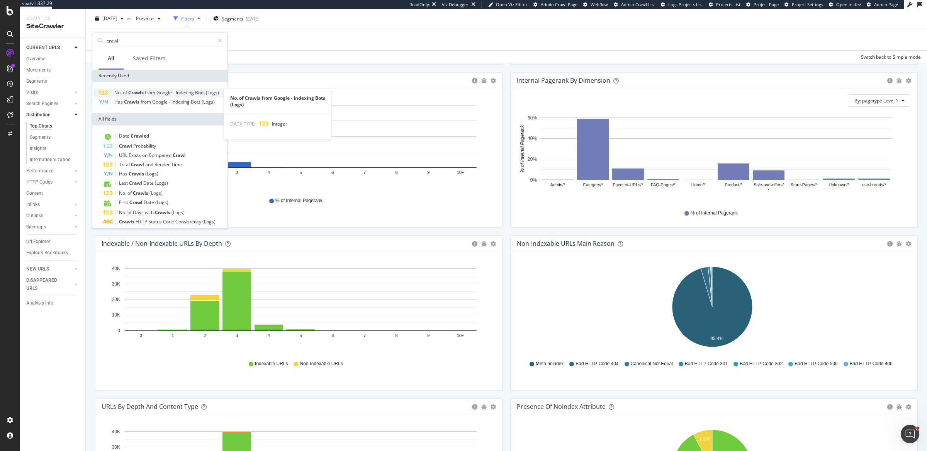
type input "crawl"
click at [149, 96] on div "No. of Crawls from Google - Indexing Bots (Logs)" at bounding box center [166, 93] width 105 height 6
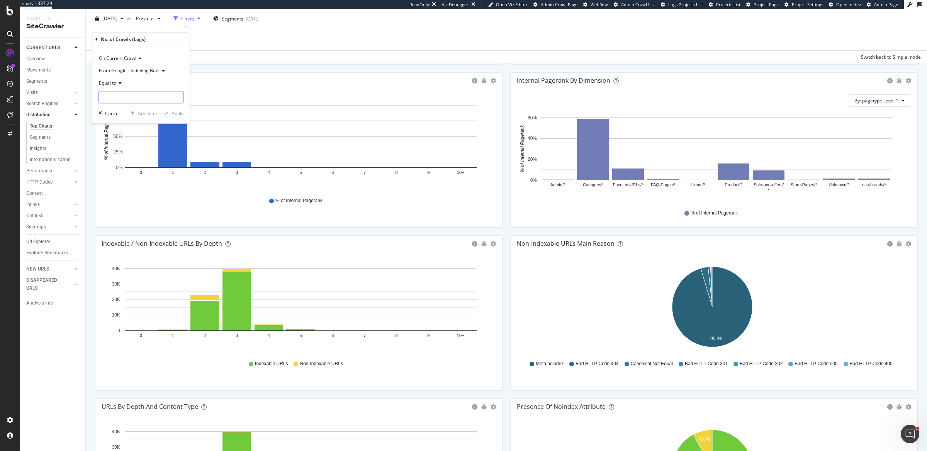
click at [151, 98] on input "number" at bounding box center [141, 97] width 85 height 12
type input "0"
click at [176, 113] on div "Apply" at bounding box center [178, 113] width 12 height 7
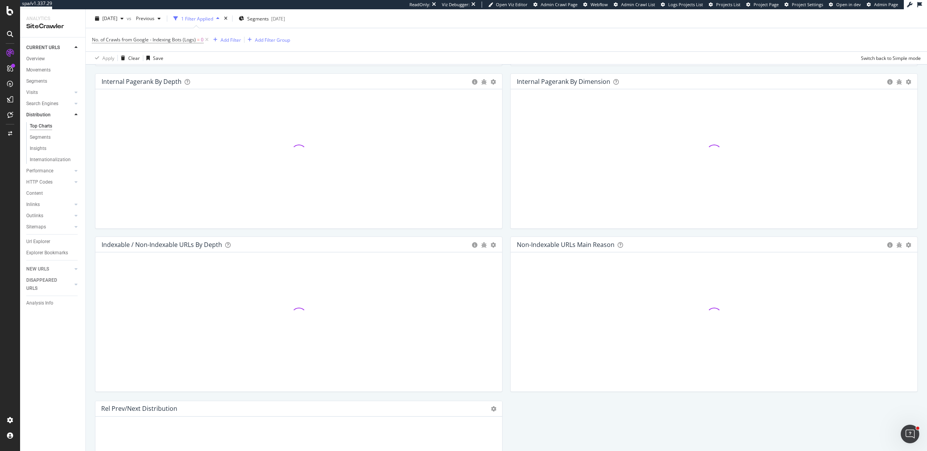
scroll to position [241, 0]
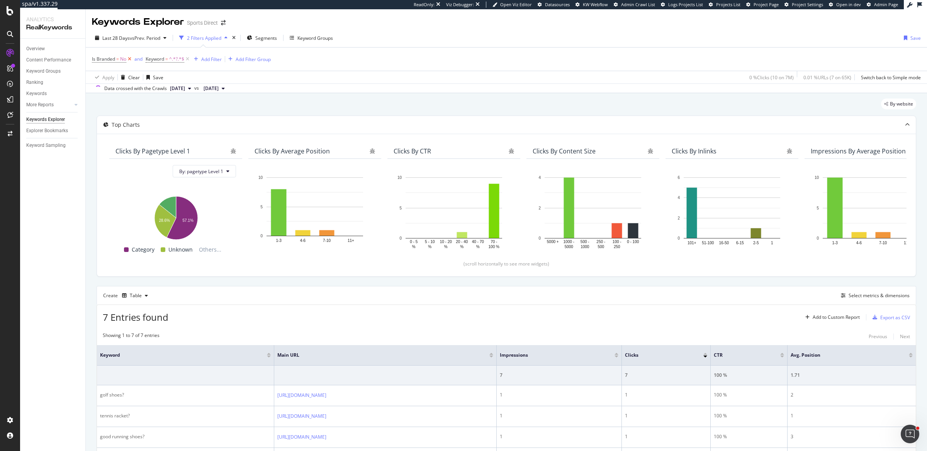
click at [129, 60] on icon at bounding box center [129, 59] width 7 height 8
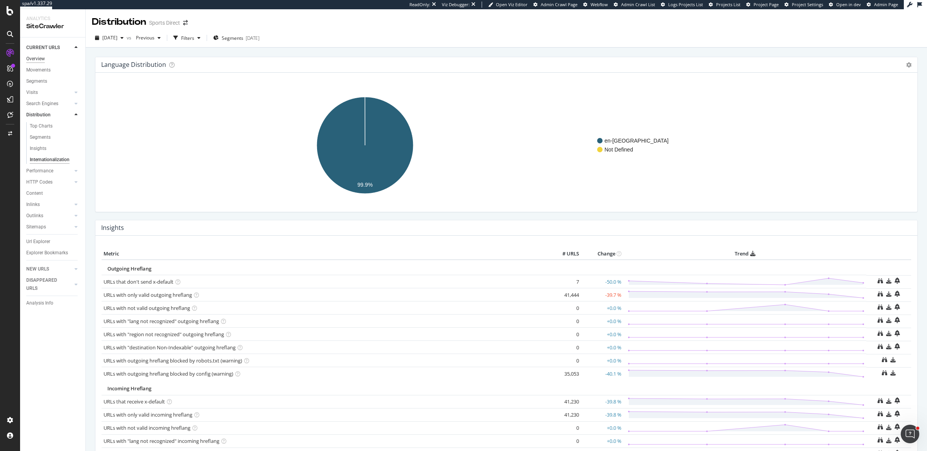
click at [38, 57] on div "Overview" at bounding box center [35, 59] width 19 height 8
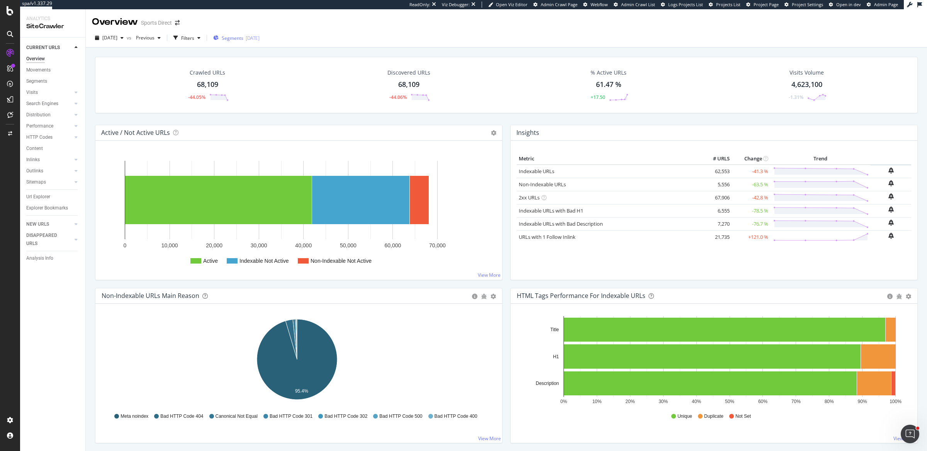
click at [260, 39] on div "[DATE]" at bounding box center [253, 38] width 14 height 7
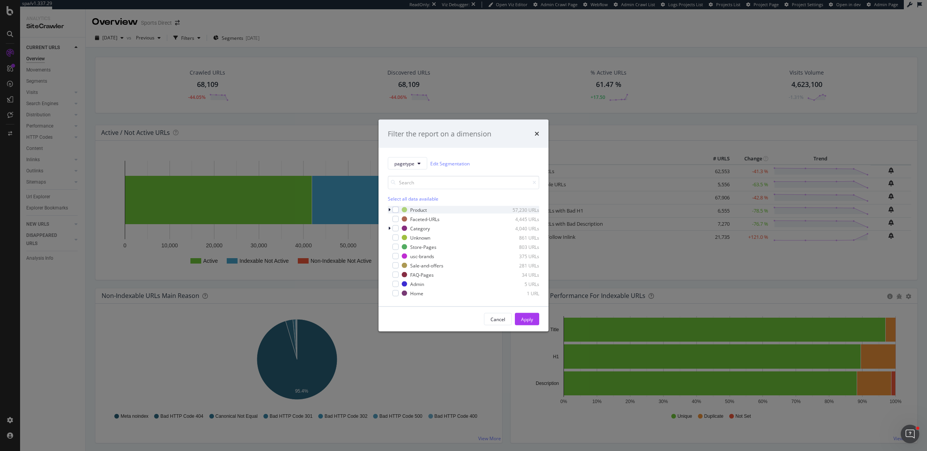
click at [389, 209] on icon "modal" at bounding box center [389, 209] width 2 height 5
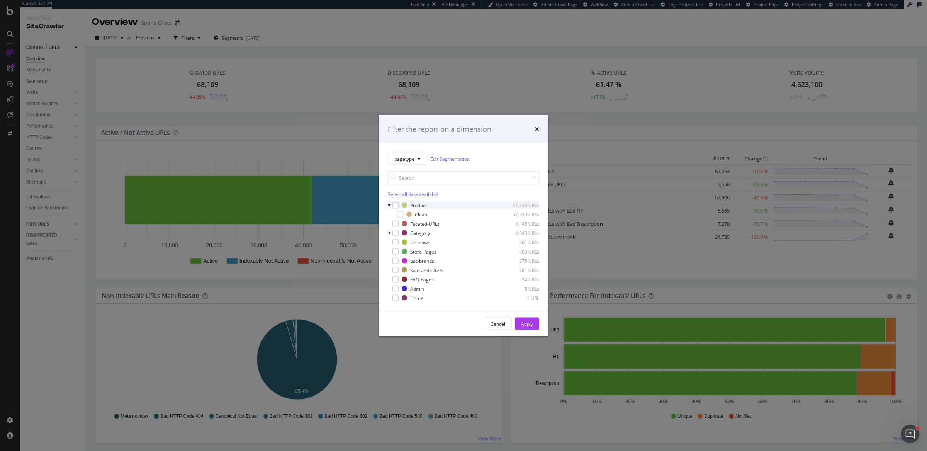
click at [389, 205] on icon "modal" at bounding box center [389, 205] width 3 height 5
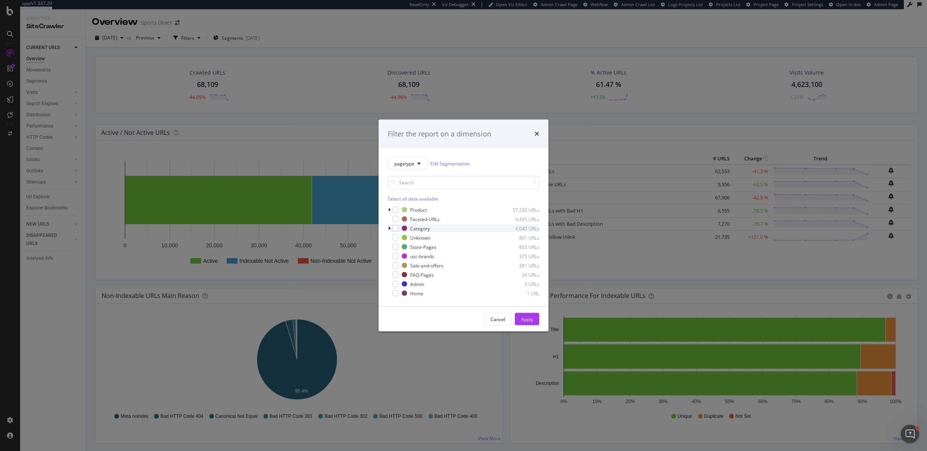
click at [388, 228] on icon "modal" at bounding box center [389, 228] width 2 height 5
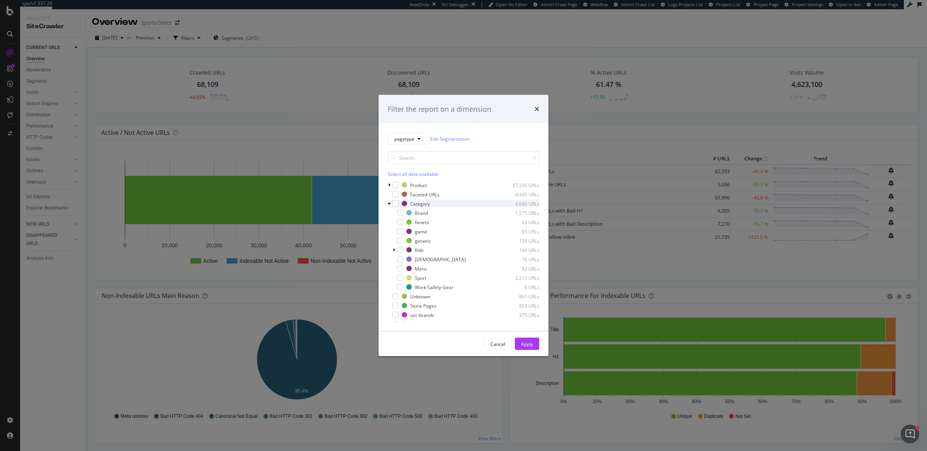
click at [388, 202] on icon "modal" at bounding box center [389, 203] width 3 height 5
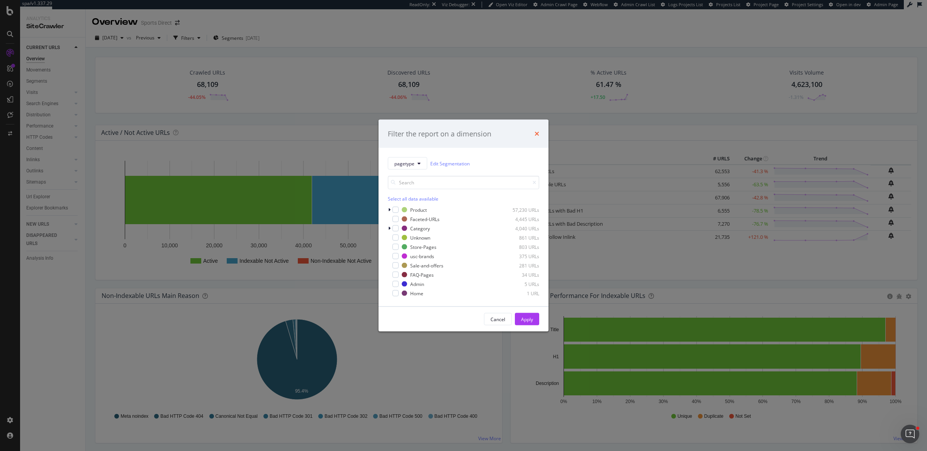
click at [535, 132] on icon "times" at bounding box center [537, 134] width 5 height 6
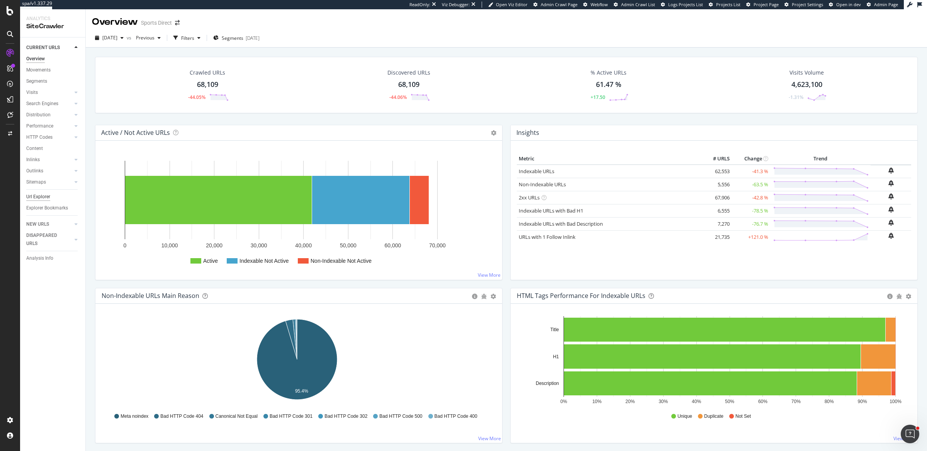
click at [39, 195] on div "Url Explorer" at bounding box center [38, 197] width 24 height 8
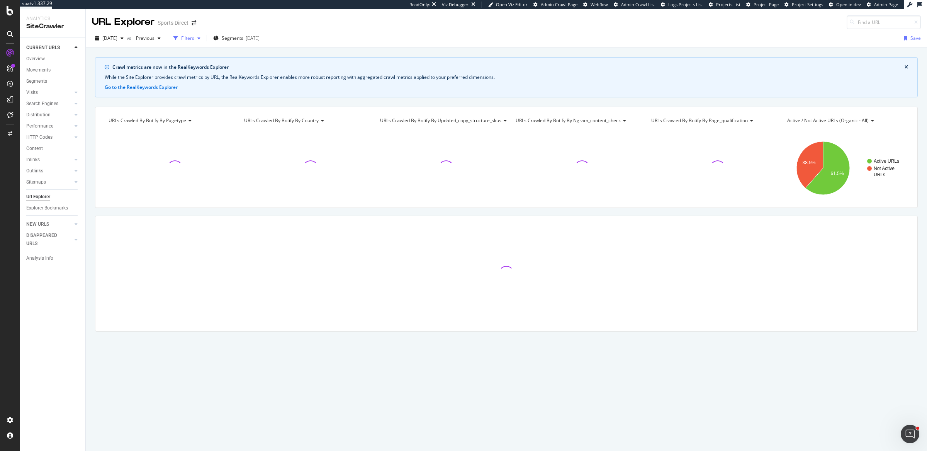
click at [194, 41] on div "Filters" at bounding box center [187, 38] width 13 height 7
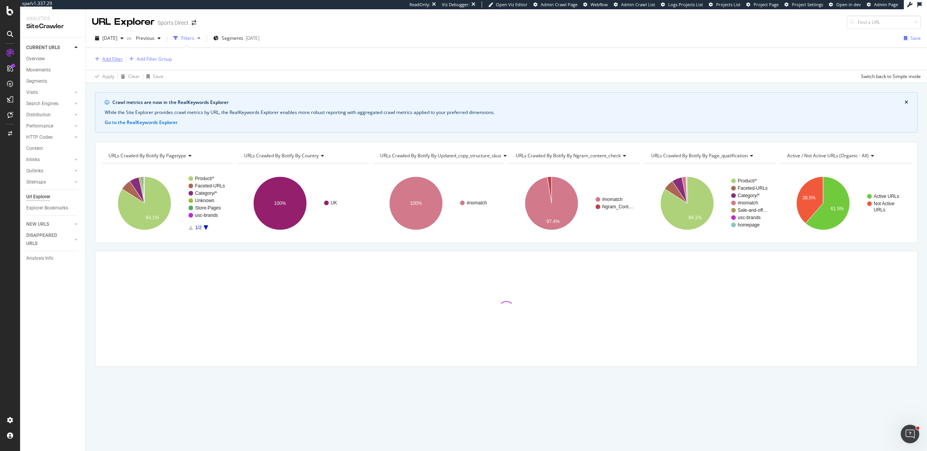
click at [104, 56] on div "Add Filter" at bounding box center [112, 59] width 20 height 7
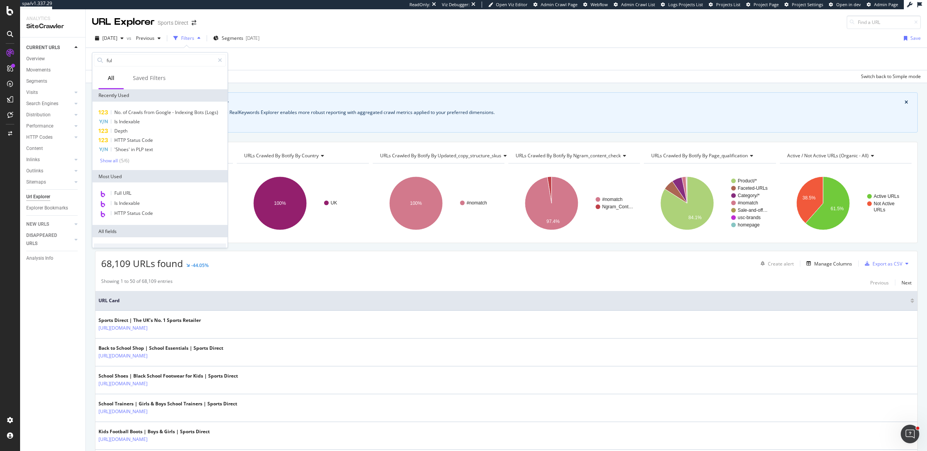
type input "full"
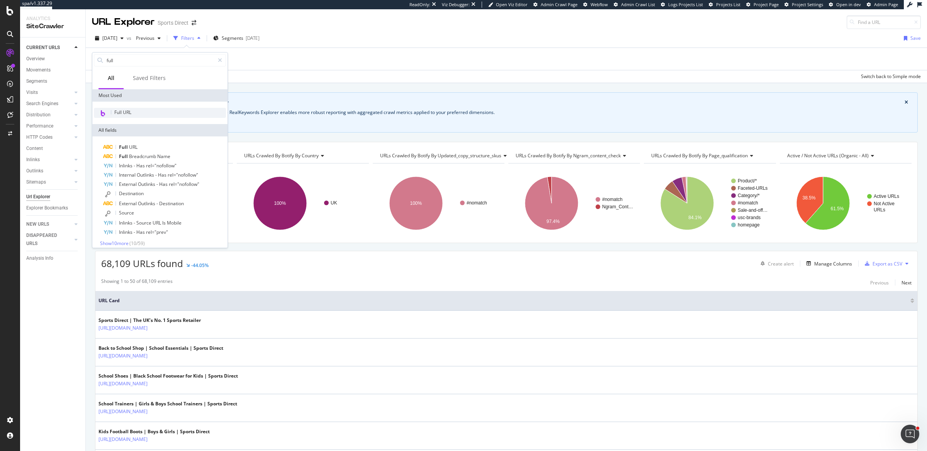
click at [178, 112] on div "Full URL" at bounding box center [160, 113] width 132 height 10
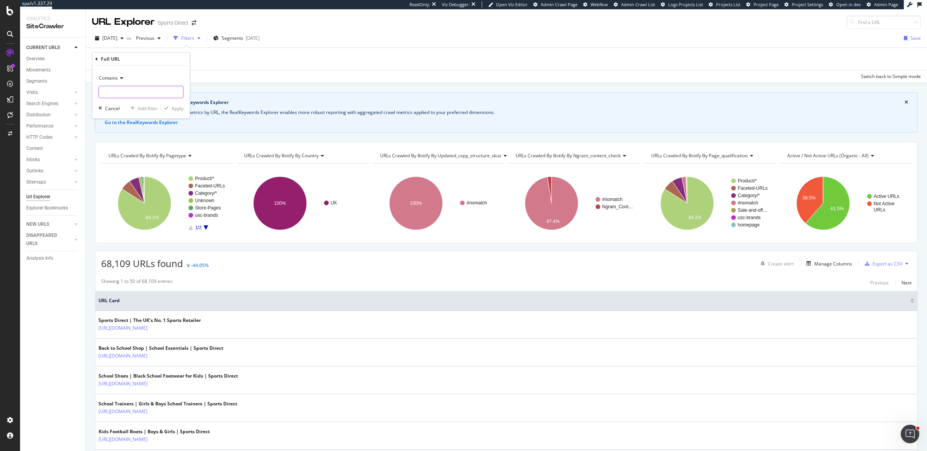
click at [119, 90] on input "text" at bounding box center [141, 92] width 84 height 12
type input "the-zone"
click at [172, 110] on div "Apply" at bounding box center [178, 108] width 12 height 7
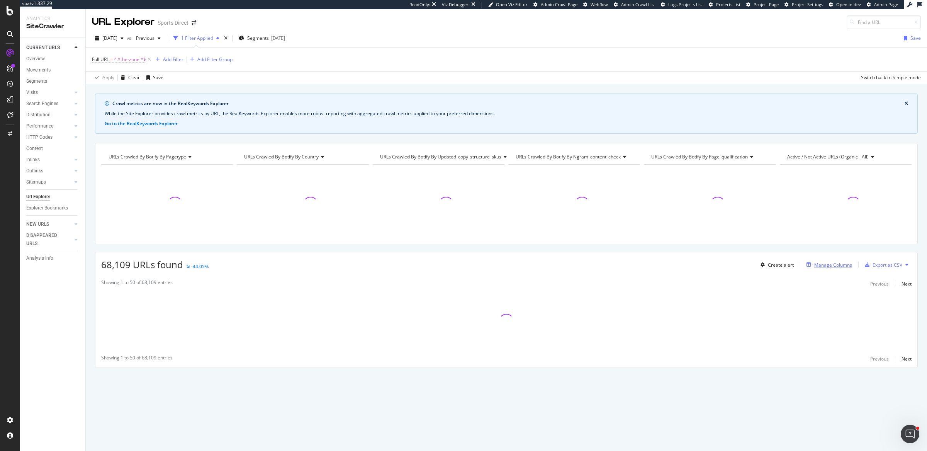
click at [826, 260] on div "Manage Columns" at bounding box center [827, 264] width 49 height 8
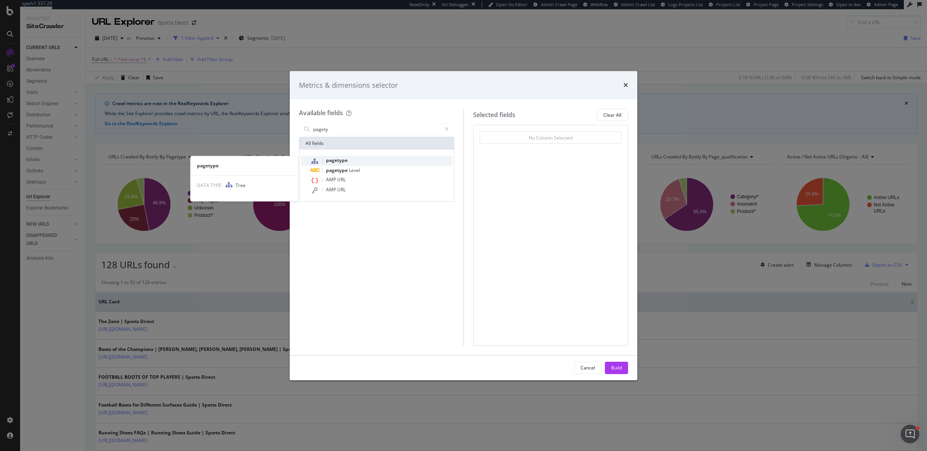
type input "pagety"
click at [356, 162] on div "pagetype" at bounding box center [381, 161] width 142 height 10
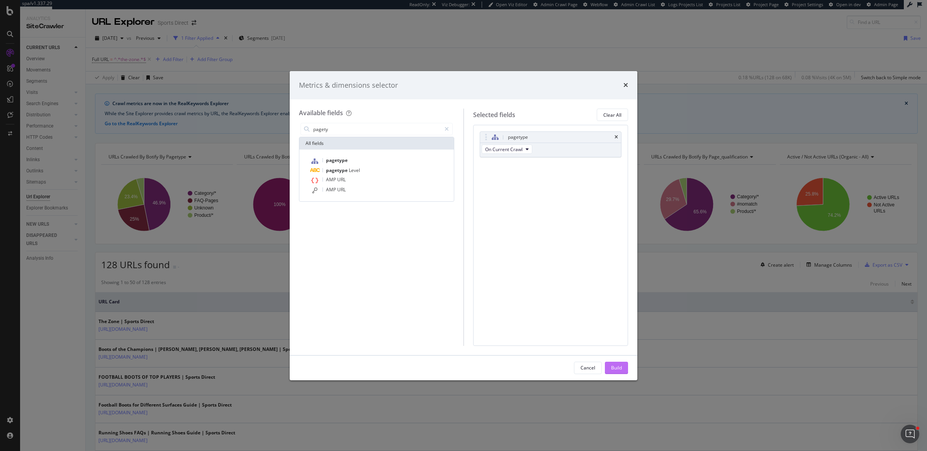
click at [618, 362] on button "Build" at bounding box center [616, 368] width 23 height 12
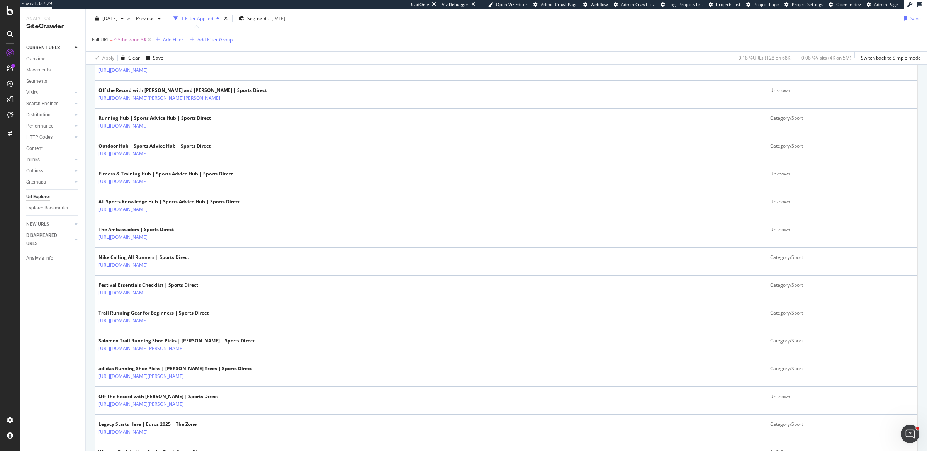
scroll to position [1287, 0]
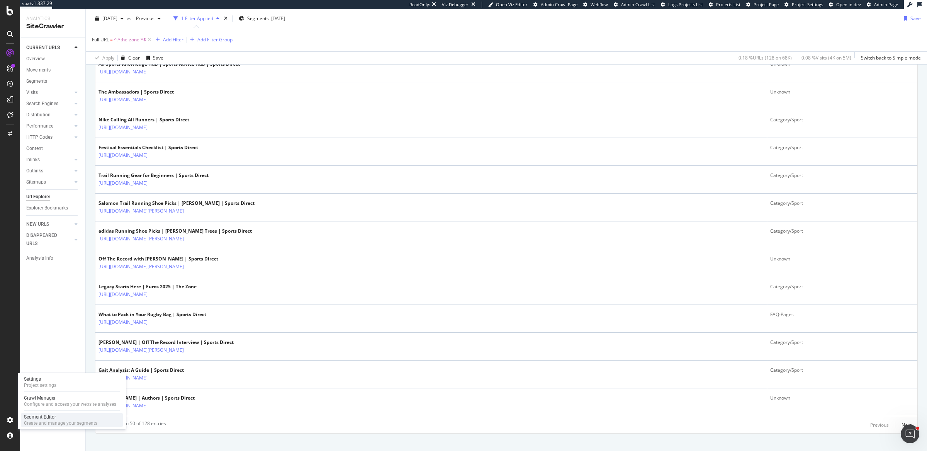
click at [35, 420] on div "Create and manage your segments" at bounding box center [60, 423] width 73 height 6
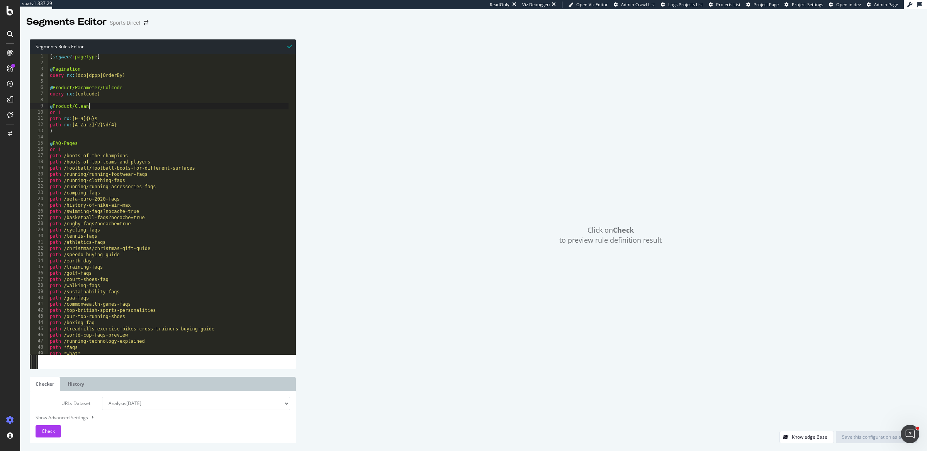
click at [99, 107] on div "[ segment : pagetype ] @ Pagination query rx : (dcp|dppp|OrderBy) @ Product/Par…" at bounding box center [212, 207] width 329 height 306
click at [112, 131] on div "[ segment : pagetype ] @ Pagination query rx : (dcp|dppp|OrderBy) @ Product/Par…" at bounding box center [212, 207] width 329 height 306
type textarea ")"
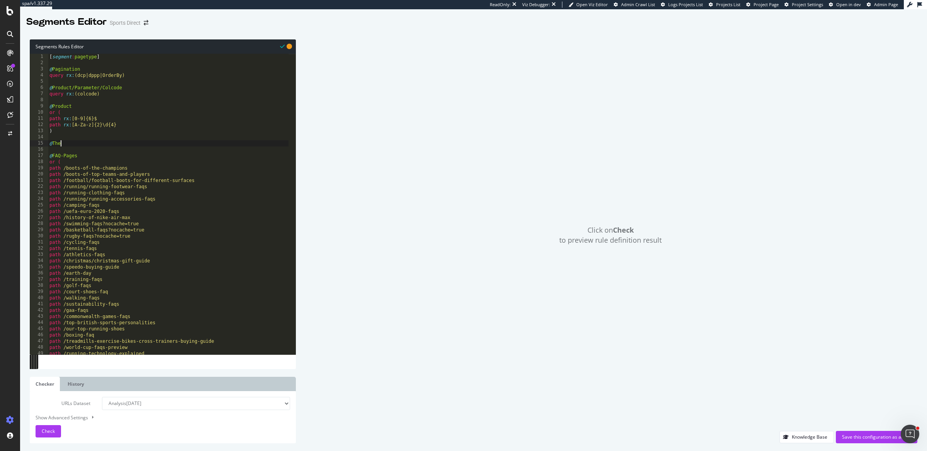
scroll to position [0, 0]
type textarea "@The-Zone"
type textarea "path */the-zone/*"
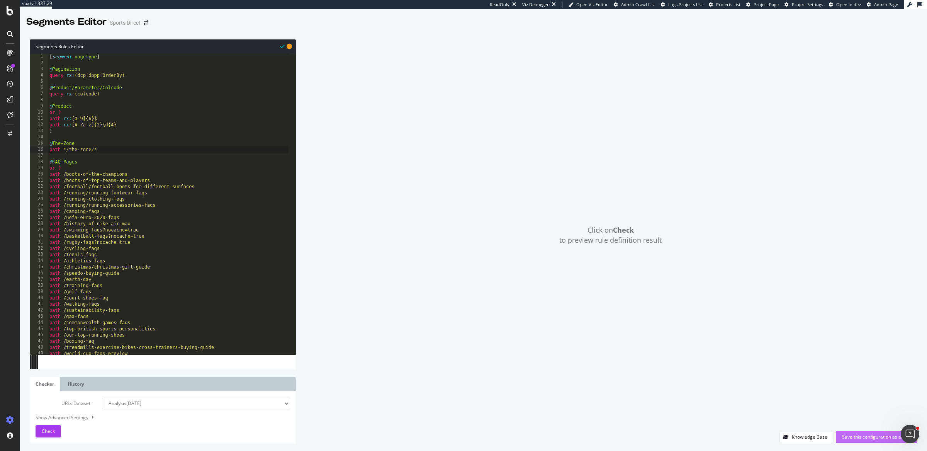
click at [864, 440] on div "Save this configuration as active" at bounding box center [876, 436] width 69 height 7
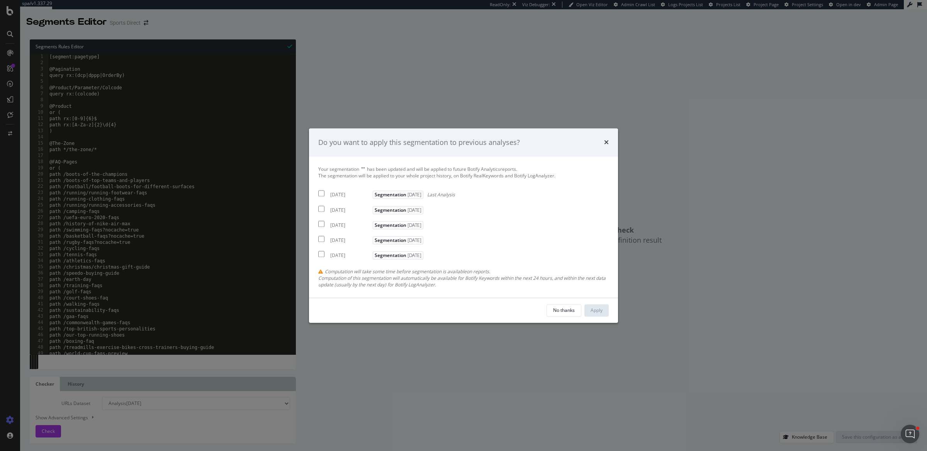
click at [345, 194] on div "[DATE]" at bounding box center [350, 195] width 41 height 7
checkbox input "true"
click at [604, 309] on button "Apply" at bounding box center [596, 310] width 24 height 12
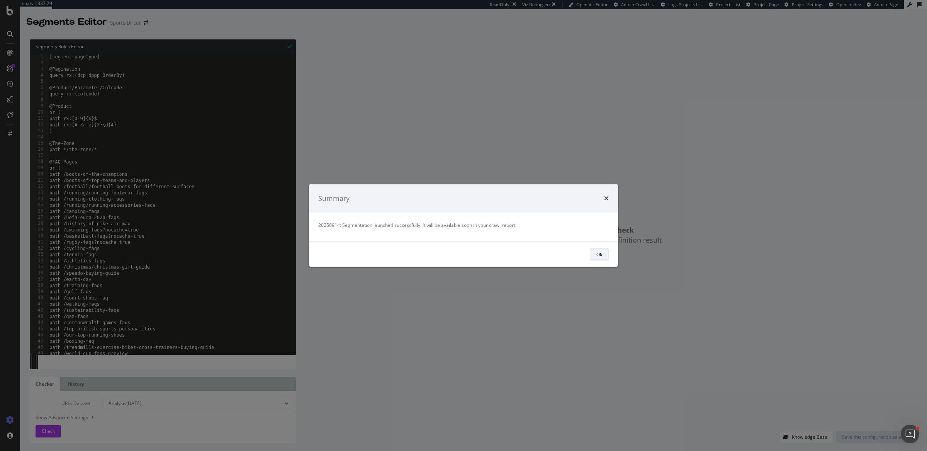
click at [603, 254] on button "Ok" at bounding box center [599, 254] width 19 height 12
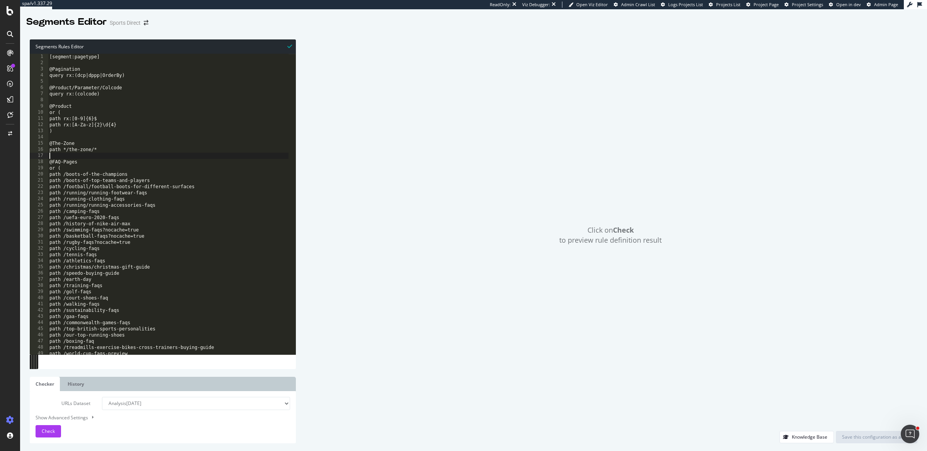
click at [109, 153] on div "[segment:pagetype] @Pagination query rx:(dcp|dppp|OrderBy) @Product/Parameter/C…" at bounding box center [212, 207] width 329 height 306
click at [111, 149] on div "[segment:pagetype] @Pagination query rx:(dcp|dppp|OrderBy) @Product/Parameter/C…" at bounding box center [212, 207] width 329 height 306
type textarea "path */the-zone/*"
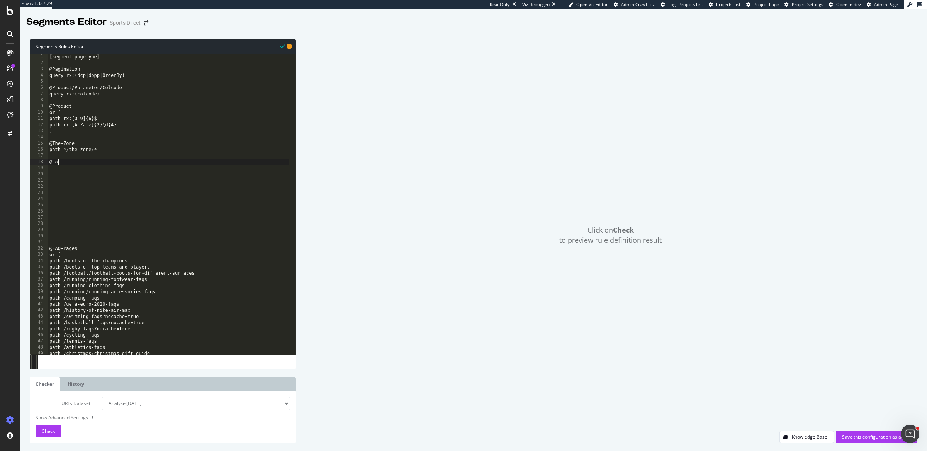
scroll to position [0, 0]
type textarea "@Landing-Pages"
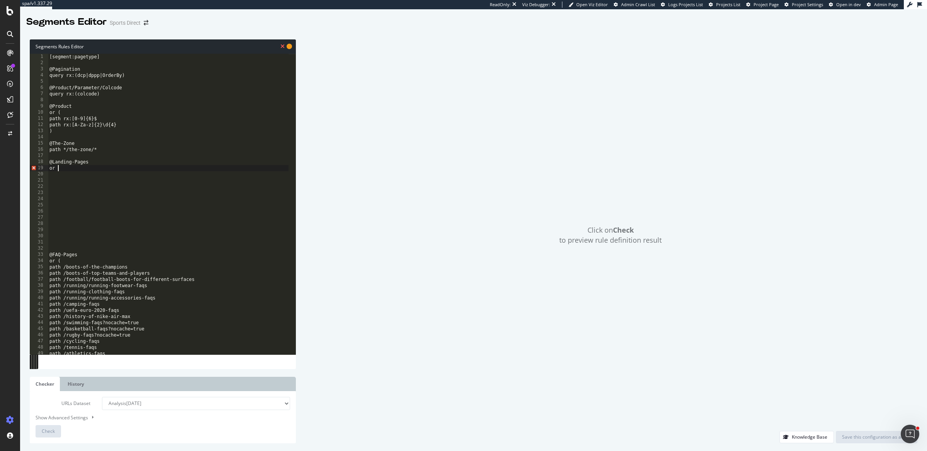
type textarea "or ("
type textarea "u"
paste textarea "path */rugby-world-cup/world-rugby"
type textarea "path */rugby-world-cup/world-rugby"
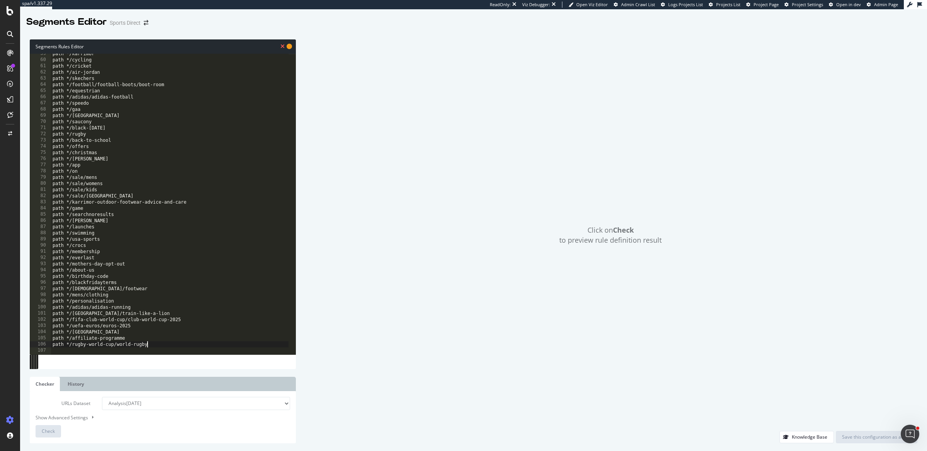
scroll to position [98, 0]
type textarea ")"
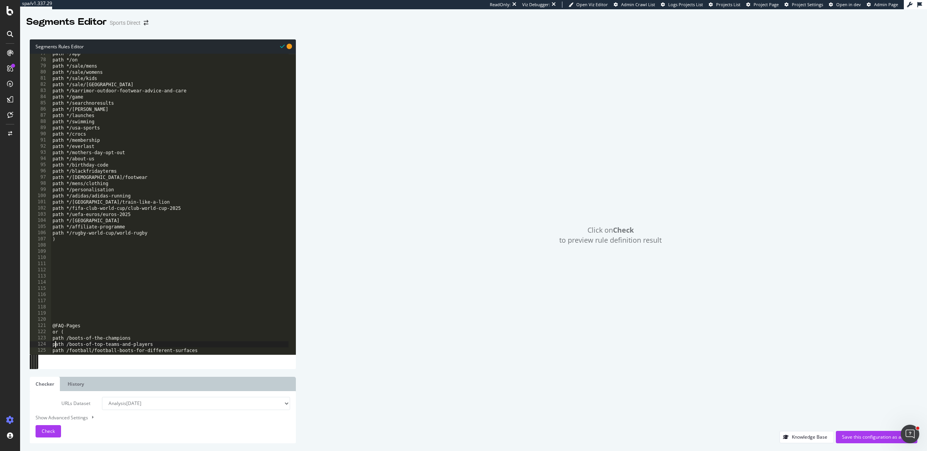
type textarea "path /running-clothing-faqs"
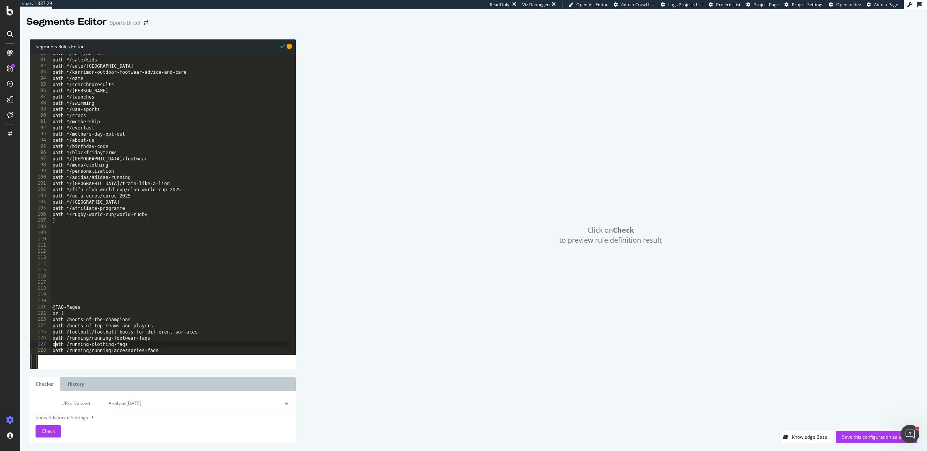
scroll to position [131, 0]
click at [52, 292] on div "path */sale/womens path */sale/kids path */sale/usc path */karrimor-outdoor-foo…" at bounding box center [215, 204] width 329 height 306
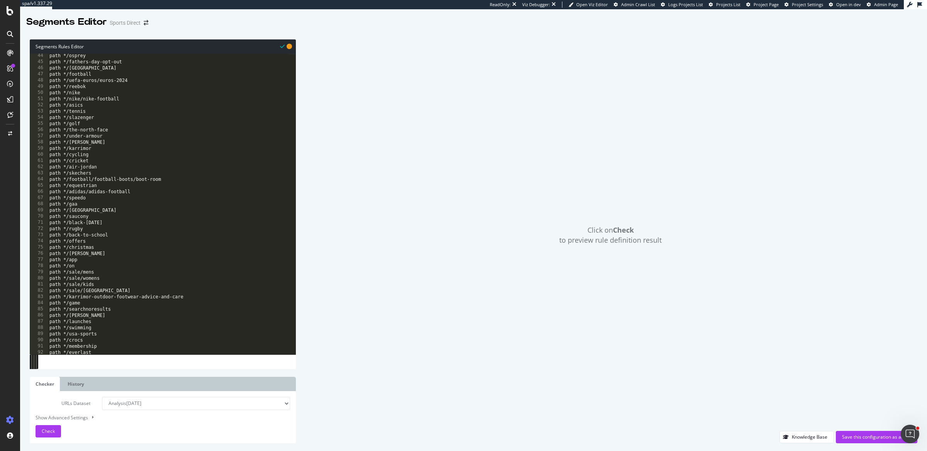
scroll to position [0, 0]
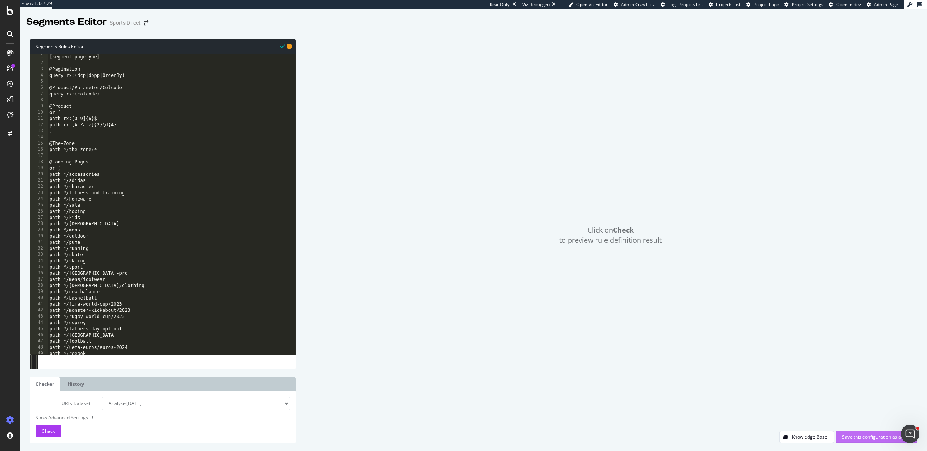
type textarea ")"
click at [866, 434] on div "Save this configuration as active" at bounding box center [876, 436] width 69 height 7
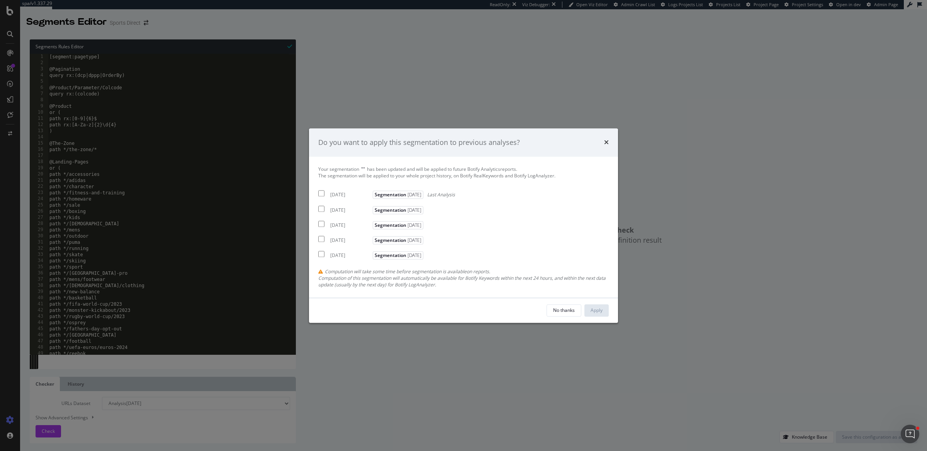
click at [323, 194] on input "modal" at bounding box center [321, 193] width 6 height 6
checkbox input "true"
click at [595, 306] on div "Apply" at bounding box center [597, 310] width 12 height 12
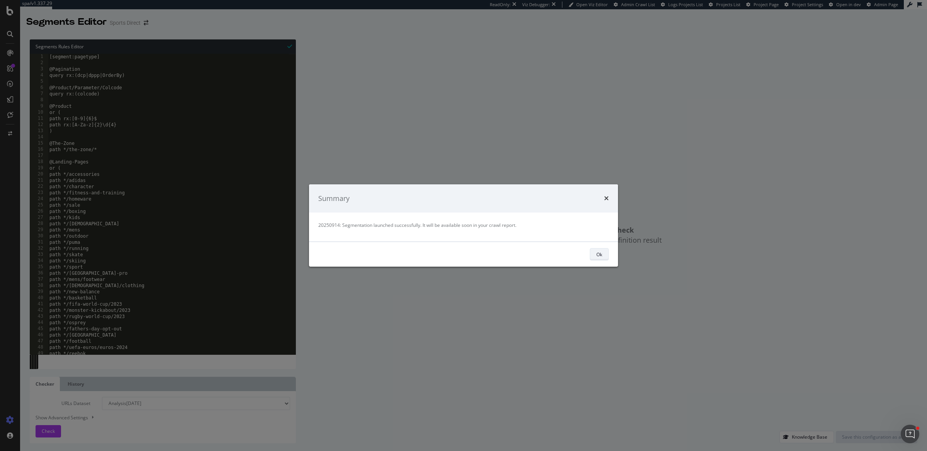
click at [598, 255] on div "Ok" at bounding box center [599, 254] width 6 height 7
